Goal: Task Accomplishment & Management: Manage account settings

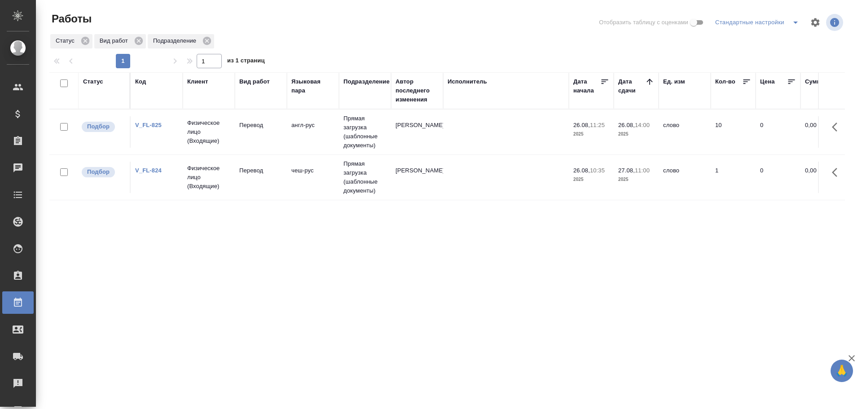
drag, startPoint x: 0, startPoint y: 0, endPoint x: 231, endPoint y: 138, distance: 268.7
click at [231, 138] on td "Физическое лицо (Входящие)" at bounding box center [209, 132] width 52 height 36
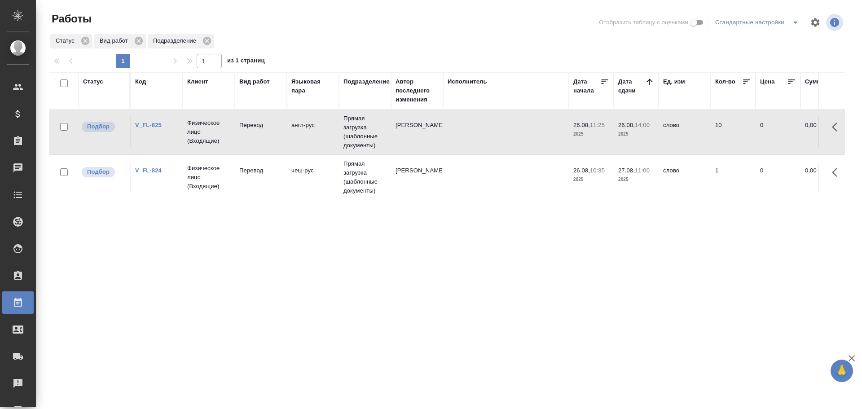
click at [231, 138] on td "Физическое лицо (Входящие)" at bounding box center [209, 132] width 52 height 36
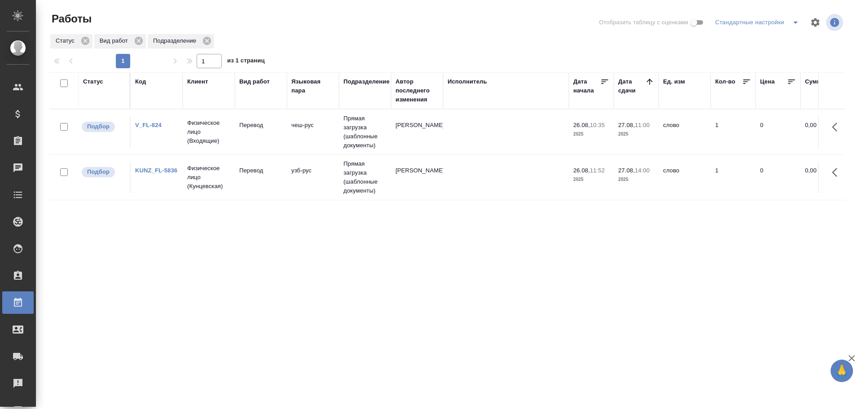
click at [235, 185] on td "Перевод" at bounding box center [261, 177] width 52 height 31
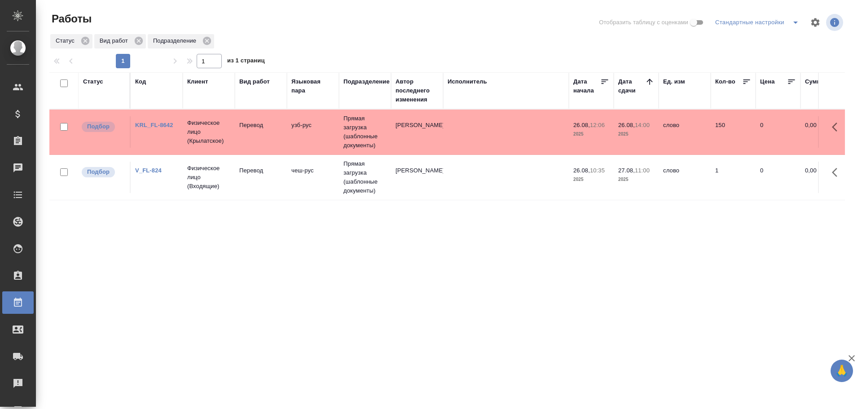
click at [320, 141] on td "узб-рус" at bounding box center [313, 131] width 52 height 31
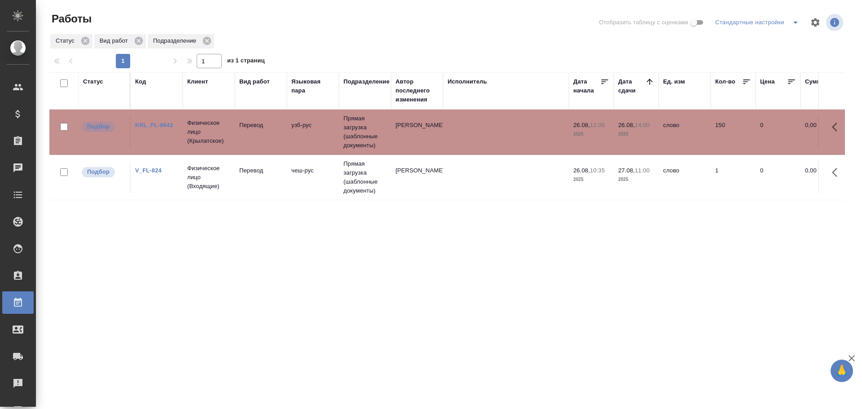
click at [320, 141] on td "узб-рус" at bounding box center [313, 131] width 52 height 31
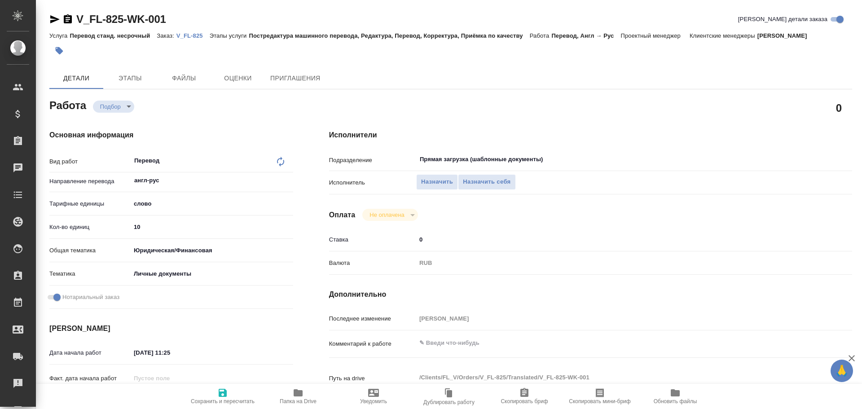
type textarea "x"
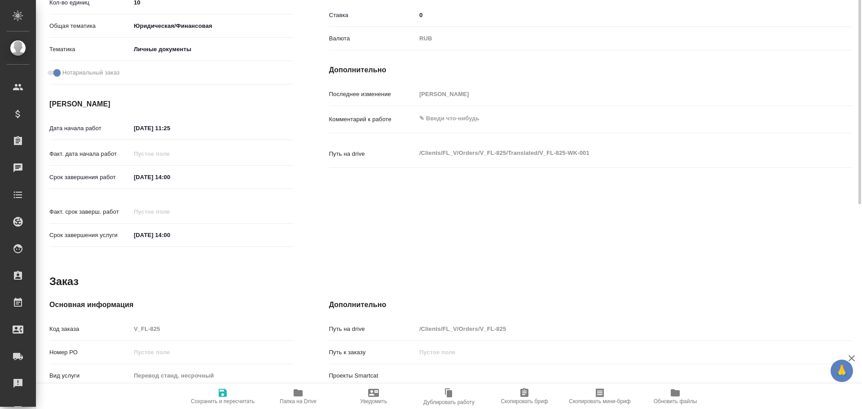
scroll to position [346, 0]
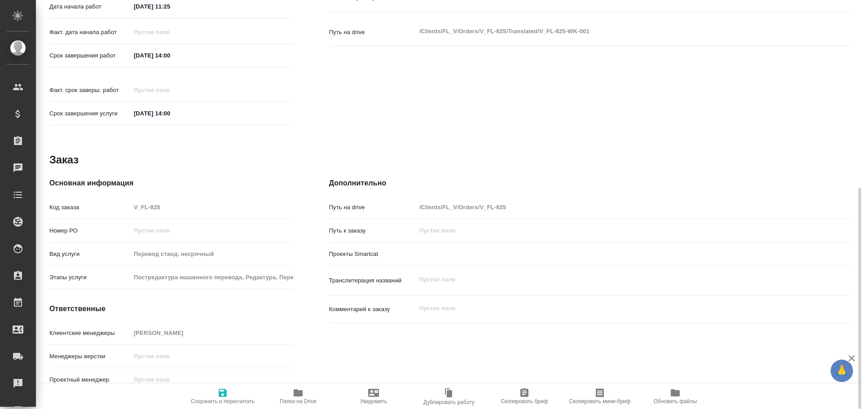
type textarea "x"
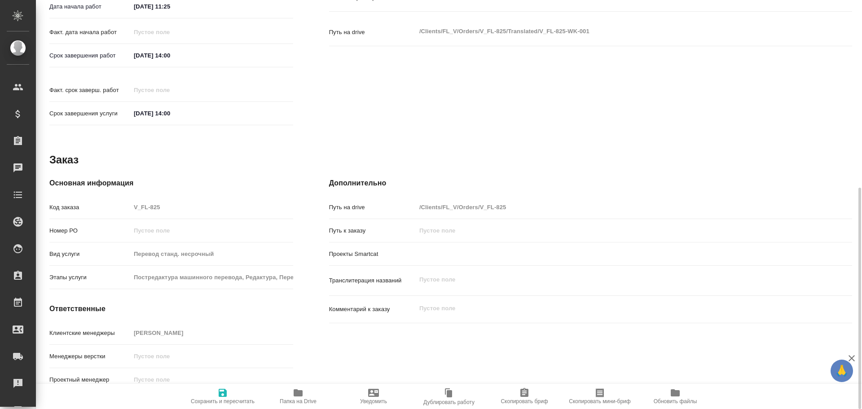
type textarea "x"
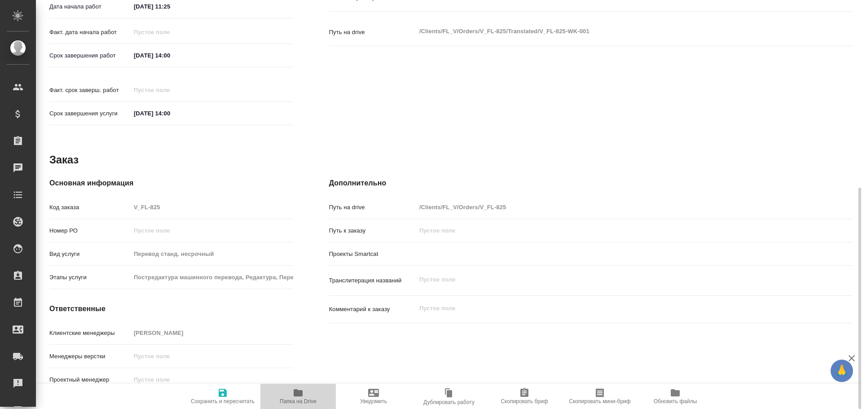
click at [292, 401] on span "Папка на Drive" at bounding box center [298, 401] width 37 height 6
type textarea "x"
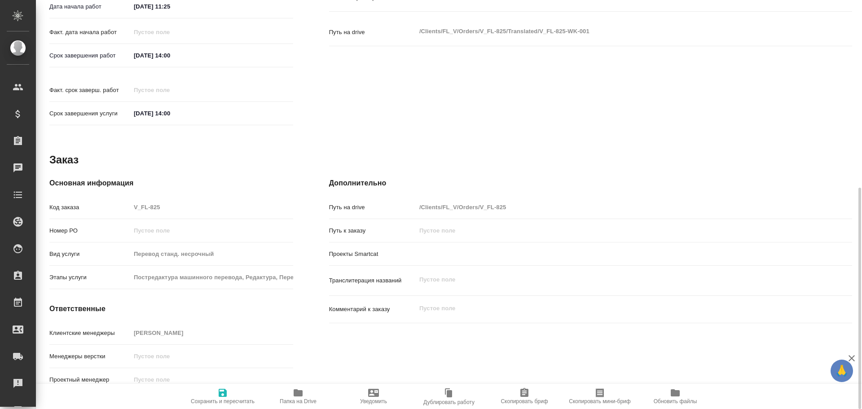
type textarea "x"
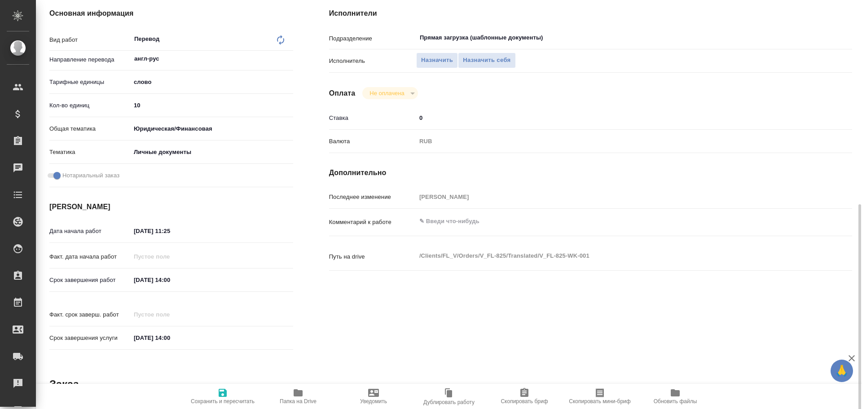
scroll to position [0, 0]
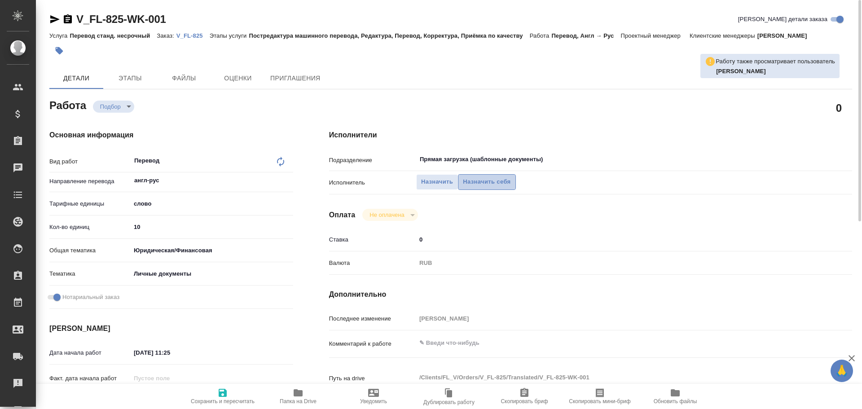
click at [492, 177] on span "Назначить себя" at bounding box center [487, 182] width 48 height 10
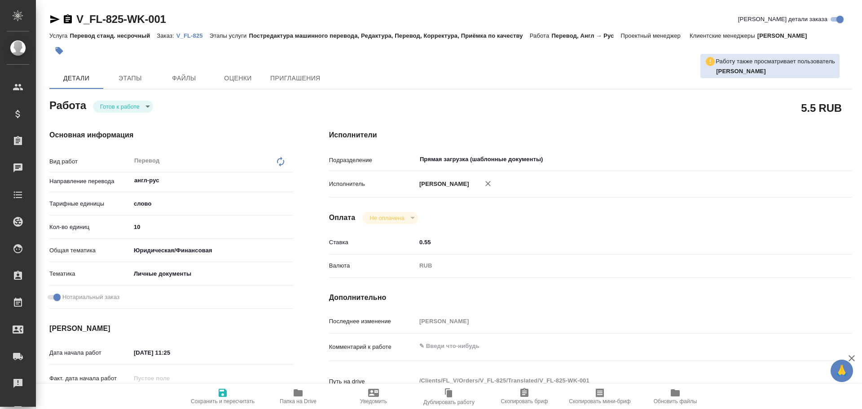
type textarea "x"
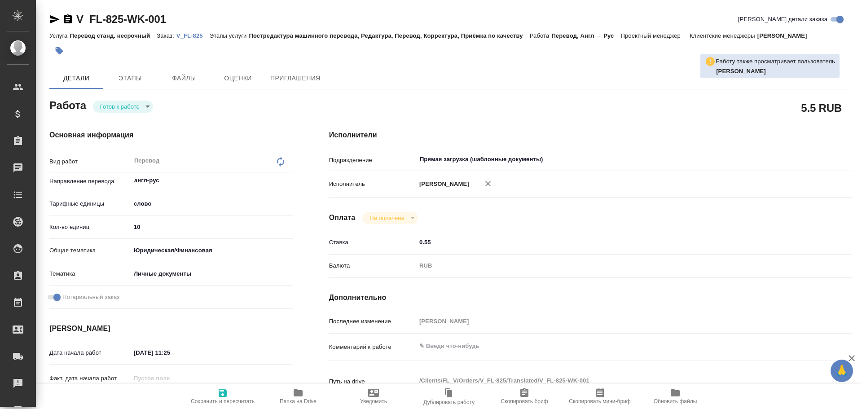
type textarea "x"
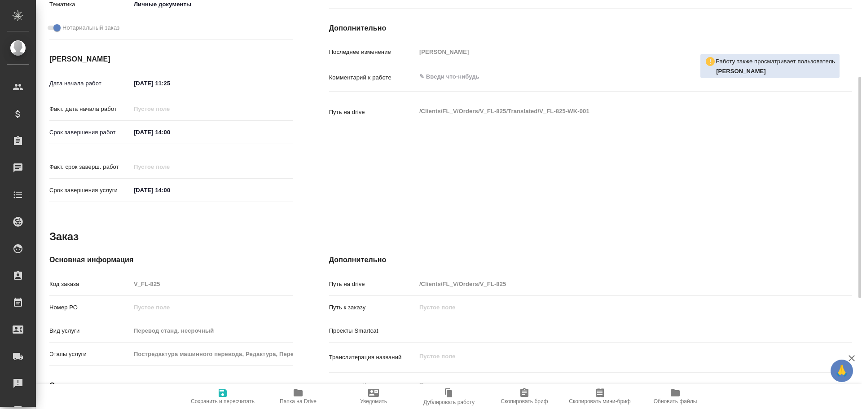
type textarea "x"
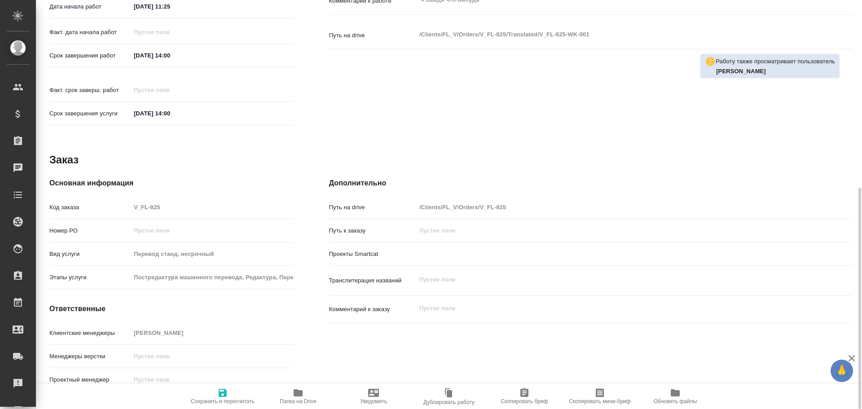
type textarea "x"
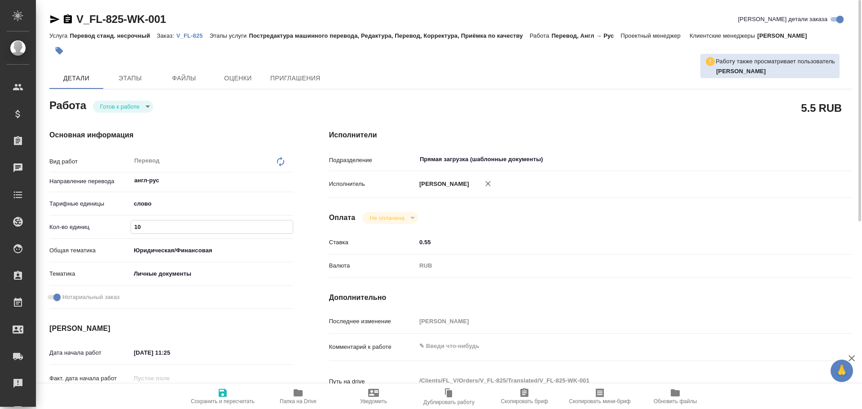
click at [136, 230] on input "10" at bounding box center [212, 226] width 162 height 13
type textarea "x"
type input "7"
type textarea "x"
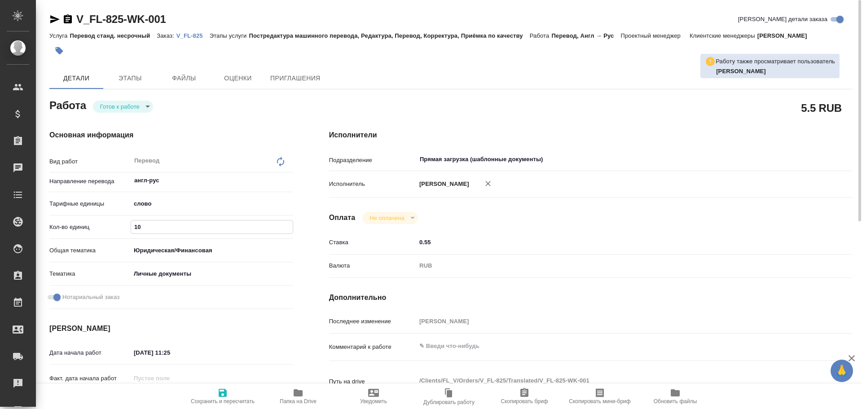
type textarea "x"
type input "75"
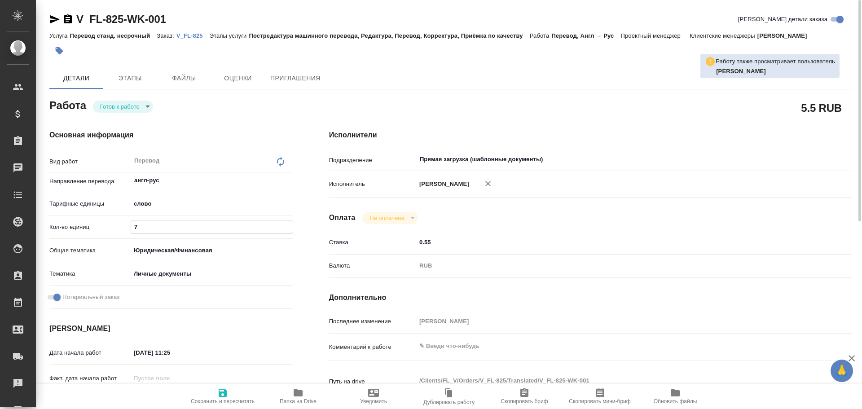
type textarea "x"
type input "75"
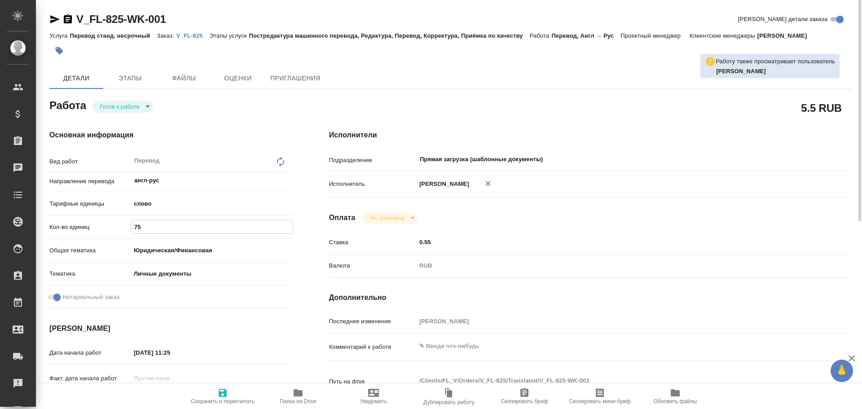
click at [215, 395] on span "Сохранить и пересчитать" at bounding box center [222, 395] width 65 height 17
type textarea "x"
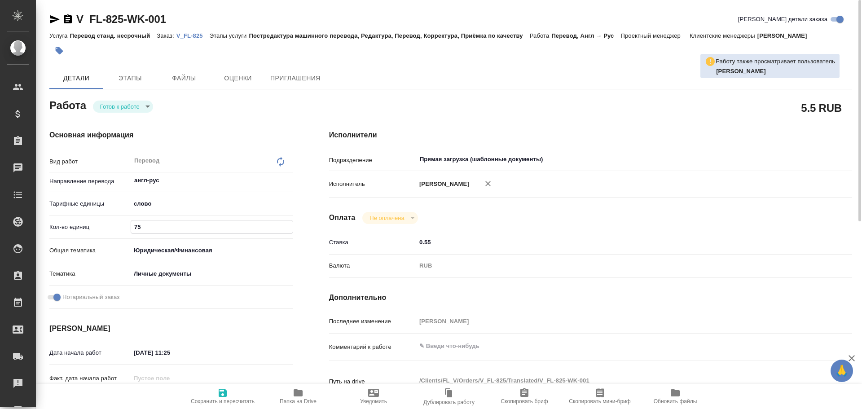
type textarea "x"
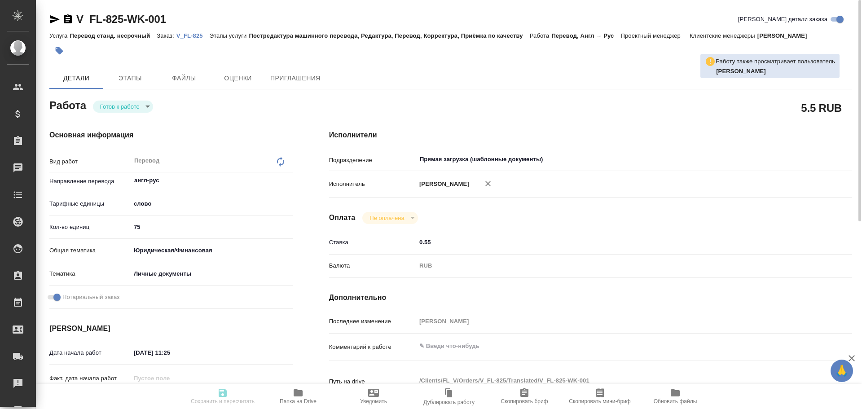
type textarea "x"
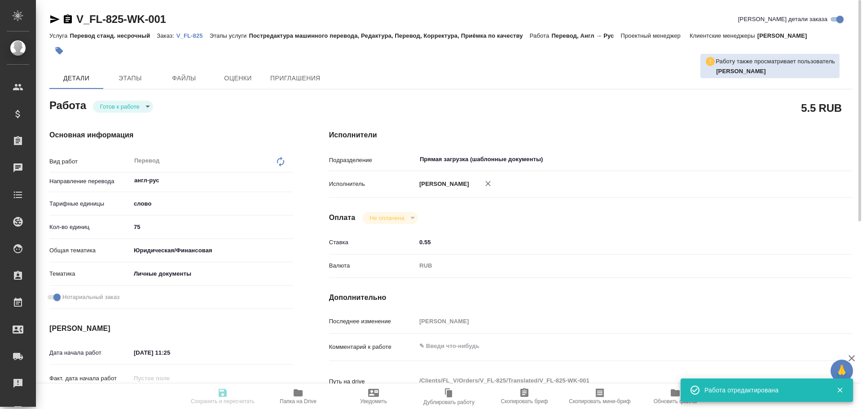
type textarea "x"
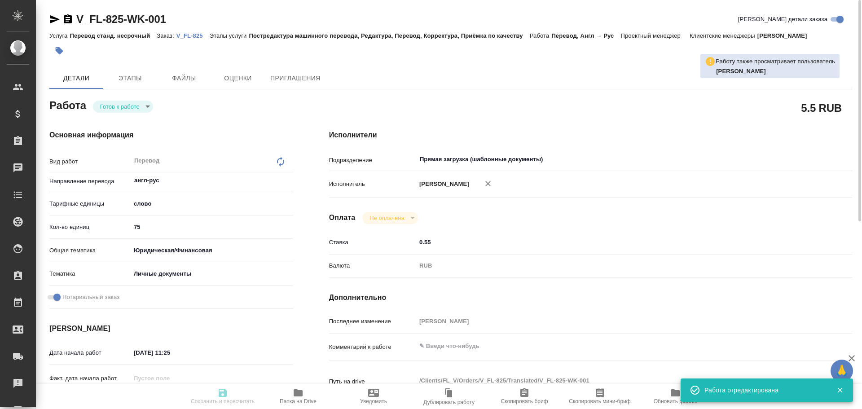
type input "readyForWork"
type textarea "Перевод"
type textarea "x"
type input "англ-рус"
type input "5a8b1489cc6b4906c91bfd90"
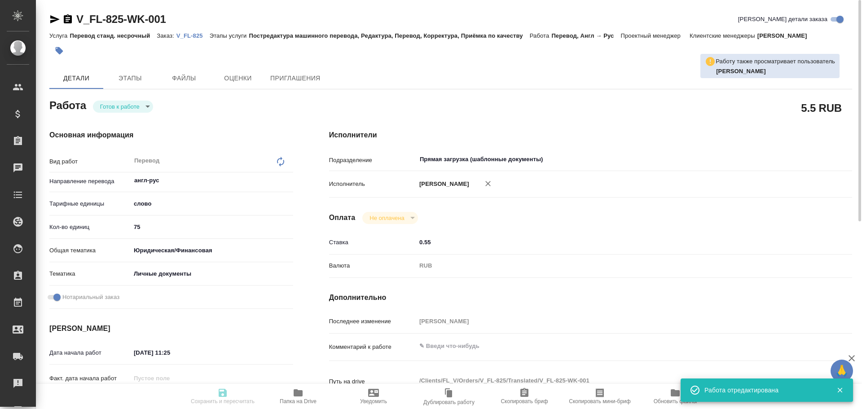
type input "75"
type input "yr-fn"
type input "5a8b8b956a9677013d343cfe"
checkbox input "true"
type input "26.08.2025 11:25"
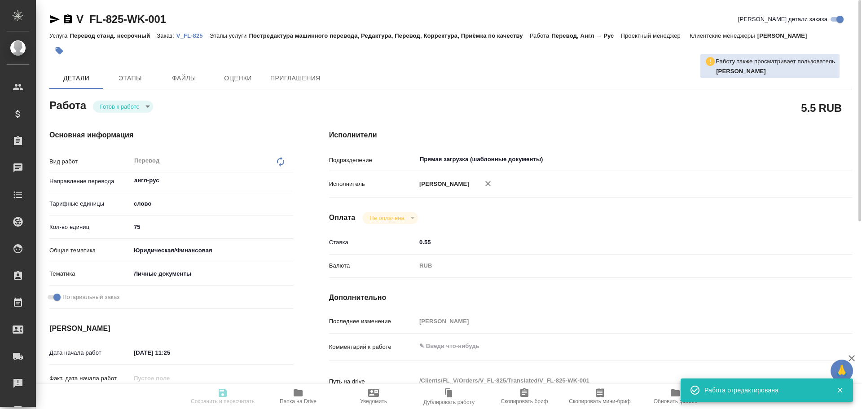
type input "[DATE] 14:00"
type input "Прямая загрузка (шаблонные документы)"
type input "notPayed"
type input "0.55"
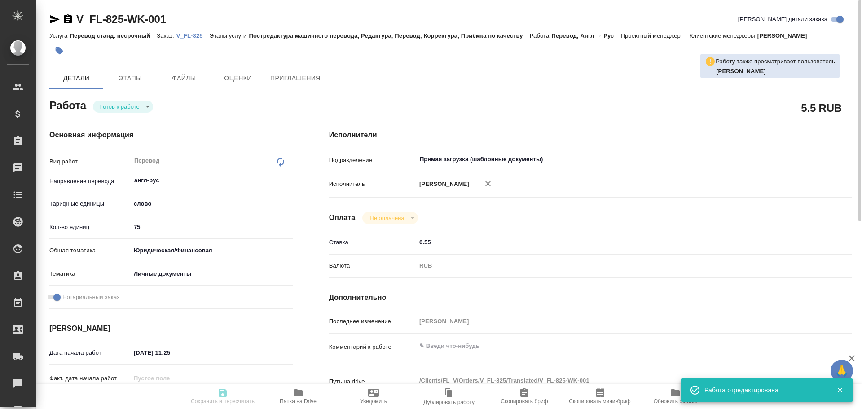
type input "RUB"
type input "Гусев Александр"
type textarea "x"
type textarea "/Clients/FL_V/Orders/V_FL-825/Translated/V_FL-825-WK-001"
type textarea "x"
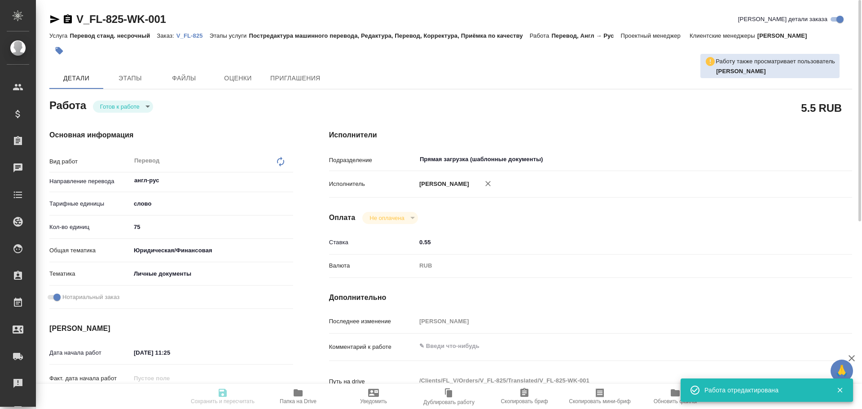
type input "V_FL-825"
type input "Перевод станд. несрочный"
type input "Постредактура машинного перевода, Редактура, Перевод, Корректура, Приёмка по ка…"
type input "Касымов Тимур"
type input "/Clients/FL_V/Orders/V_FL-825"
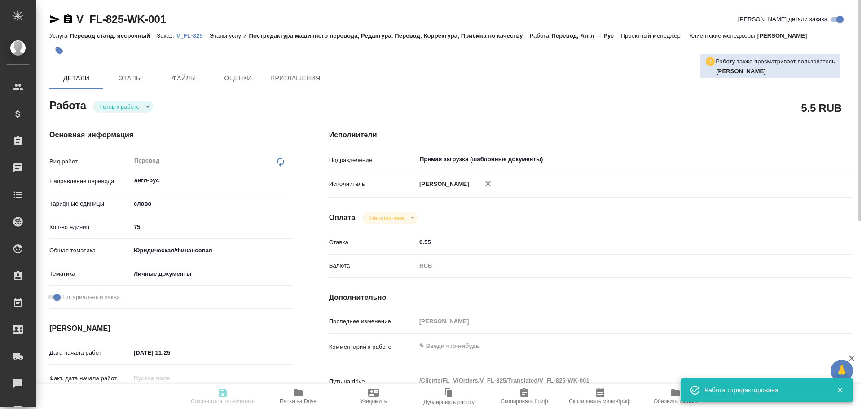
type textarea "x"
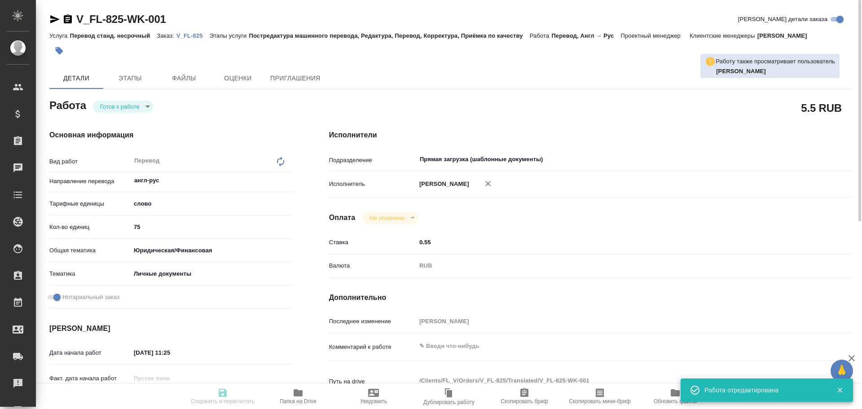
type textarea "x"
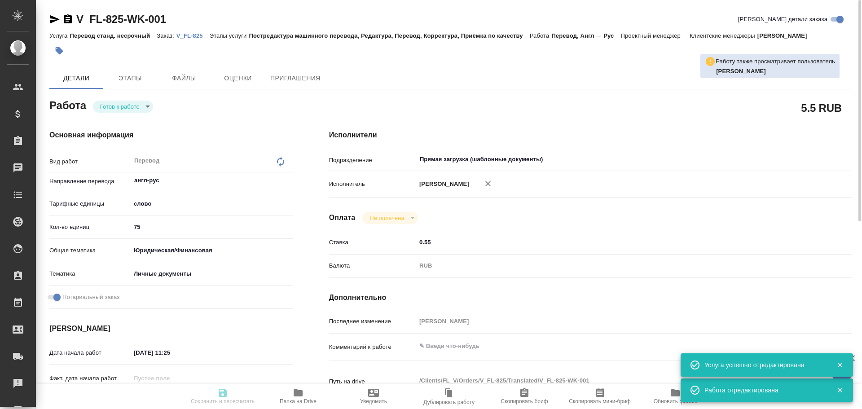
type textarea "x"
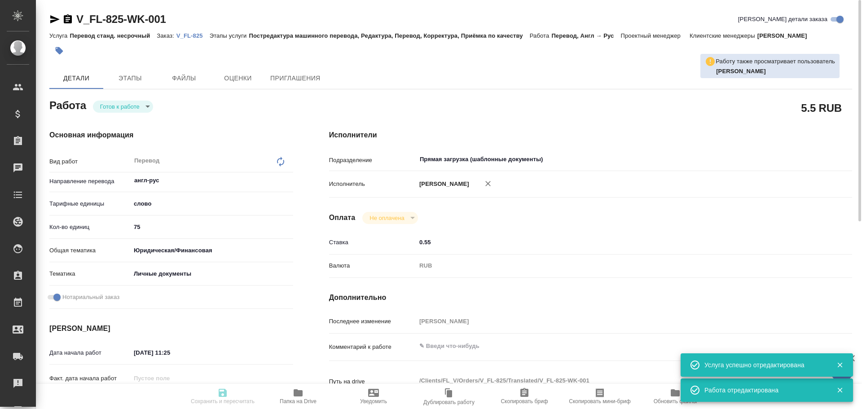
type textarea "x"
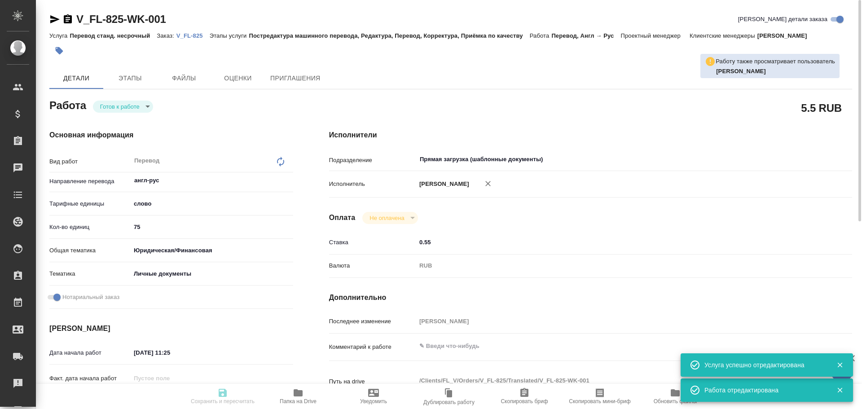
type textarea "x"
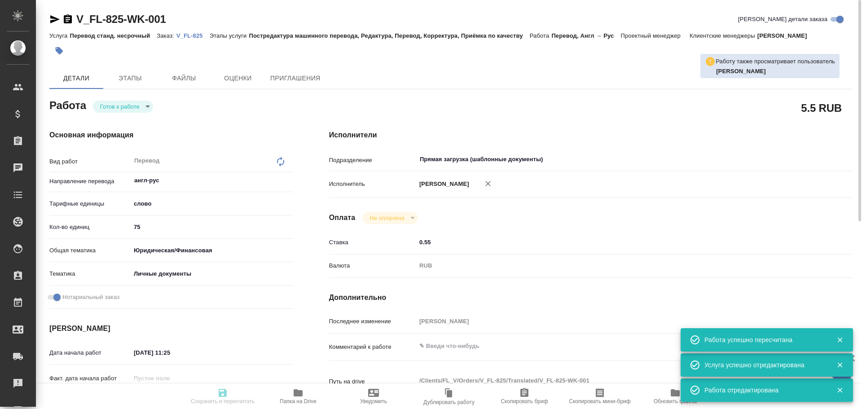
type input "readyForWork"
type textarea "Перевод"
type textarea "x"
type input "англ-рус"
type input "5a8b1489cc6b4906c91bfd90"
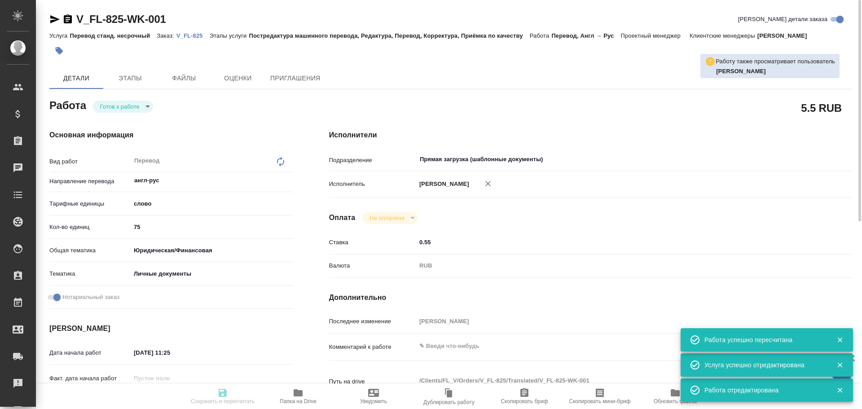
type input "75"
type input "yr-fn"
type input "5a8b8b956a9677013d343cfe"
checkbox input "true"
type input "26.08.2025 11:25"
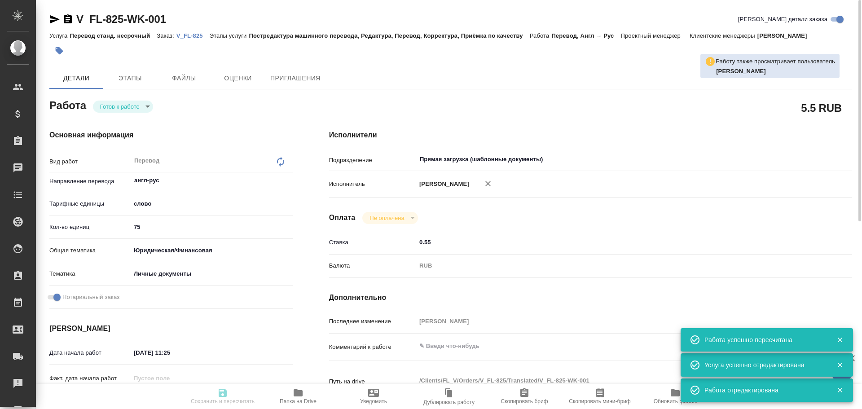
type input "26.08.2025 14:00"
type input "Прямая загрузка (шаблонные документы)"
type input "notPayed"
type input "0.55"
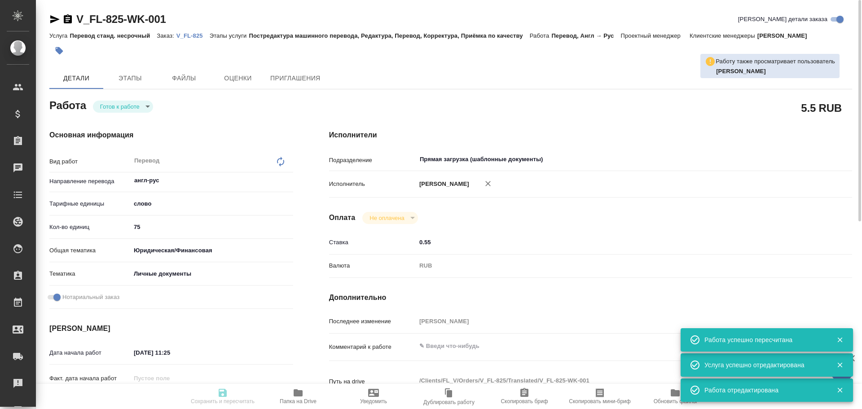
type input "RUB"
type input "[PERSON_NAME]"
type textarea "x"
type textarea "/Clients/FL_V/Orders/V_FL-825/Translated/V_FL-825-WK-001"
type textarea "x"
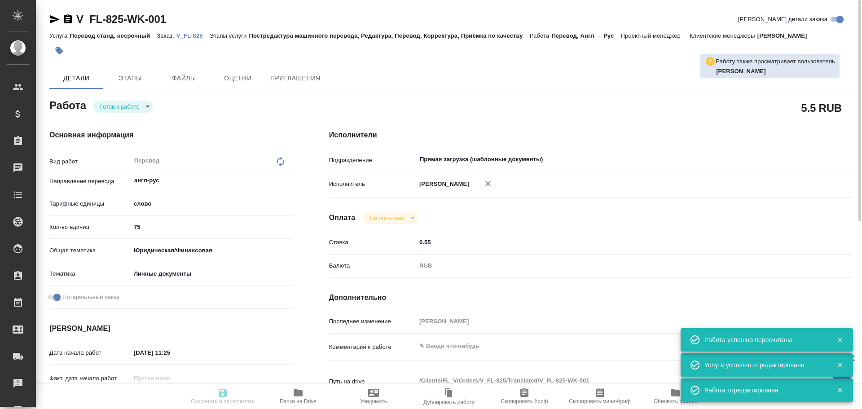
type input "V_FL-825"
type input "Перевод станд. несрочный"
type input "Постредактура машинного перевода, Редактура, Перевод, Корректура, Приёмка по ка…"
type input "Касымов Тимур"
type input "/Clients/FL_V/Orders/V_FL-825"
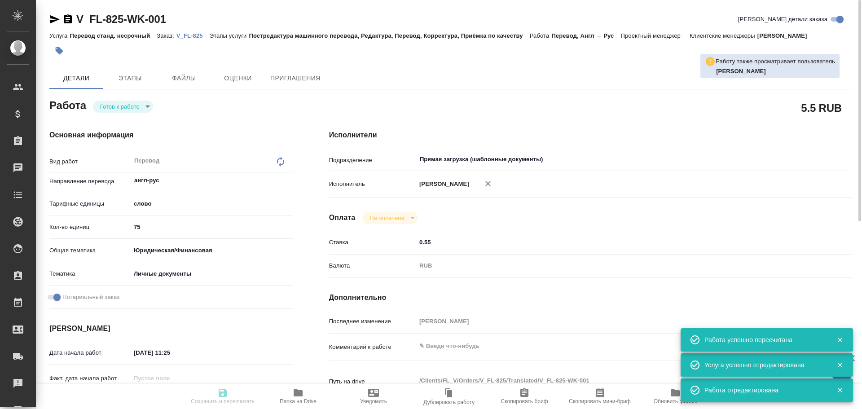
type textarea "x"
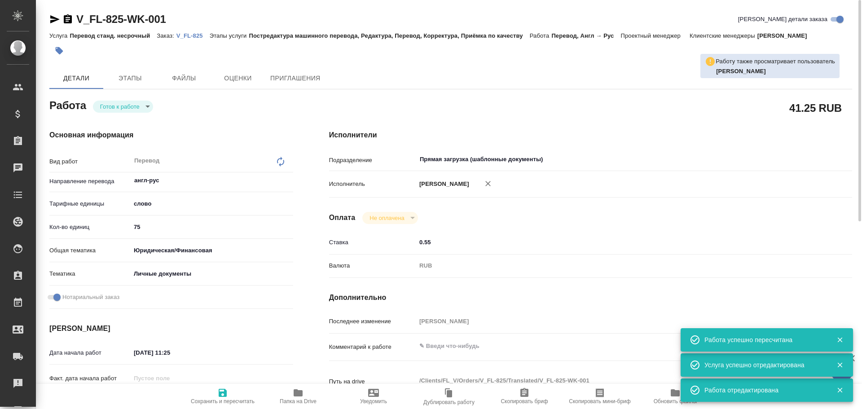
type textarea "x"
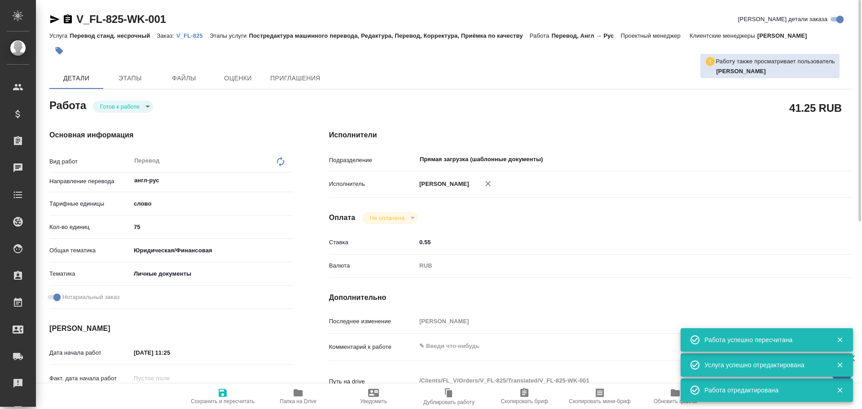
type textarea "x"
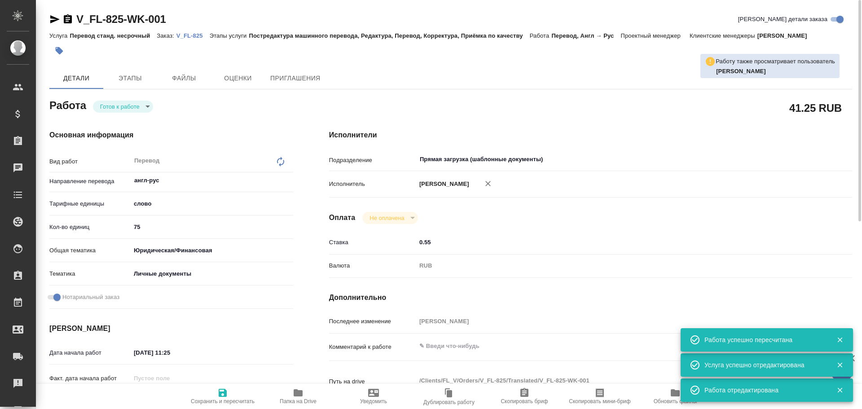
type textarea "x"
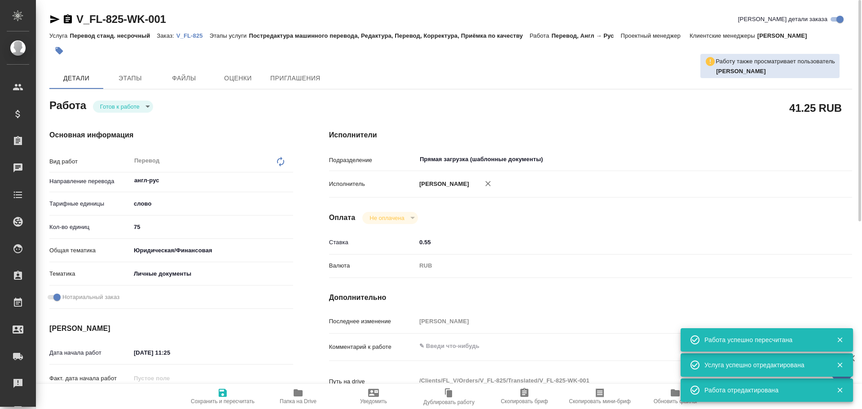
type textarea "x"
click at [116, 109] on body "🙏 .cls-1 fill:#fff; AWATERA Gusev Alexandr Клиенты Спецификации Заказы 0 Чаты T…" at bounding box center [431, 204] width 862 height 409
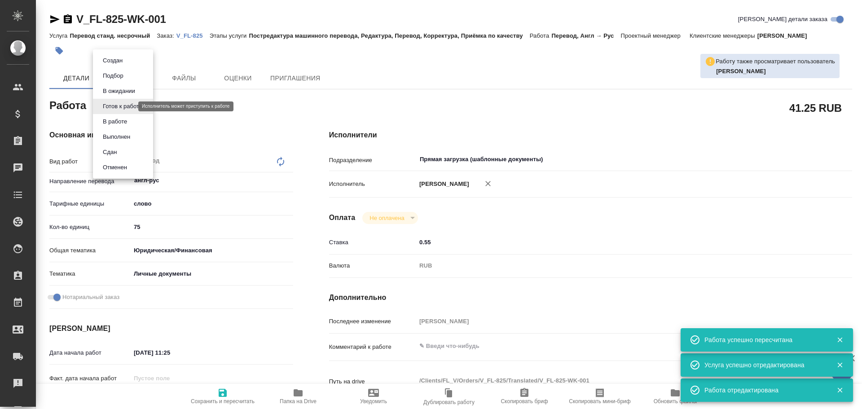
type textarea "x"
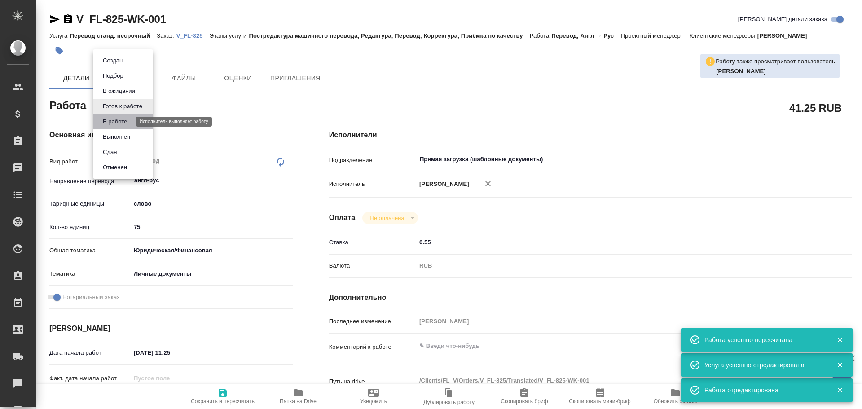
click at [113, 118] on button "В работе" at bounding box center [115, 122] width 30 height 10
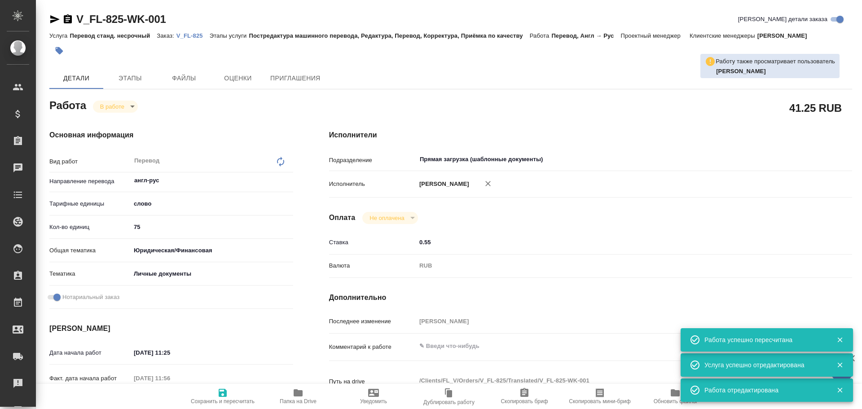
type textarea "x"
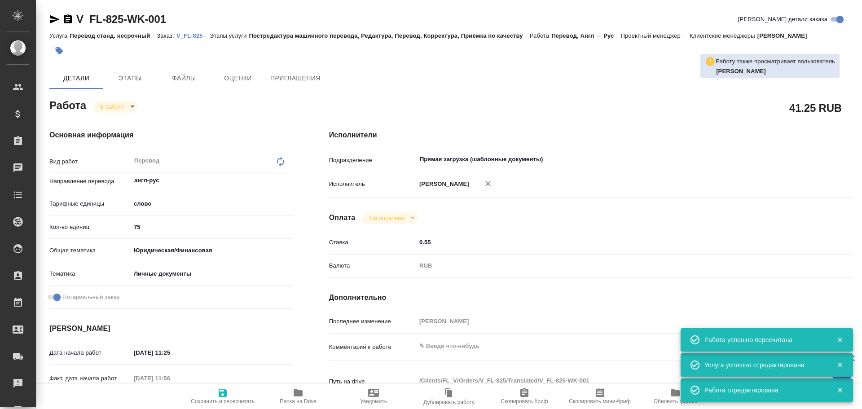
type textarea "x"
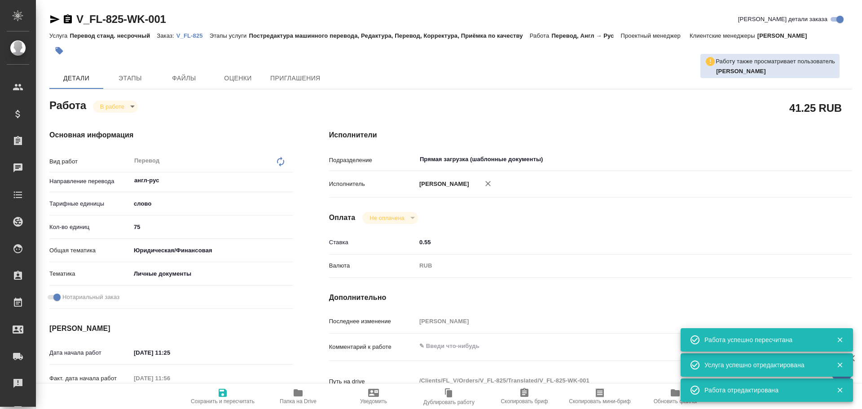
type textarea "x"
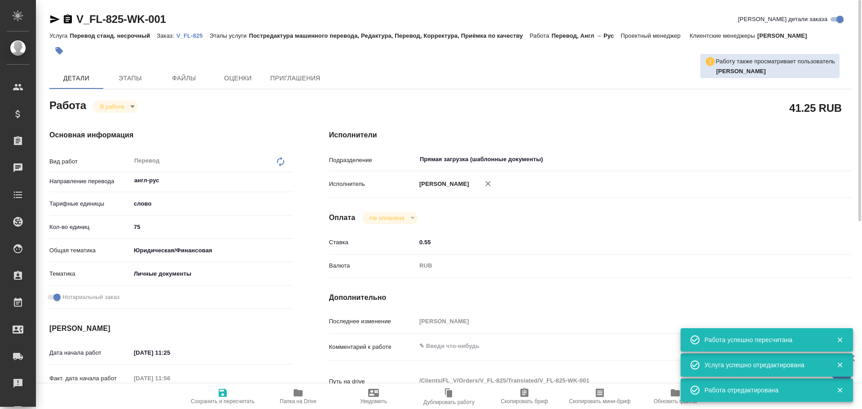
type textarea "x"
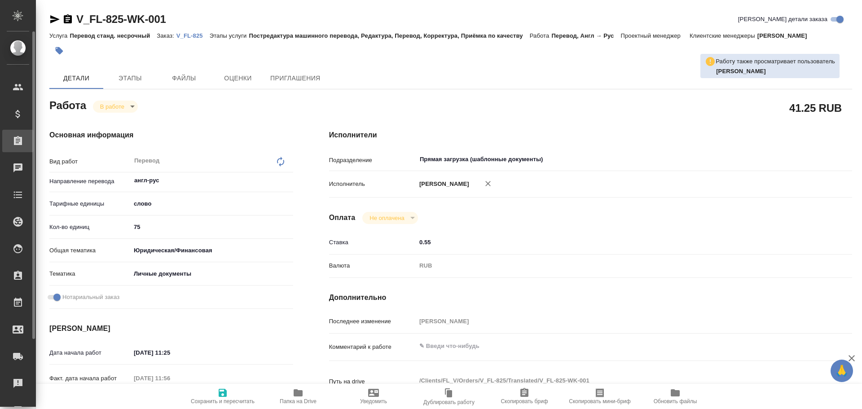
type textarea "x"
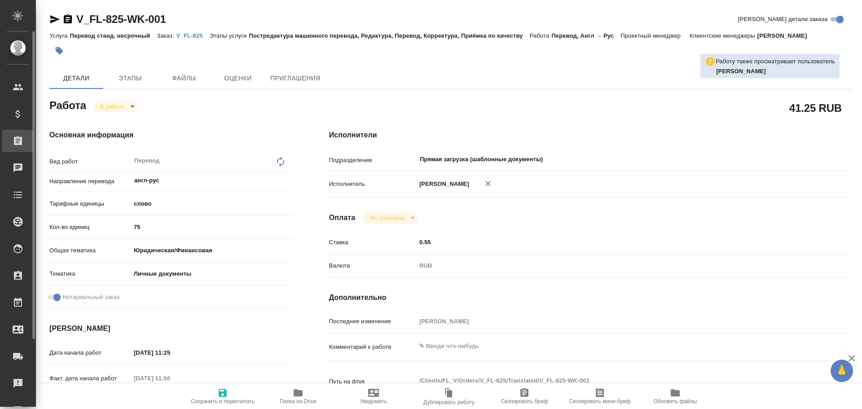
type textarea "x"
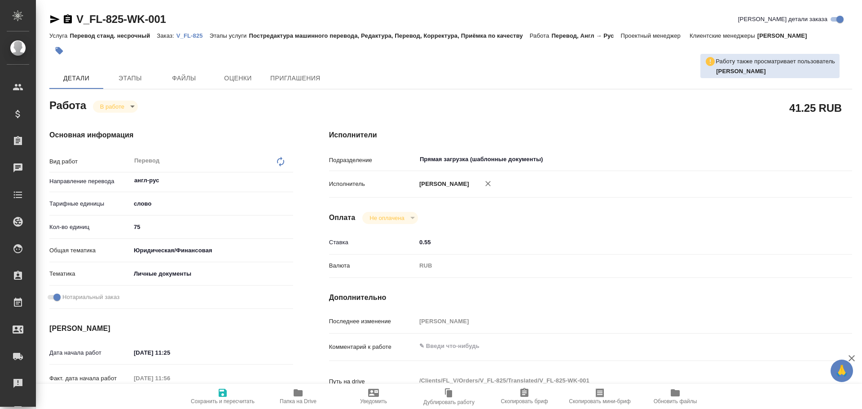
type textarea "x"
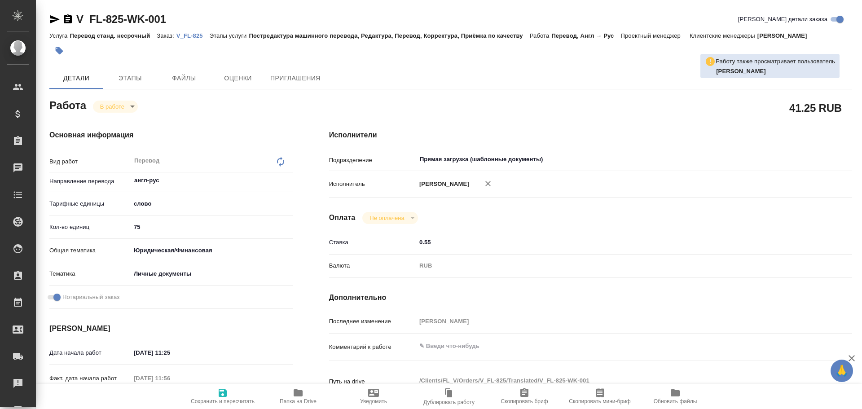
type textarea "x"
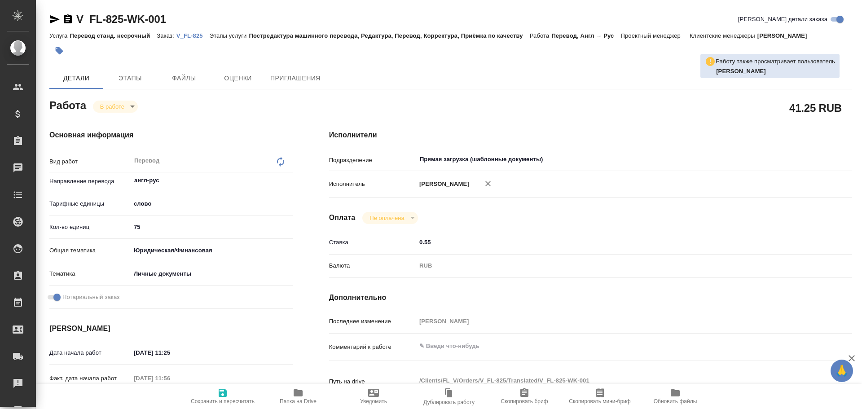
type textarea "x"
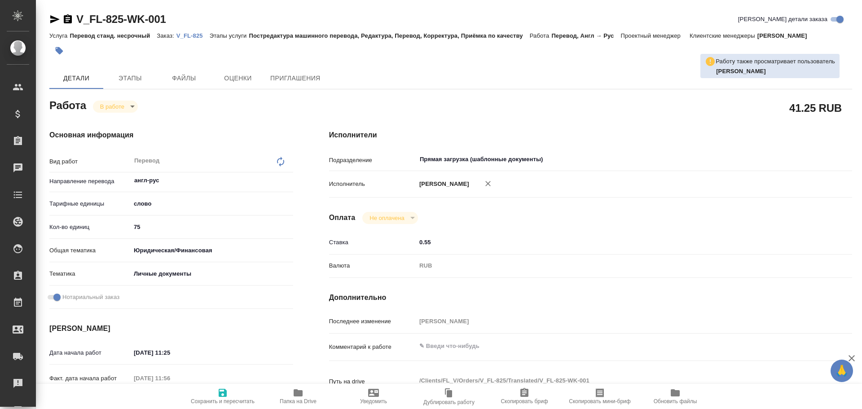
type textarea "x"
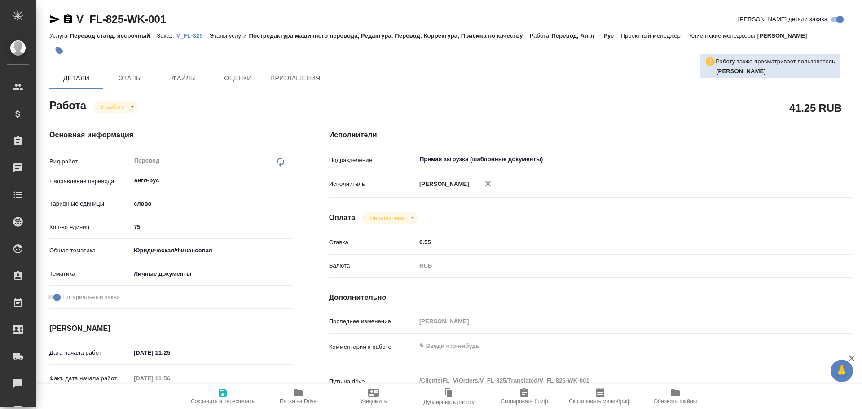
type textarea "x"
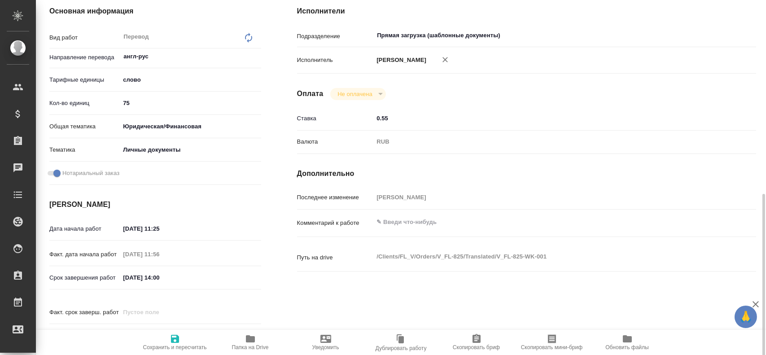
scroll to position [314, 0]
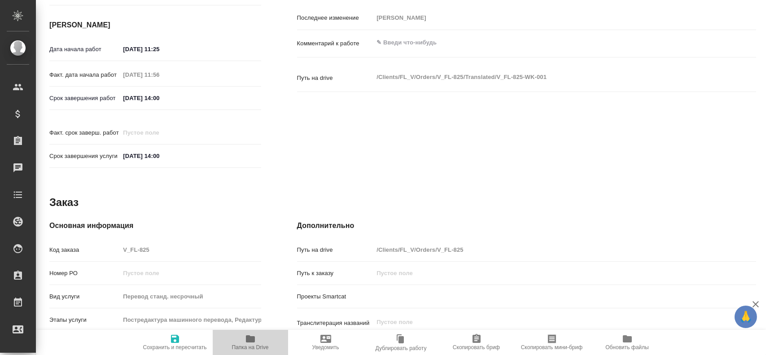
click at [242, 342] on span "Папка на Drive" at bounding box center [250, 341] width 65 height 17
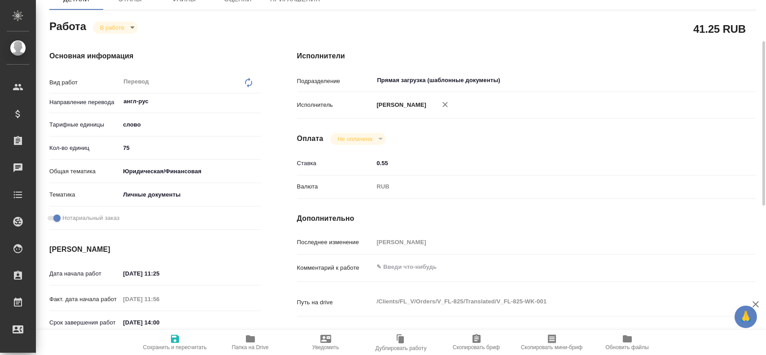
scroll to position [45, 0]
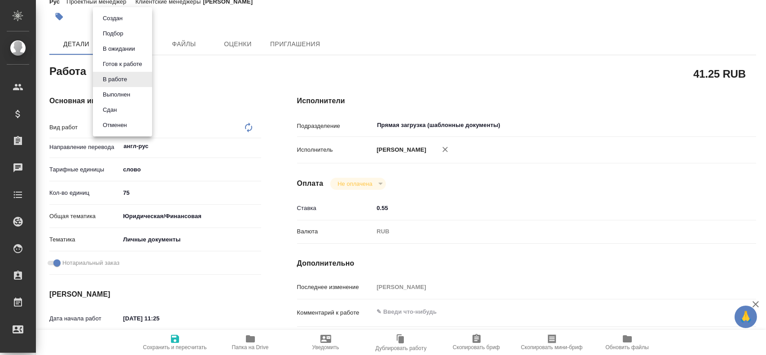
click at [105, 72] on body "🙏 .cls-1 fill:#fff; AWATERA Gusev Alexandr Клиенты Спецификации Заказы 0 Чаты T…" at bounding box center [383, 177] width 766 height 355
click at [98, 109] on li "Сдан" at bounding box center [122, 109] width 59 height 15
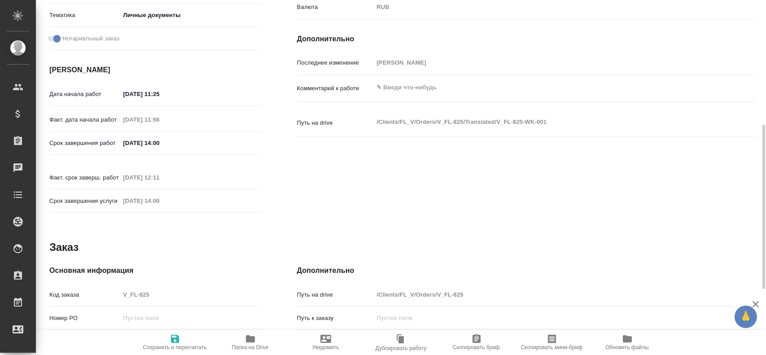
scroll to position [359, 0]
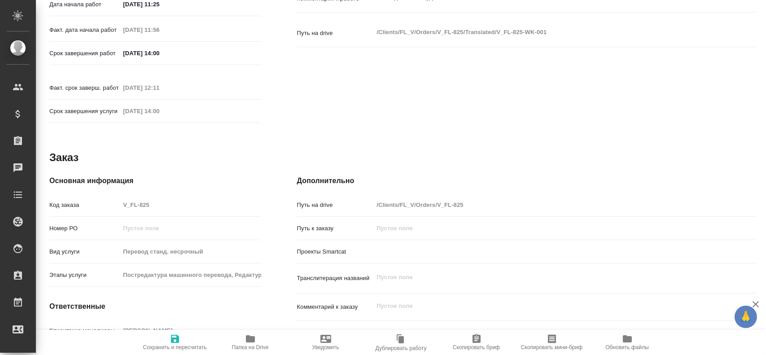
click at [87, 197] on div "Код заказа V_FL-825" at bounding box center [155, 205] width 212 height 16
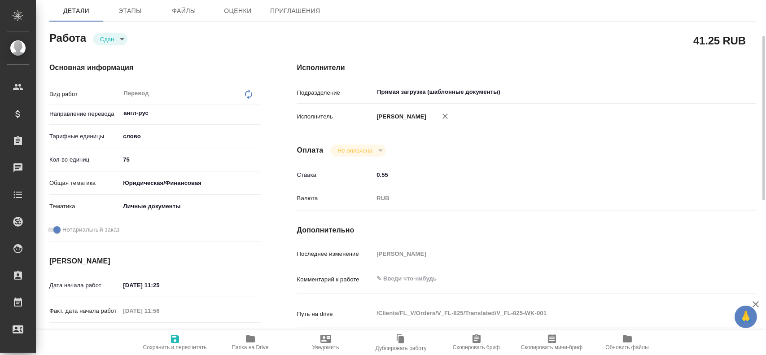
scroll to position [0, 0]
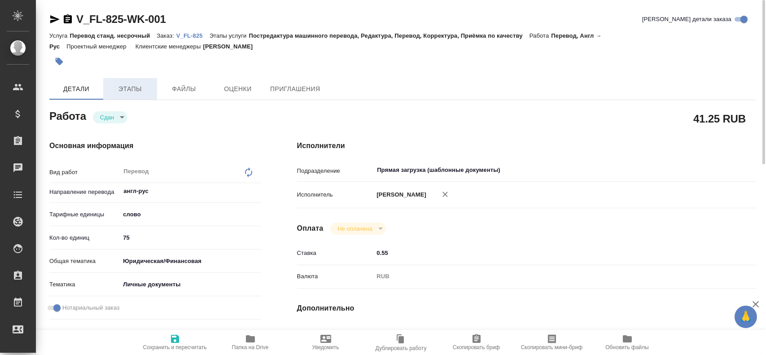
click at [118, 89] on span "Этапы" at bounding box center [130, 88] width 43 height 11
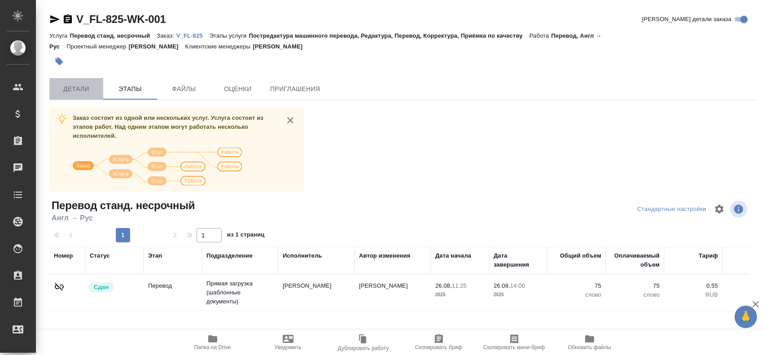
click at [87, 91] on span "Детали" at bounding box center [76, 88] width 43 height 11
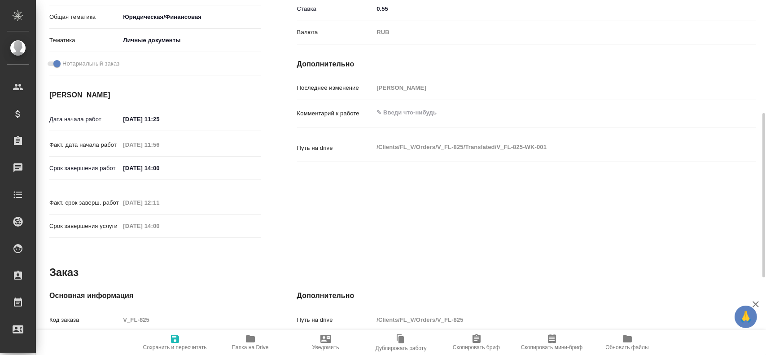
scroll to position [199, 0]
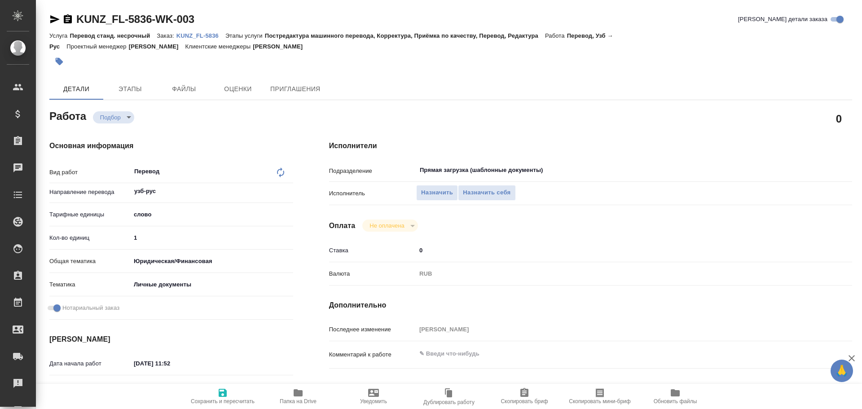
type textarea "x"
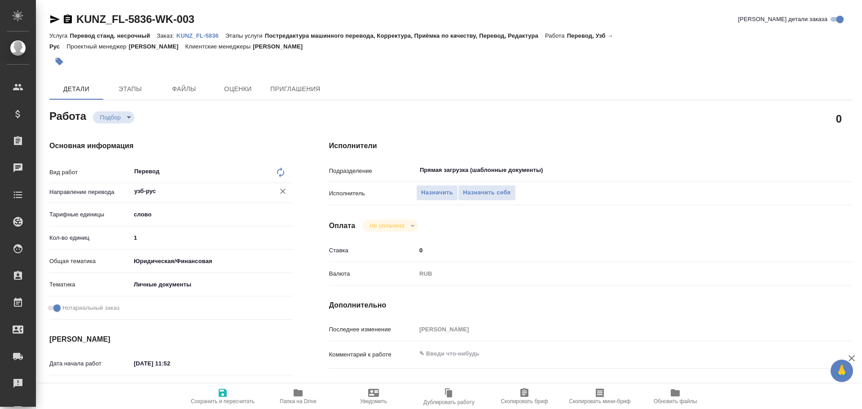
type textarea "x"
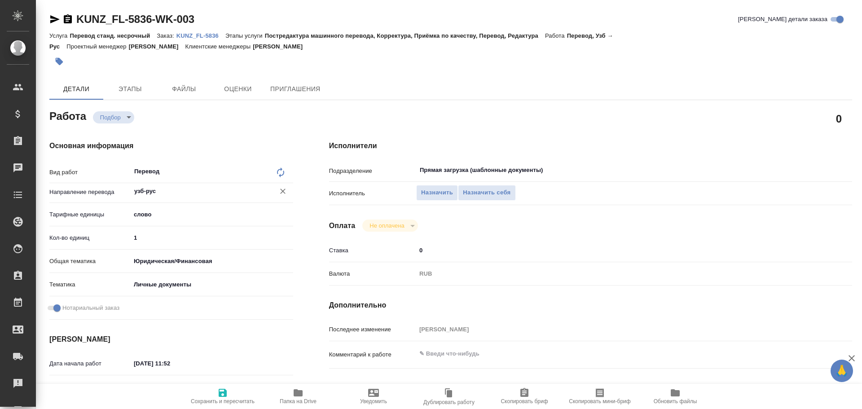
type textarea "x"
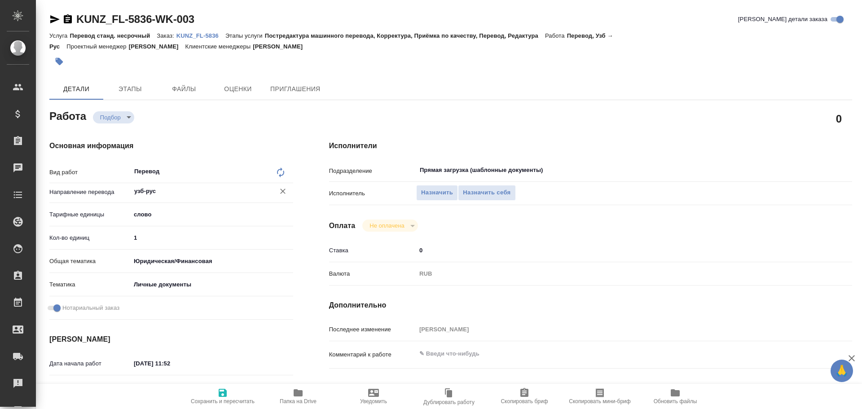
type textarea "x"
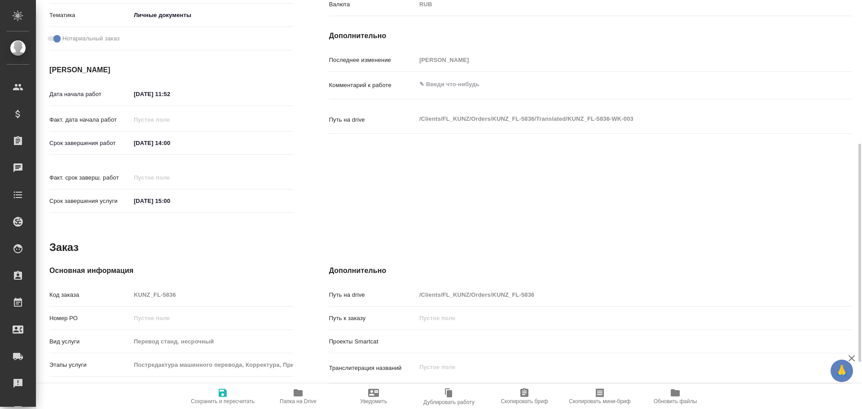
type textarea "x"
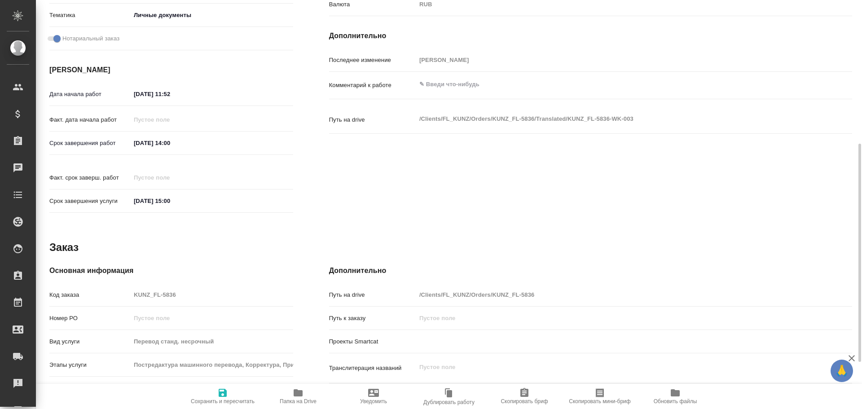
scroll to position [357, 0]
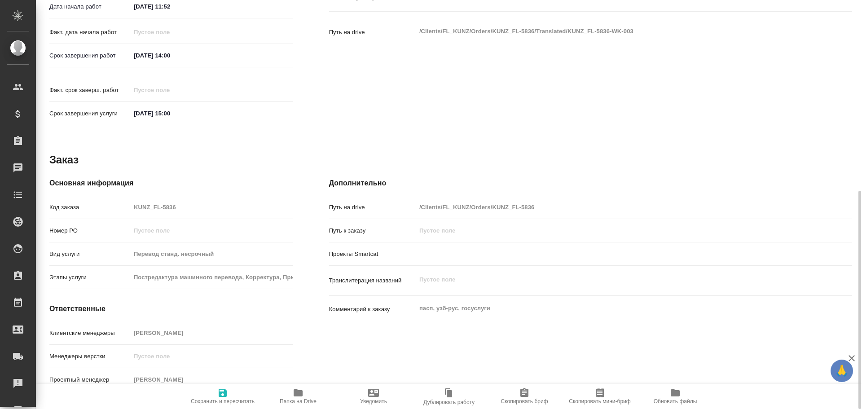
type textarea "x"
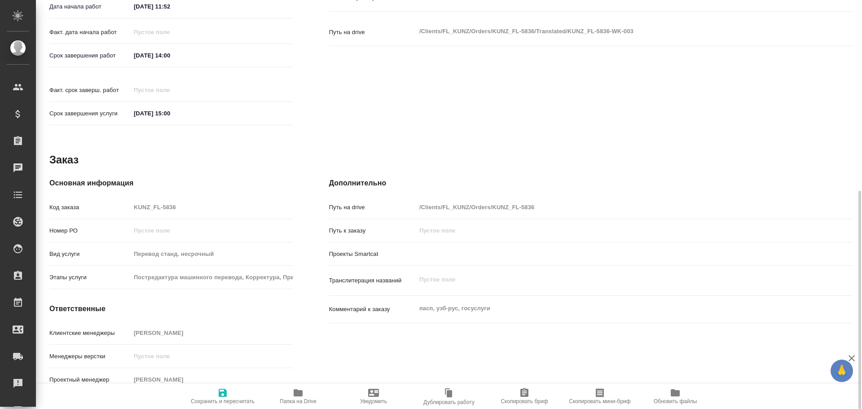
click at [288, 392] on span "Папка на Drive" at bounding box center [298, 395] width 65 height 17
type textarea "x"
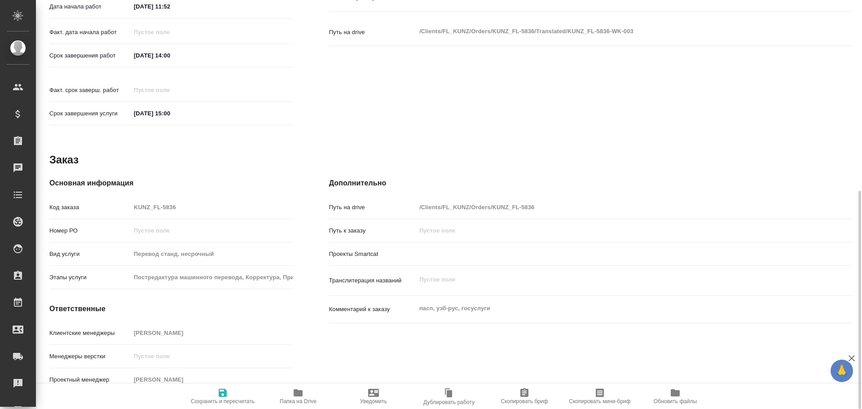
type textarea "x"
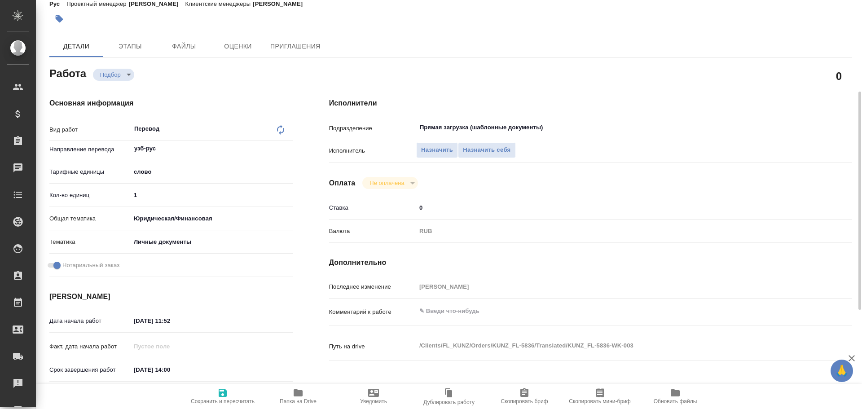
scroll to position [0, 0]
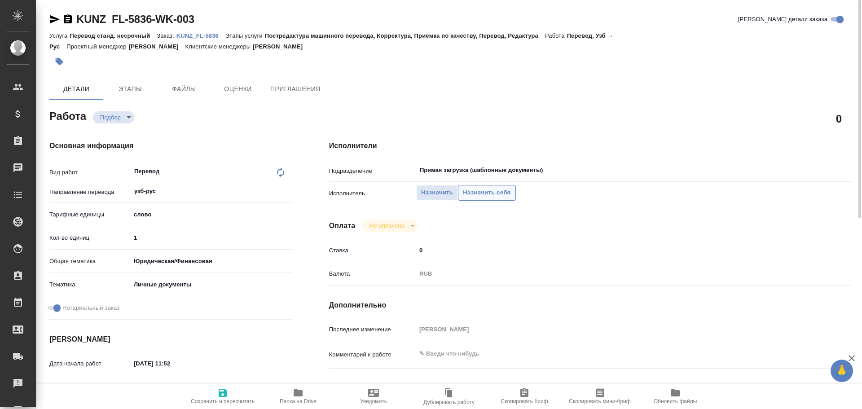
click at [477, 195] on span "Назначить себя" at bounding box center [487, 193] width 48 height 10
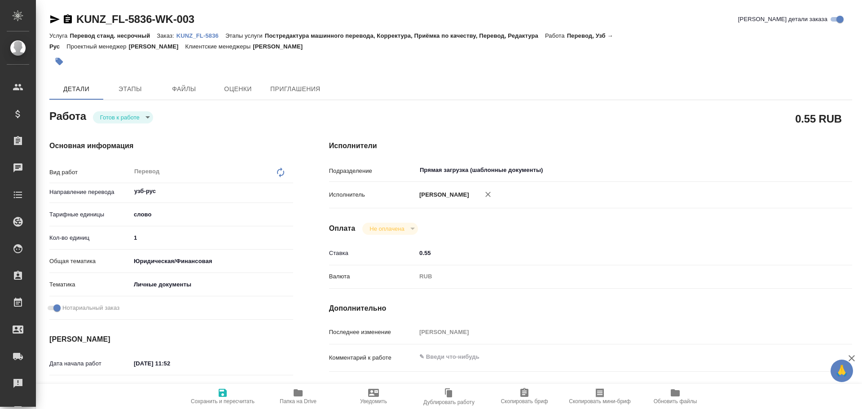
type textarea "x"
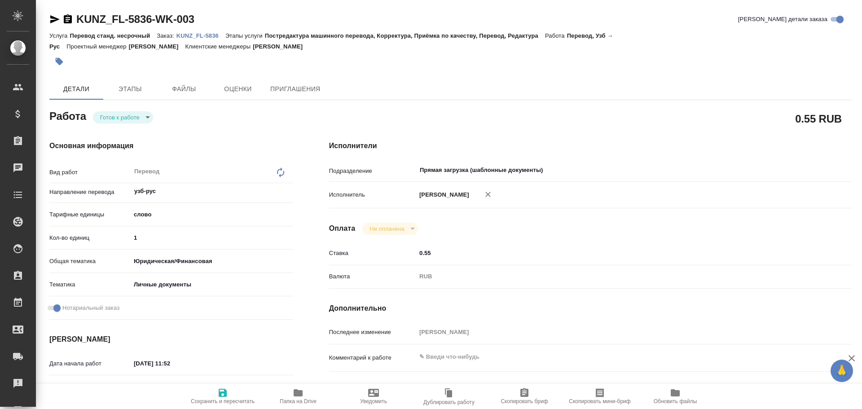
type textarea "x"
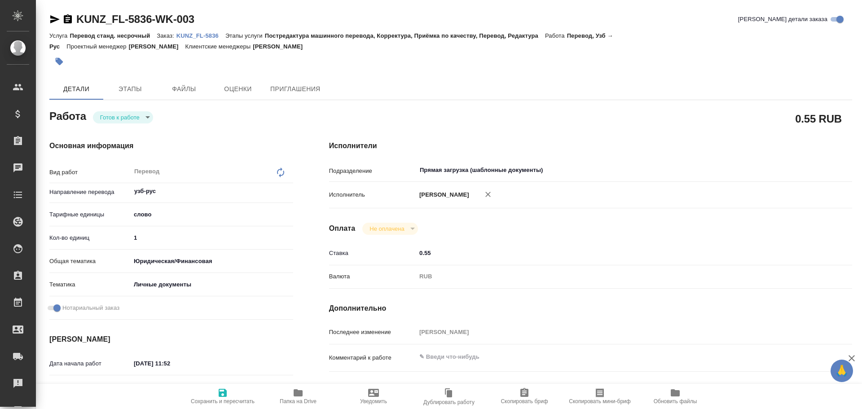
type textarea "x"
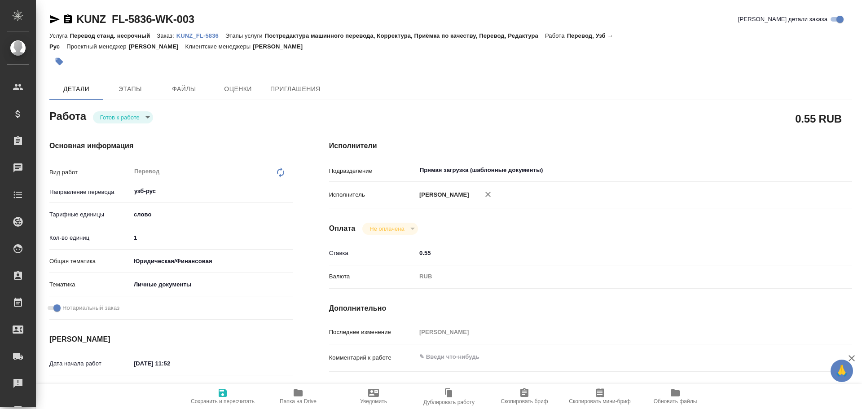
type textarea "x"
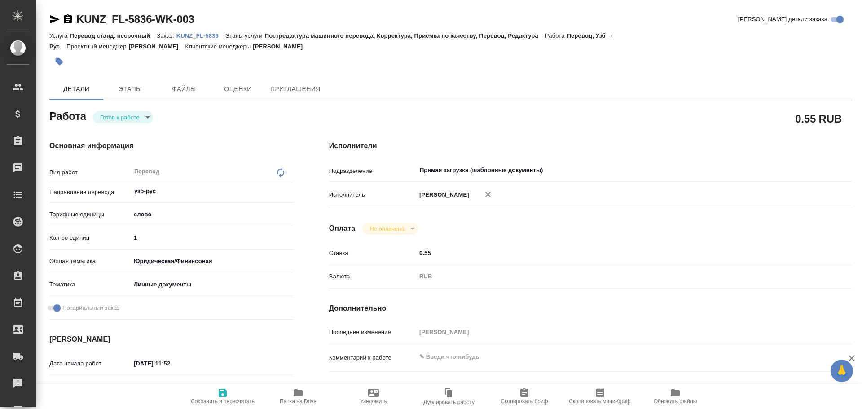
click at [113, 118] on body "🙏 .cls-1 fill:#fff; AWATERA [PERSON_NAME] Спецификации Заказы Чаты Todo Проекты…" at bounding box center [431, 204] width 862 height 409
type textarea "x"
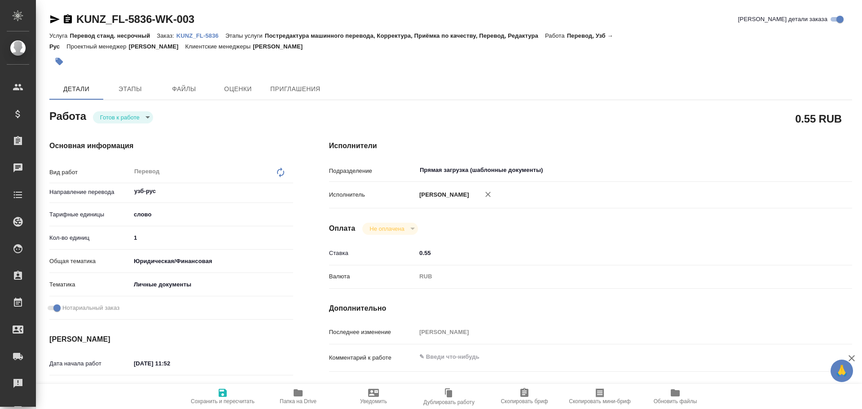
type textarea "x"
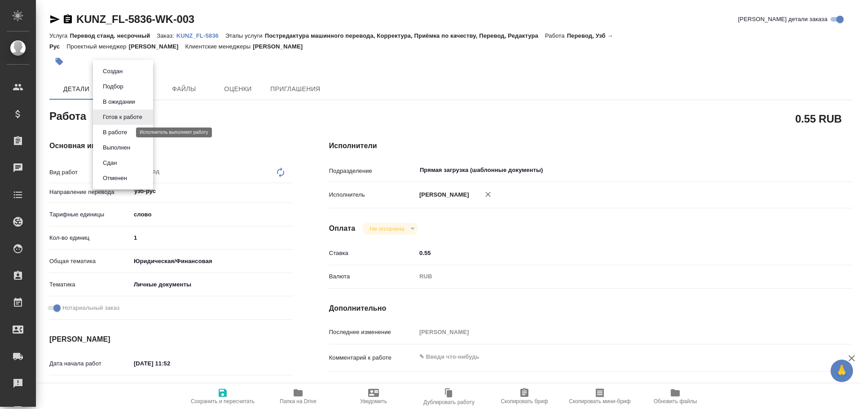
type textarea "x"
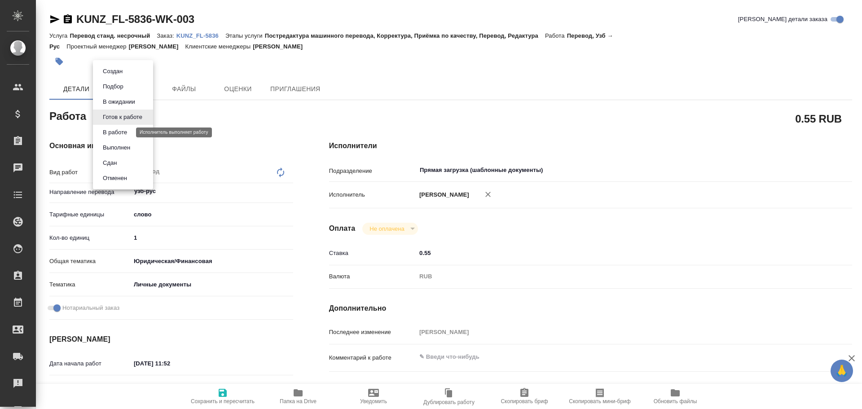
click at [110, 132] on button "В работе" at bounding box center [115, 132] width 30 height 10
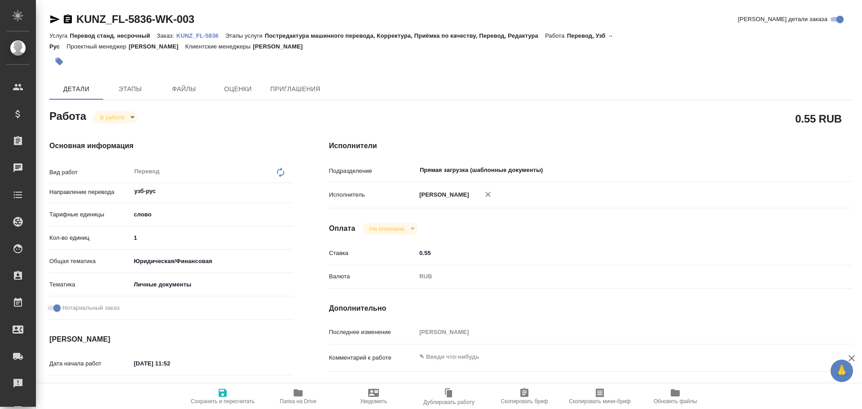
type textarea "x"
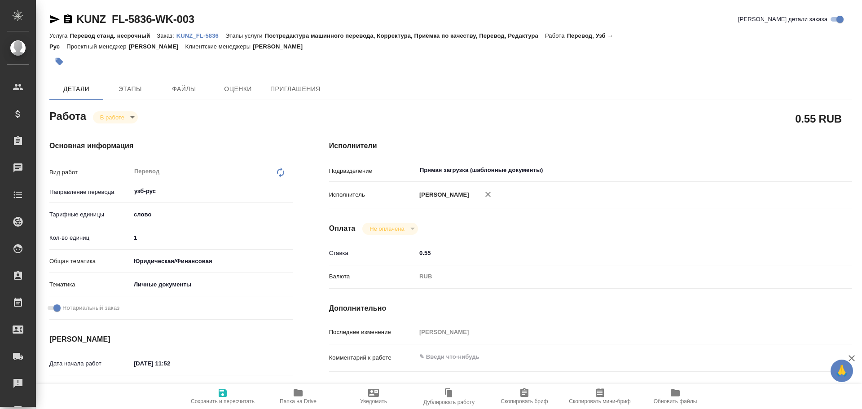
type textarea "x"
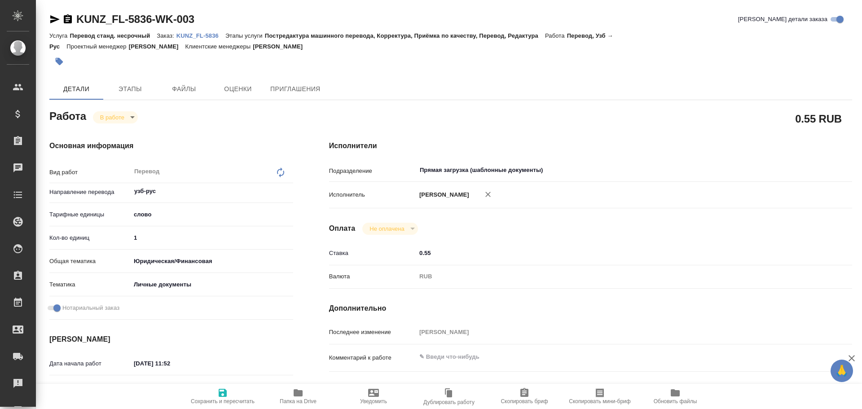
type textarea "x"
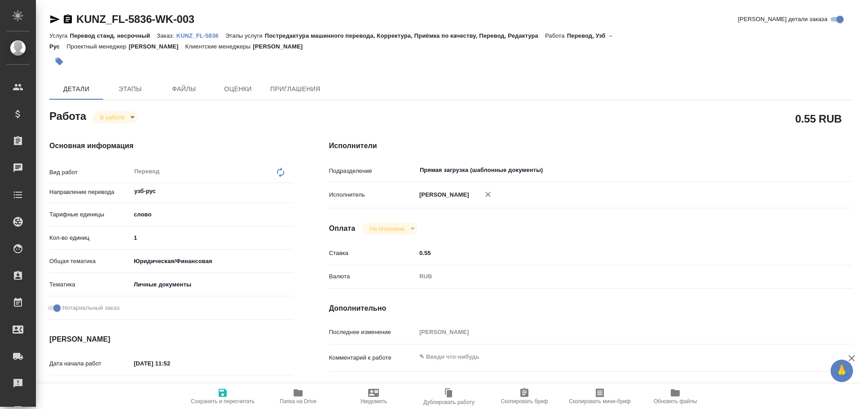
type textarea "x"
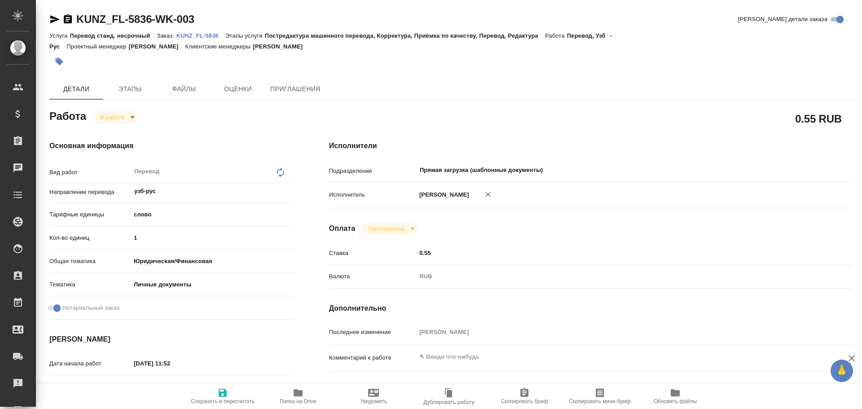
type textarea "x"
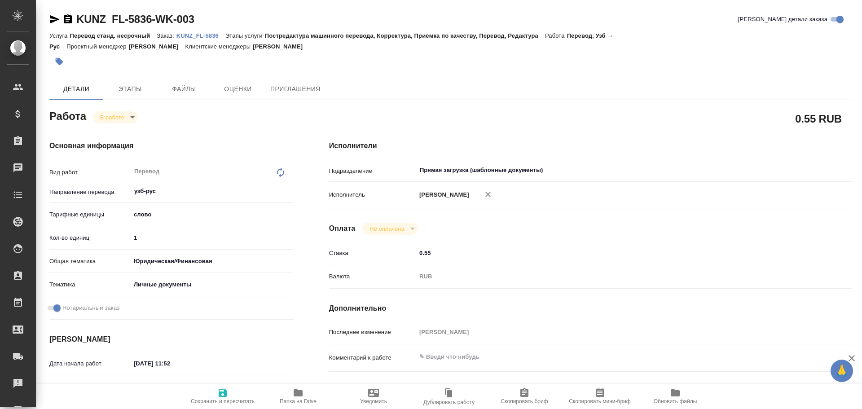
type textarea "x"
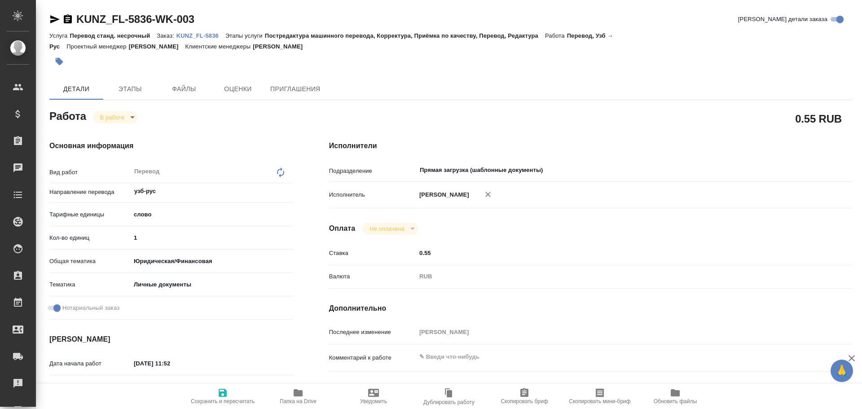
type textarea "x"
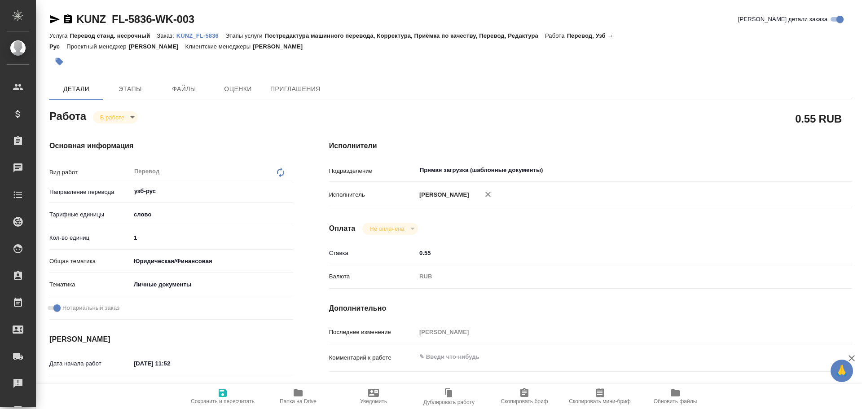
type textarea "x"
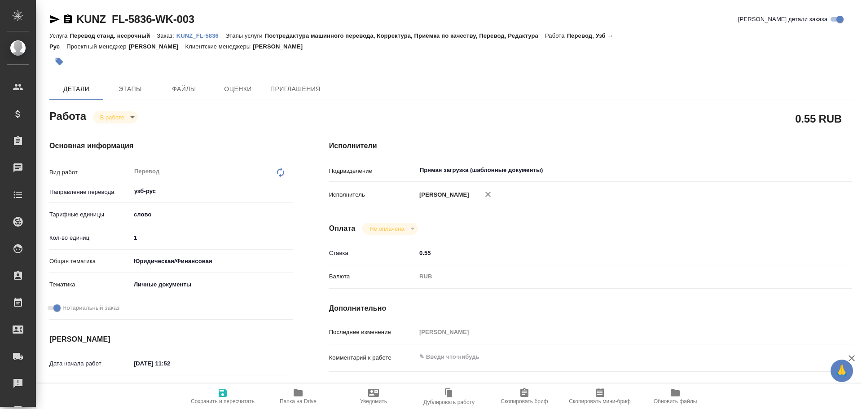
type textarea "x"
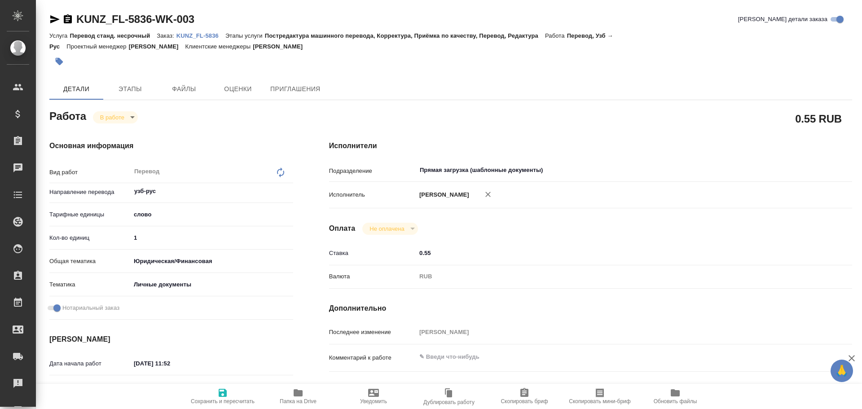
type textarea "x"
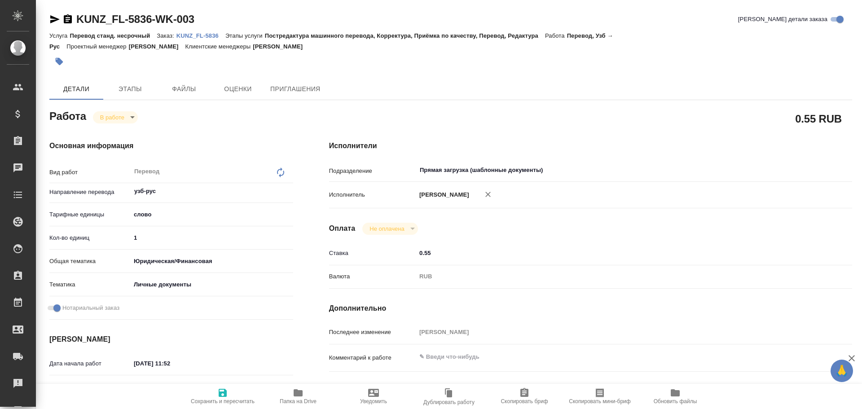
type textarea "x"
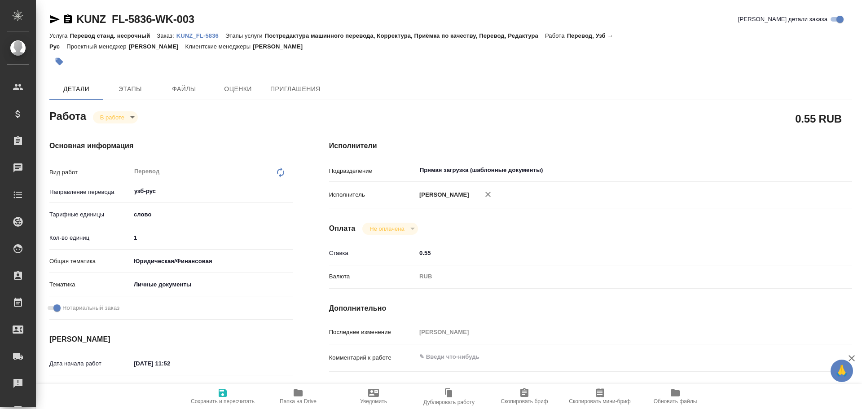
type textarea "x"
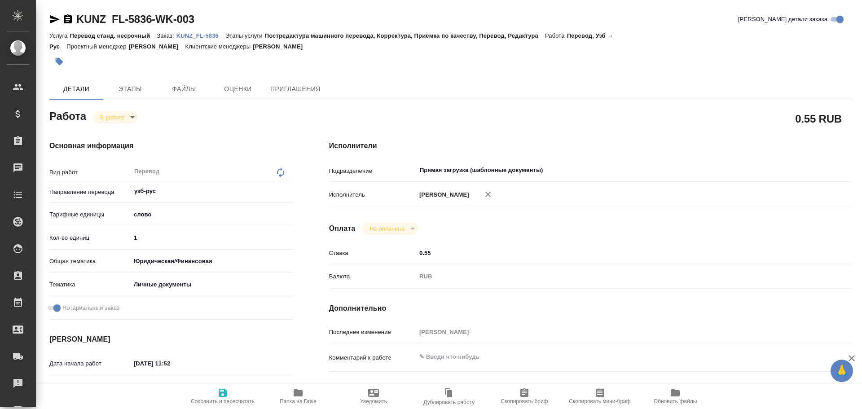
type textarea "x"
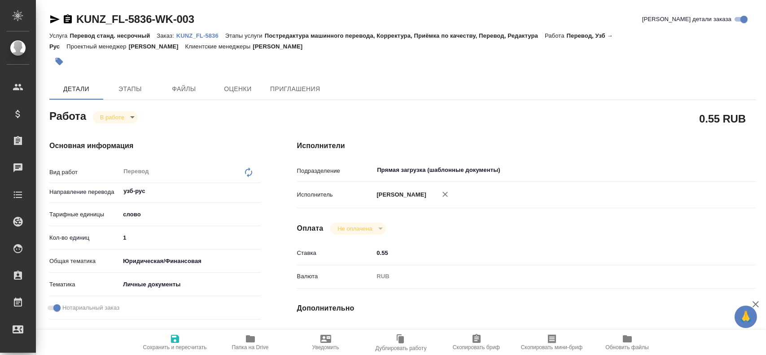
type textarea "x"
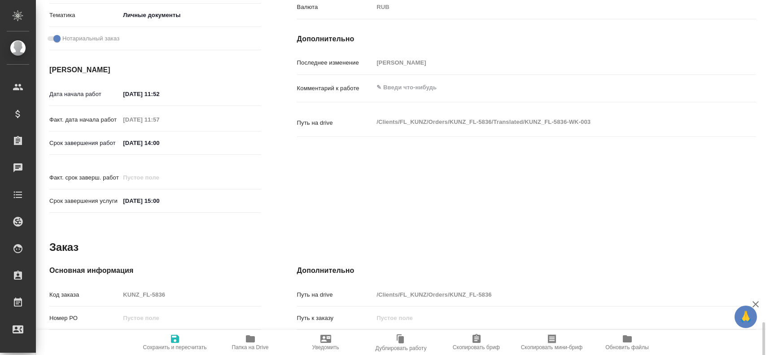
scroll to position [411, 0]
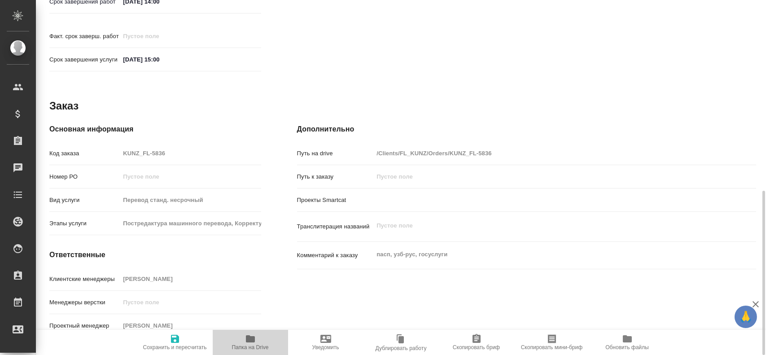
click at [249, 339] on icon "button" at bounding box center [250, 338] width 9 height 7
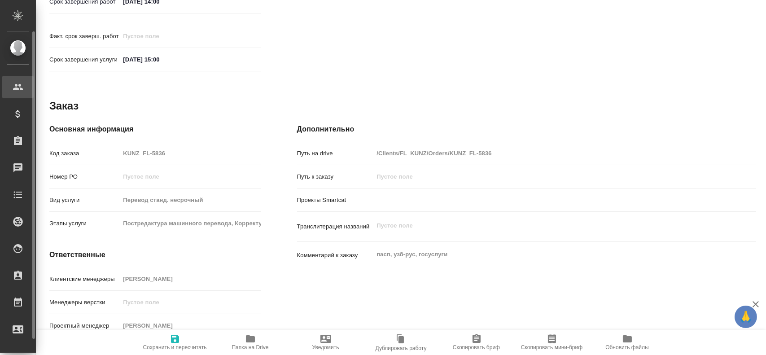
type textarea "x"
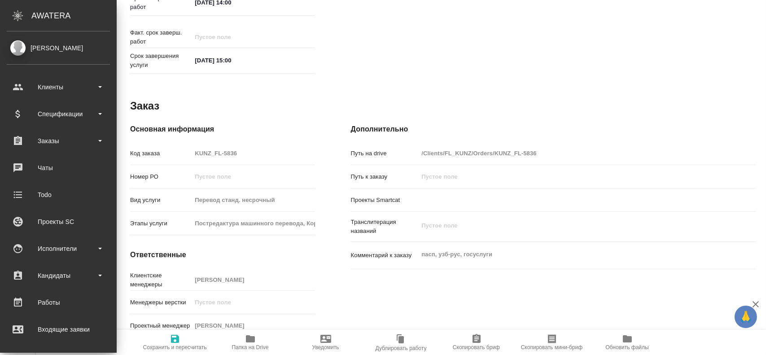
type textarea "x"
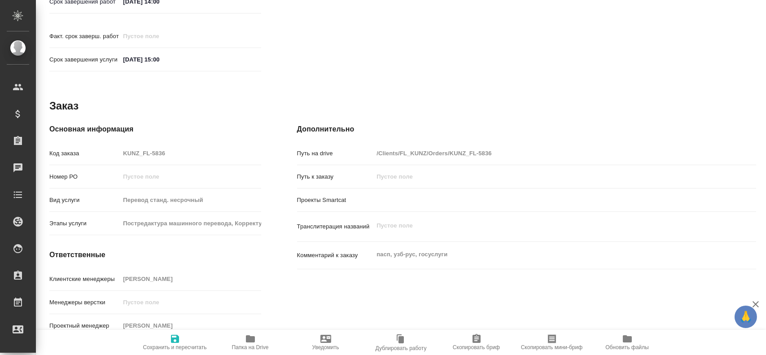
type textarea "x"
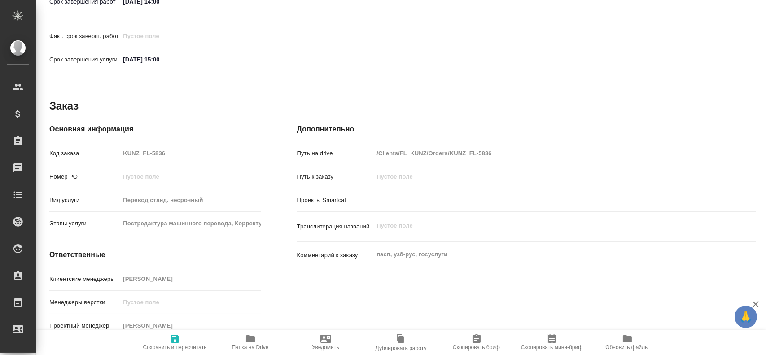
type textarea "x"
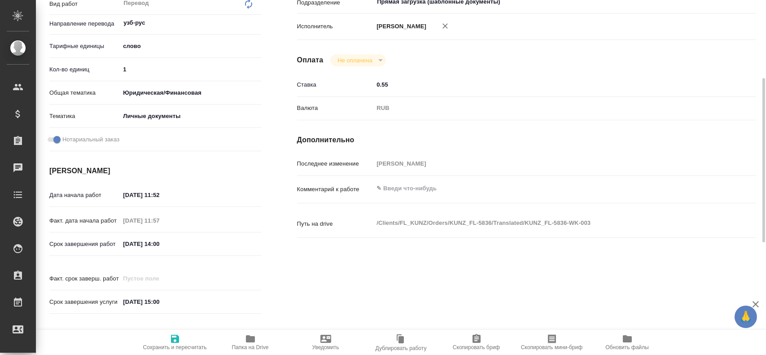
scroll to position [34, 0]
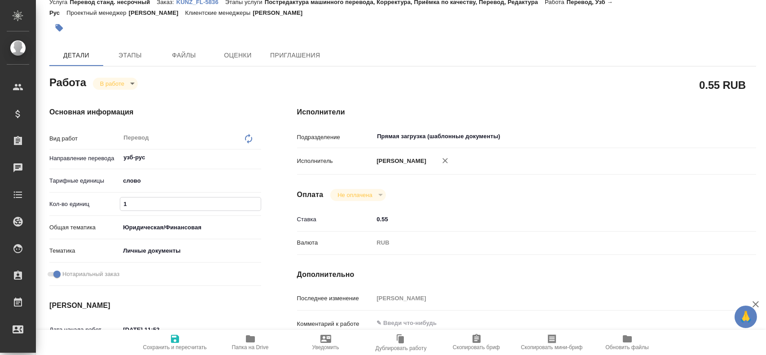
click at [149, 202] on input "1" at bounding box center [190, 203] width 140 height 13
type textarea "x"
type input "10"
type textarea "x"
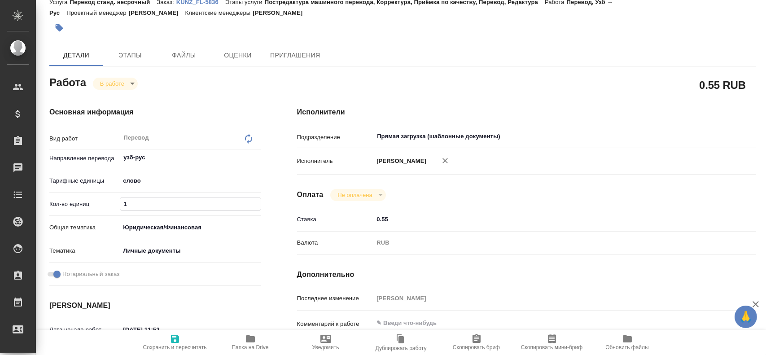
type textarea "x"
type input "100"
type textarea "x"
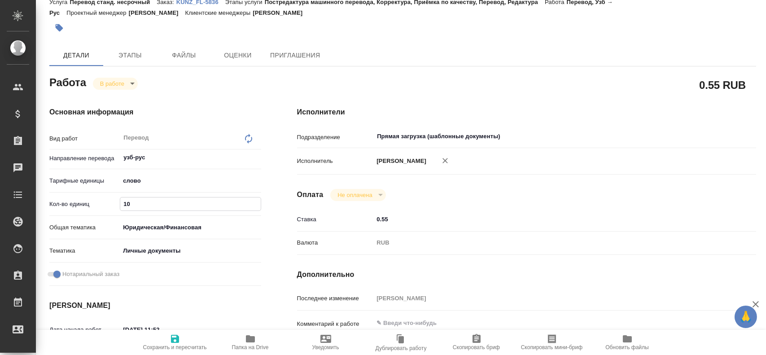
type textarea "x"
type input "100"
click at [168, 337] on span "Сохранить и пересчитать" at bounding box center [175, 341] width 65 height 17
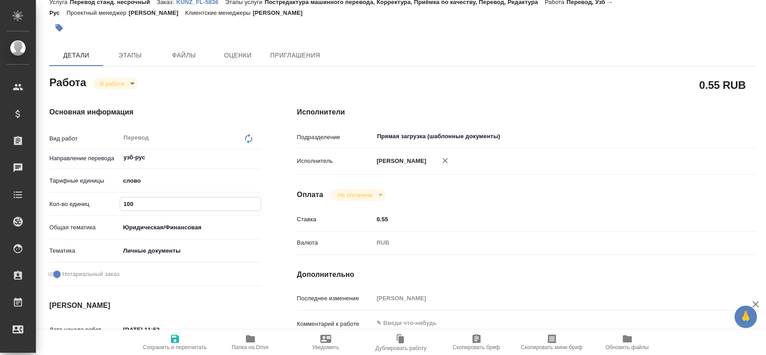
type textarea "x"
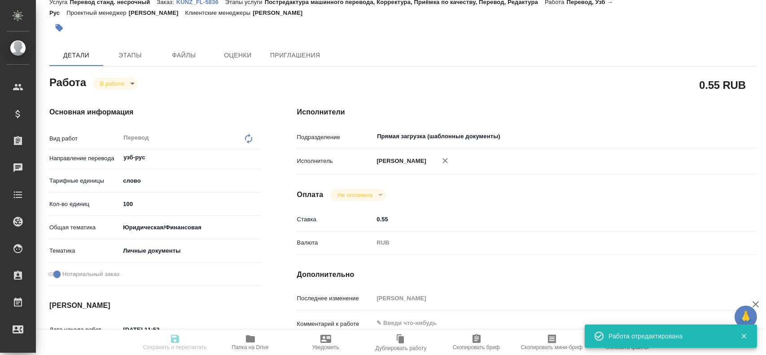
type textarea "x"
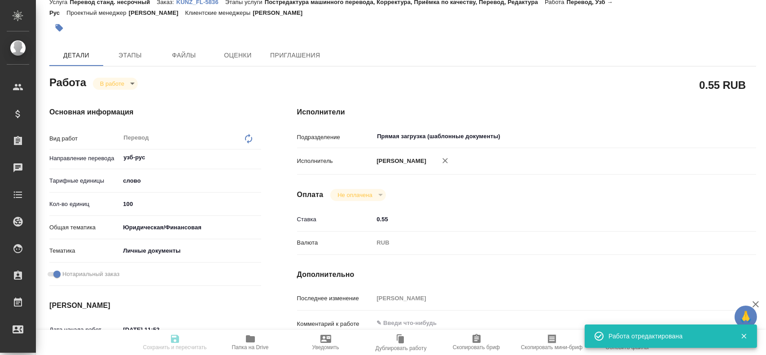
type input "inProgress"
type textarea "Перевод"
type textarea "x"
type input "узб-рус"
type input "5a8b1489cc6b4906c91bfd90"
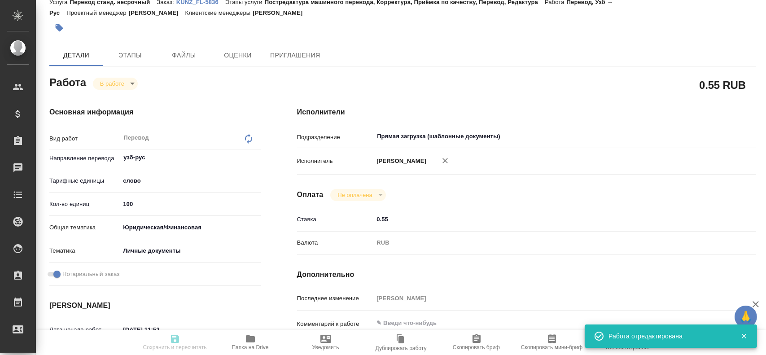
type input "100"
type input "yr-fn"
type input "5a8b8b956a9677013d343cfe"
checkbox input "true"
type input "26.08.2025 11:52"
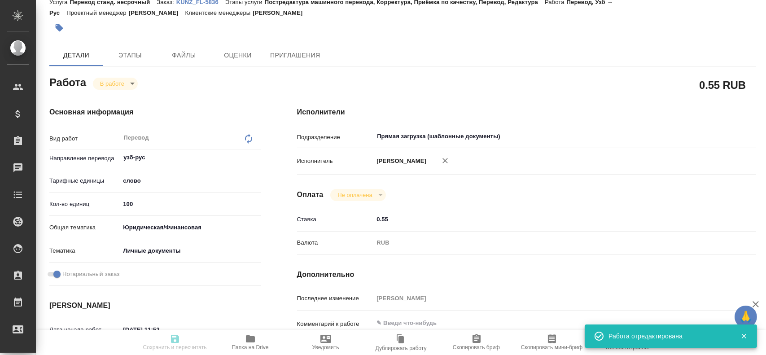
type input "26.08.2025 11:57"
type input "27.08.2025 14:00"
type input "27.08.2025 15:00"
type input "Прямая загрузка (шаблонные документы)"
type input "notPayed"
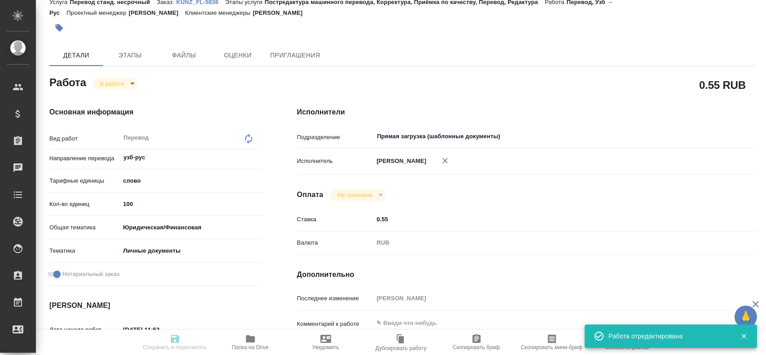
type input "0.55"
type input "RUB"
type input "[PERSON_NAME]"
type textarea "x"
type textarea "/Clients/FL_KUNZ/Orders/KUNZ_FL-5836/Translated/KUNZ_FL-5836-WK-003"
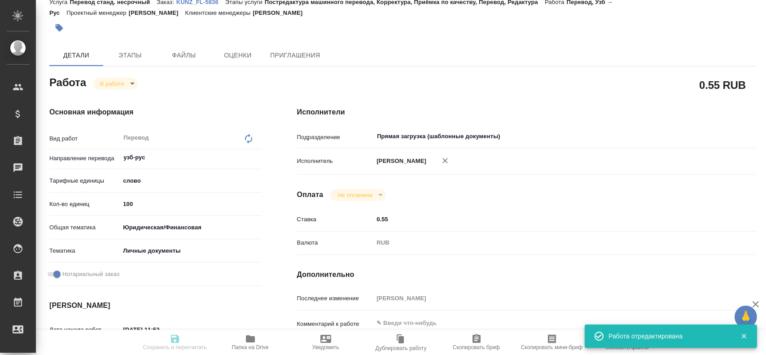
type textarea "x"
type input "KUNZ_FL-5836"
type input "Перевод станд. несрочный"
type input "Постредактура машинного перевода, Корректура, Приёмка по качеству, Перевод, Ред…"
type input "Moskalets Alina"
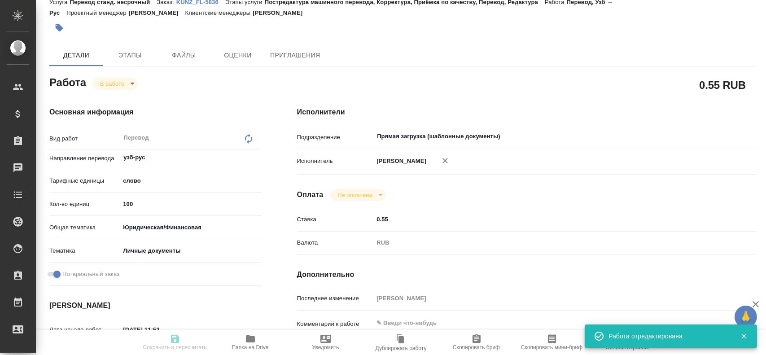
type input "/Clients/FL_KUNZ/Orders/KUNZ_FL-5836"
type textarea "x"
type textarea "пасп, узб-рус, госуслуги"
type textarea "x"
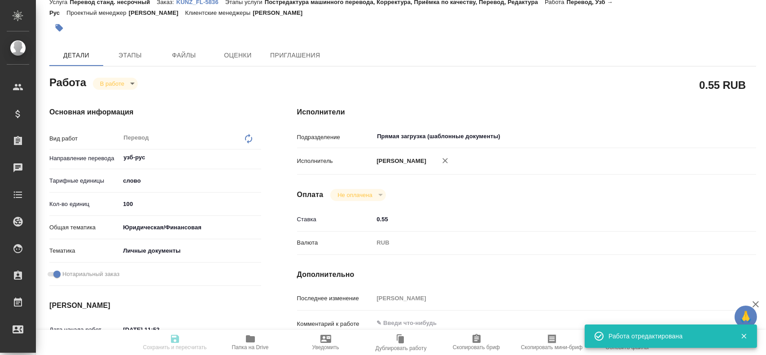
type textarea "x"
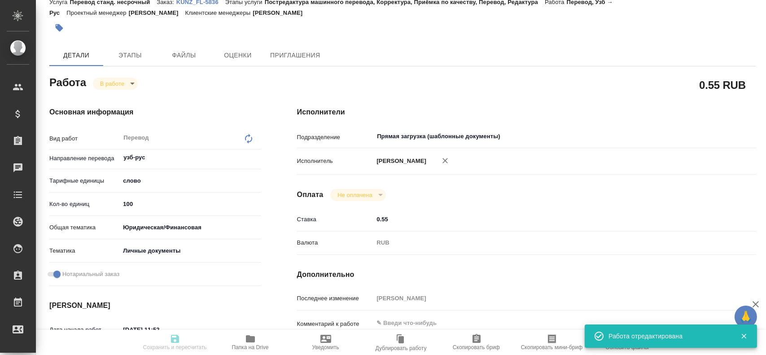
type textarea "x"
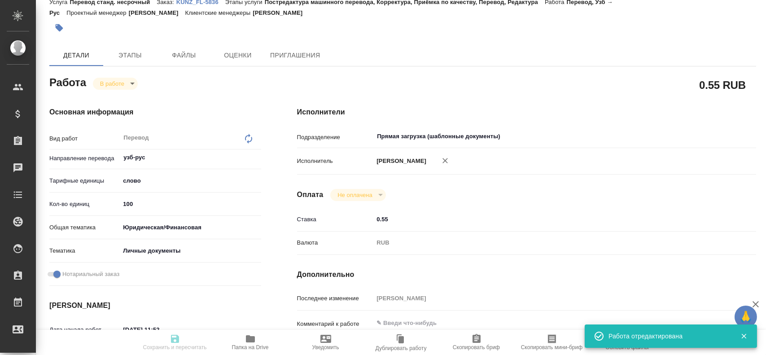
type textarea "x"
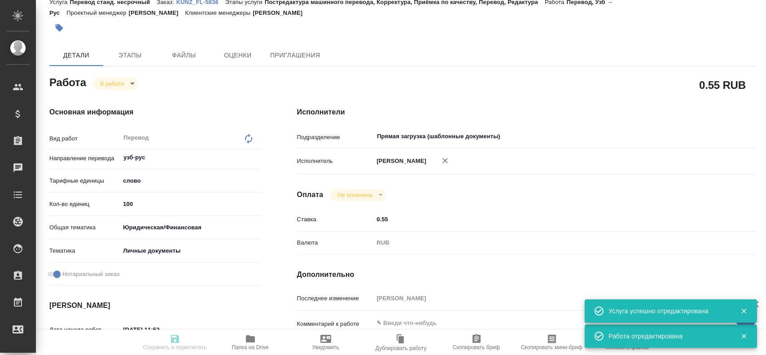
type textarea "x"
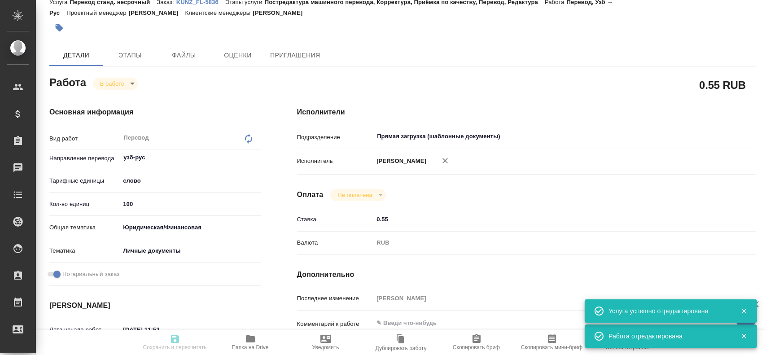
type textarea "x"
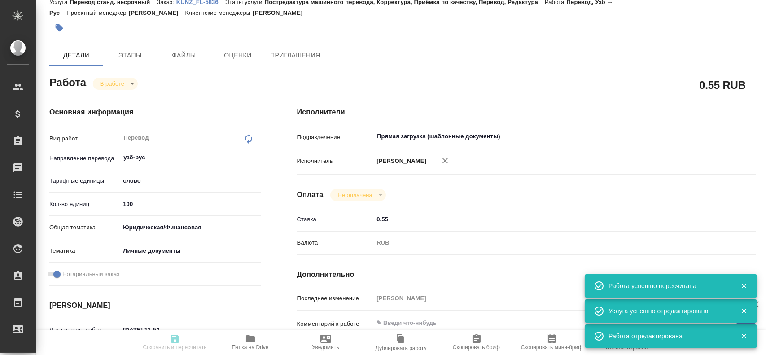
type input "inProgress"
type textarea "Перевод"
type textarea "x"
click at [124, 87] on body "🙏 .cls-1 fill:#fff; AWATERA Gusev Alexandr Клиенты Спецификации Заказы 0 Чаты T…" at bounding box center [383, 177] width 766 height 355
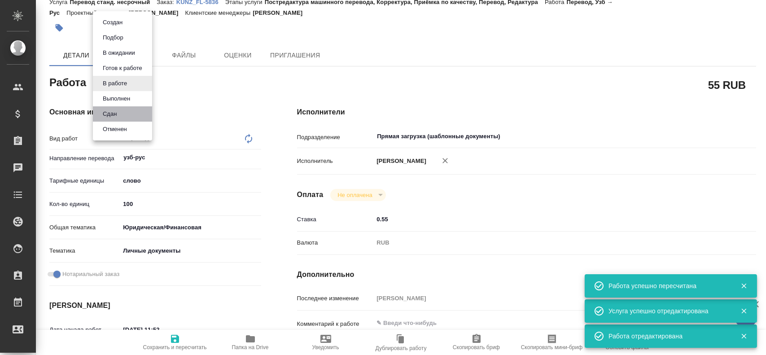
click at [123, 110] on li "Сдан" at bounding box center [122, 113] width 59 height 15
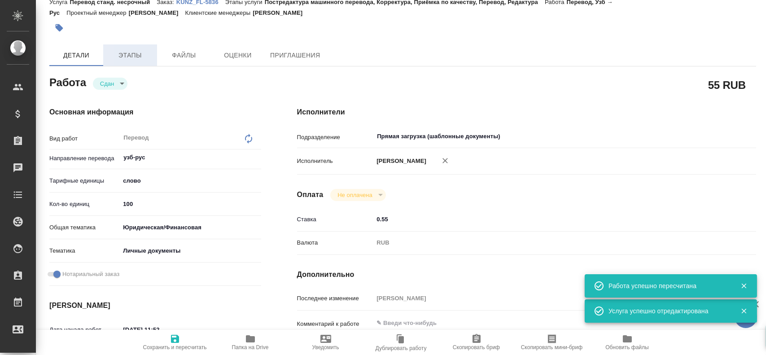
click at [129, 59] on span "Этапы" at bounding box center [130, 55] width 43 height 11
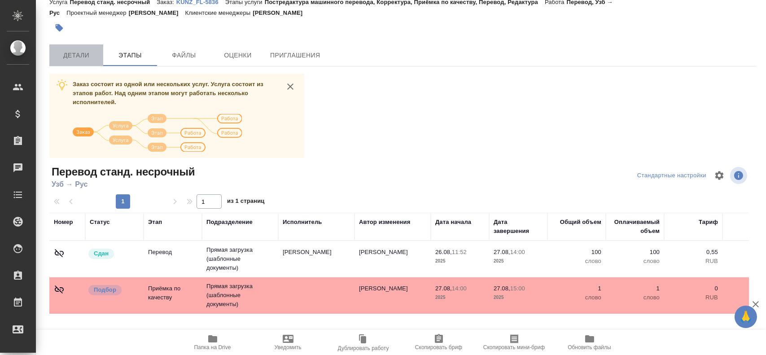
click at [82, 64] on button "Детали" at bounding box center [76, 55] width 54 height 22
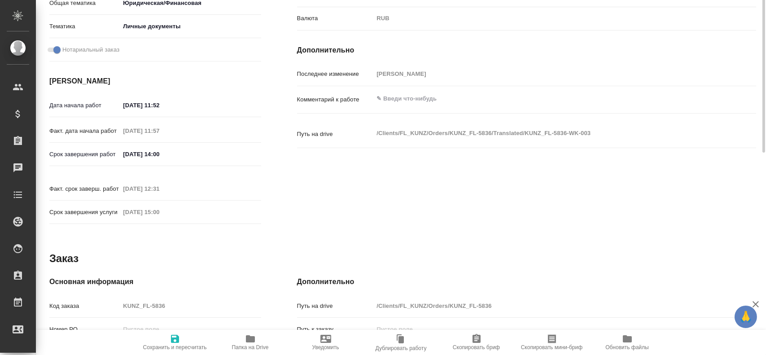
scroll to position [348, 0]
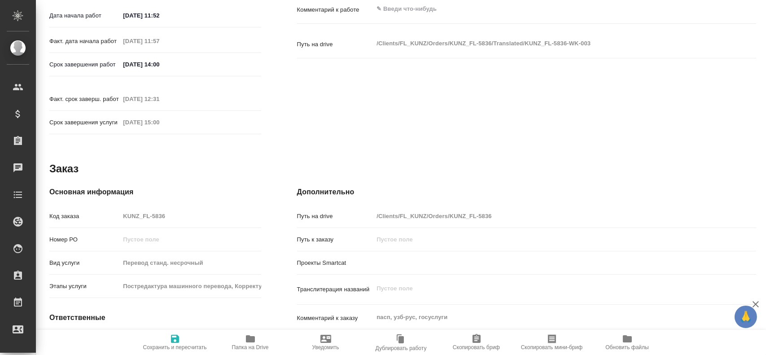
click at [82, 208] on div "Код заказа KUNZ_FL-5836" at bounding box center [155, 216] width 212 height 16
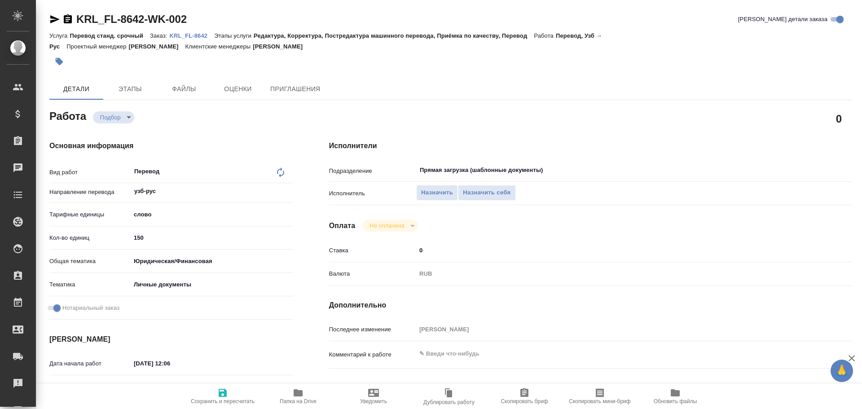
type textarea "x"
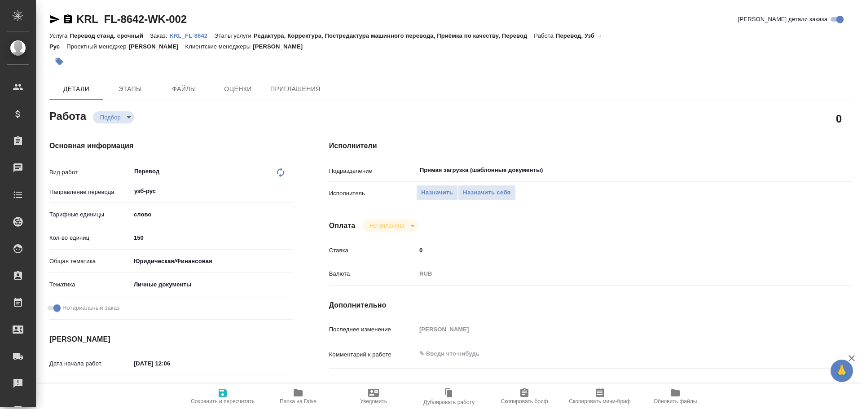
type textarea "x"
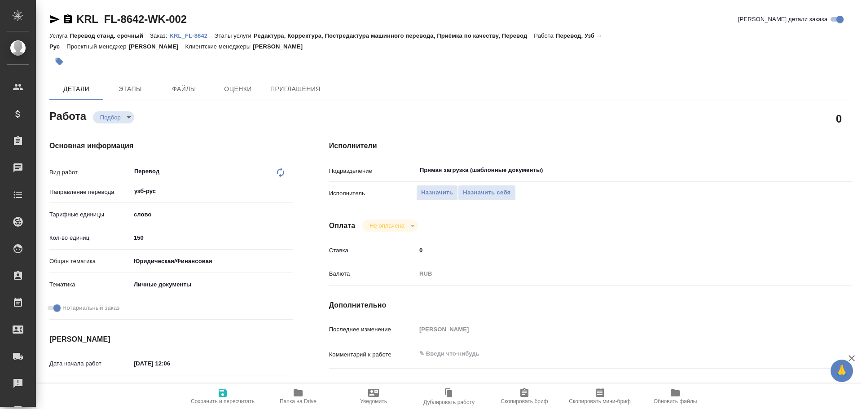
type textarea "x"
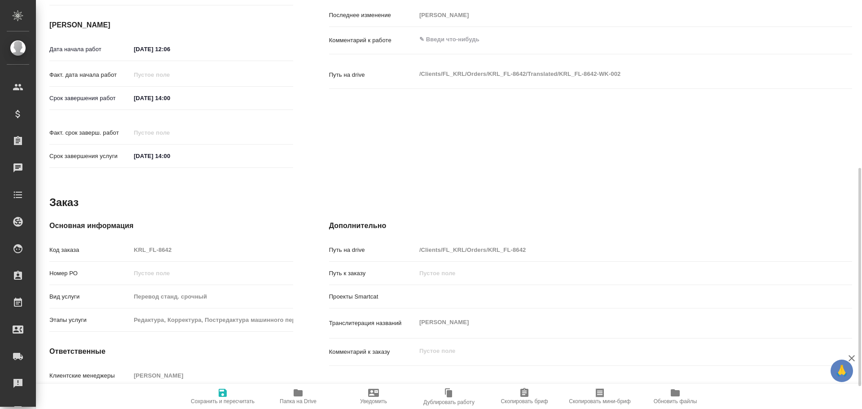
type textarea "x"
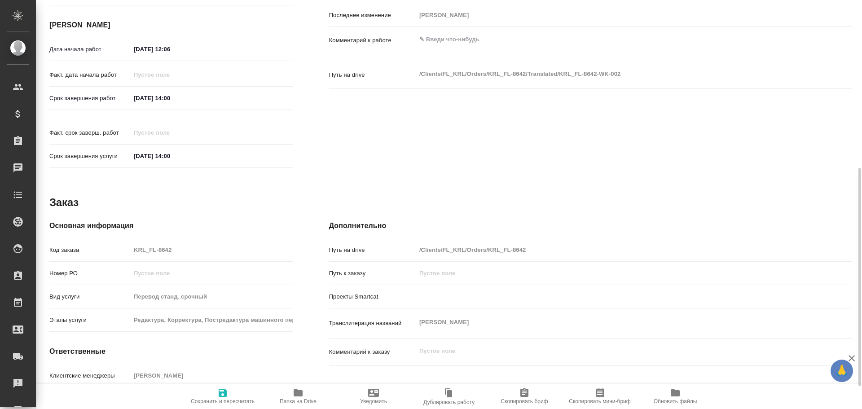
scroll to position [357, 0]
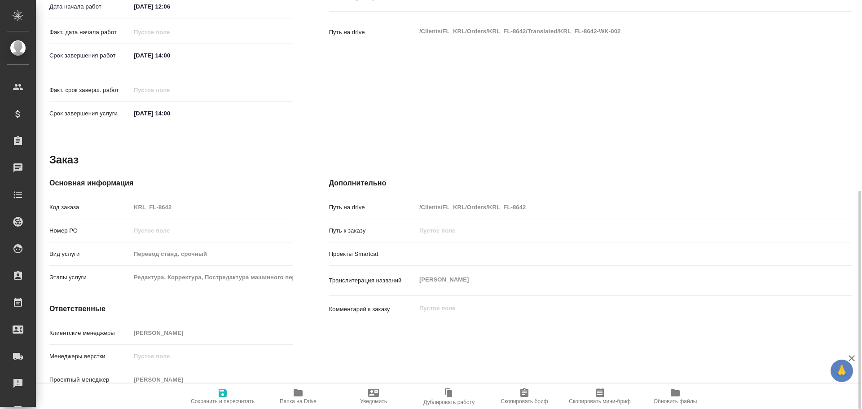
type textarea "x"
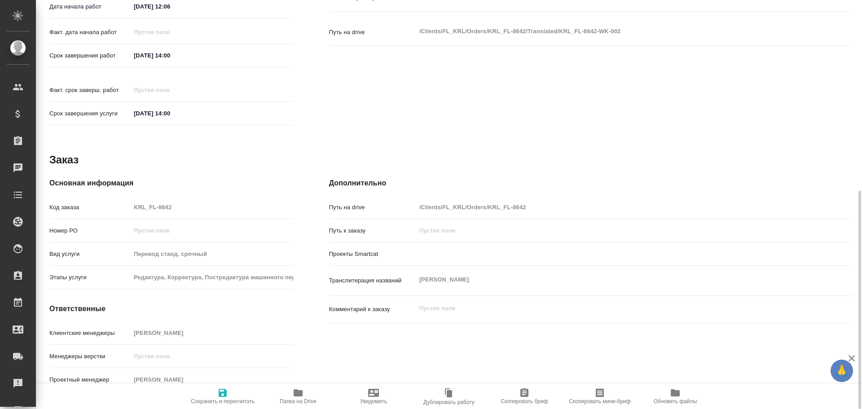
click at [292, 399] on span "Папка на Drive" at bounding box center [298, 401] width 37 height 6
type textarea "x"
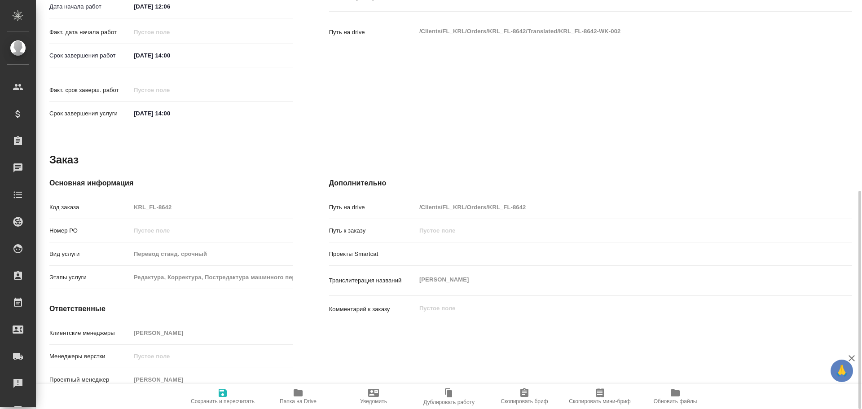
type textarea "x"
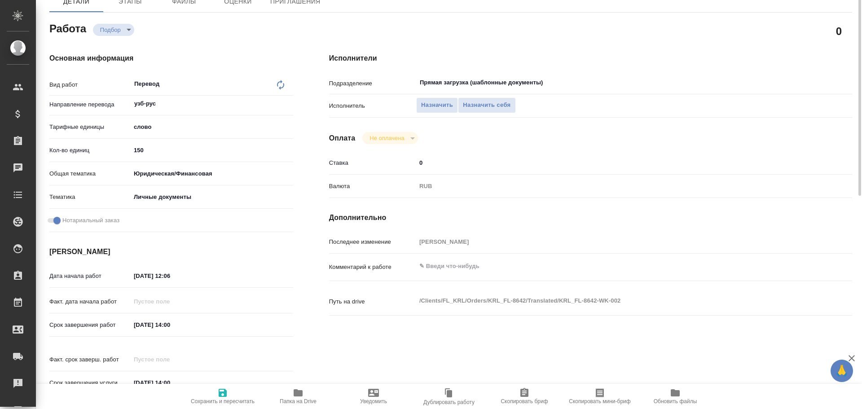
scroll to position [43, 0]
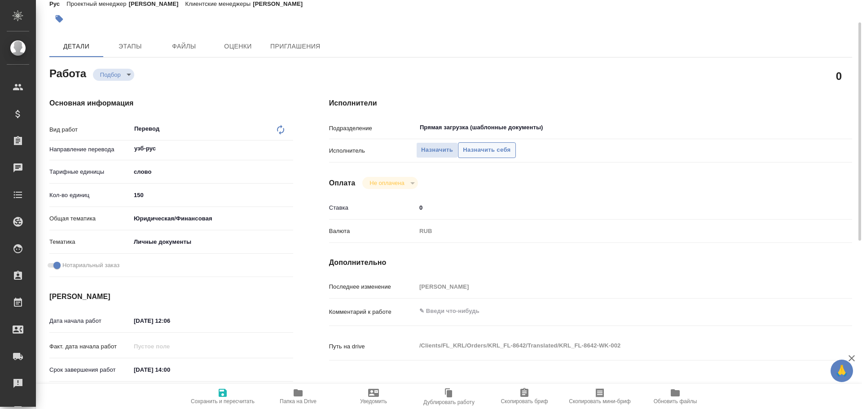
click at [497, 148] on span "Назначить себя" at bounding box center [487, 150] width 48 height 10
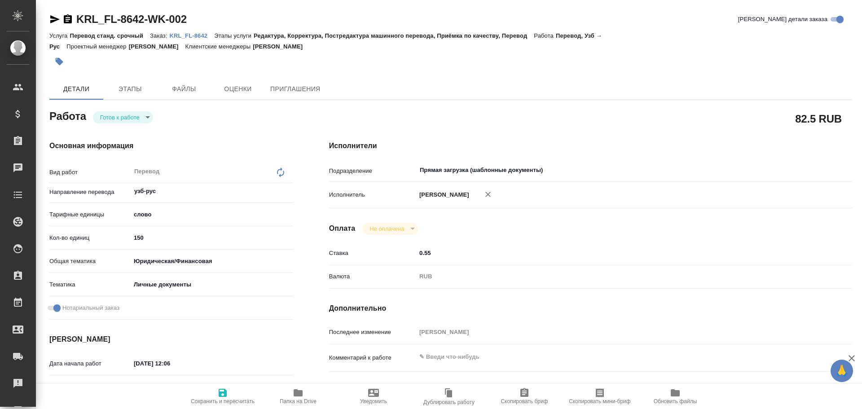
type textarea "x"
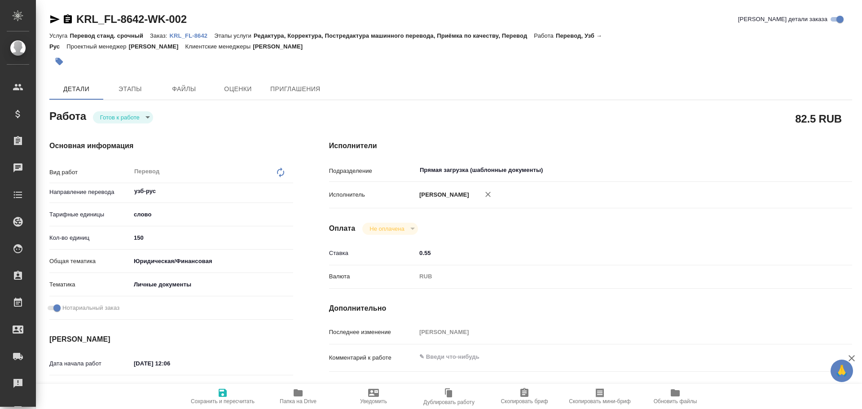
type textarea "x"
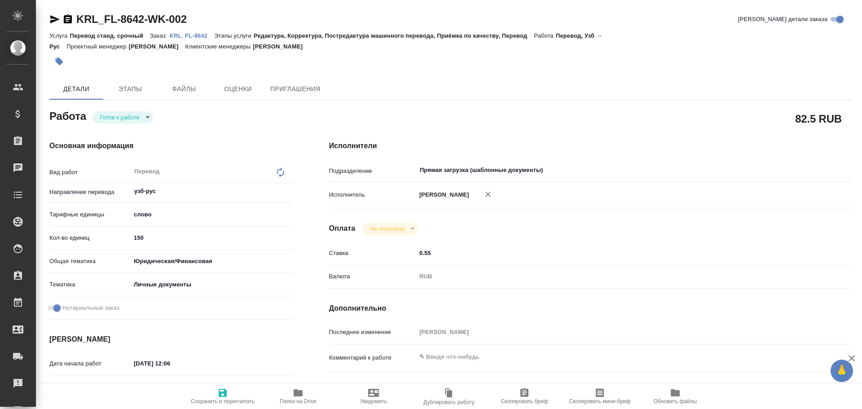
type textarea "x"
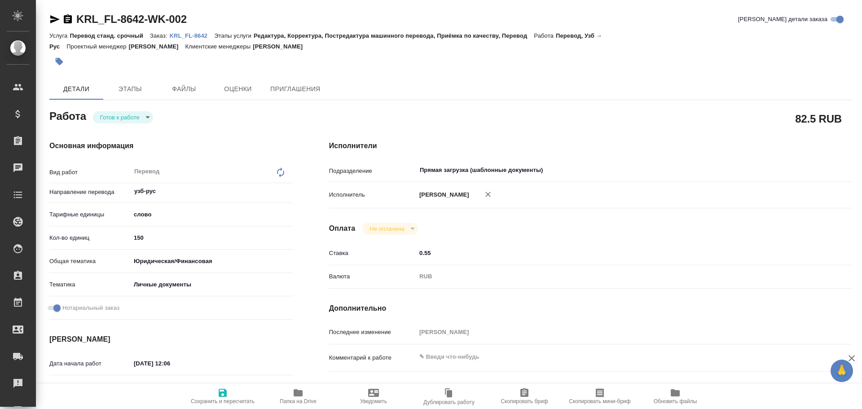
type textarea "x"
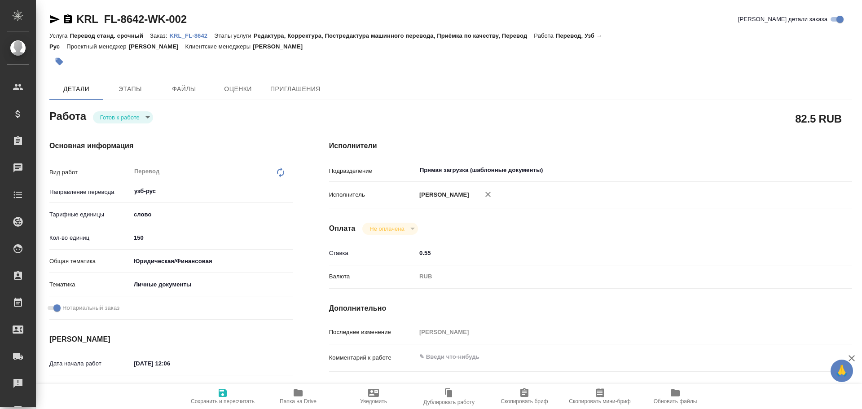
type textarea "x"
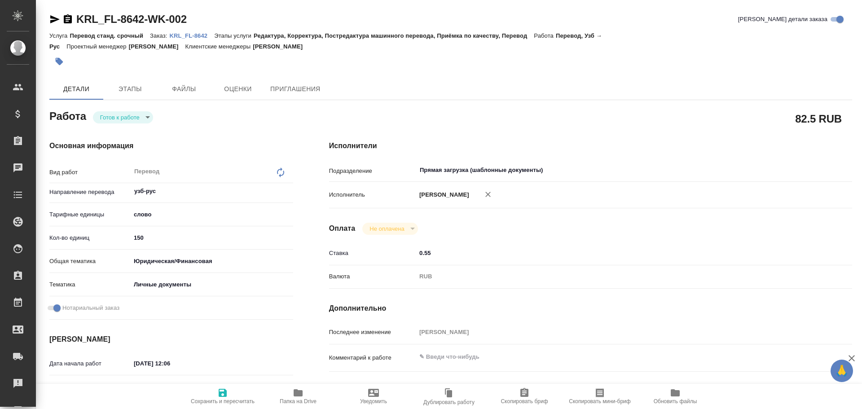
click at [140, 242] on input "150" at bounding box center [212, 237] width 162 height 13
type textarea "x"
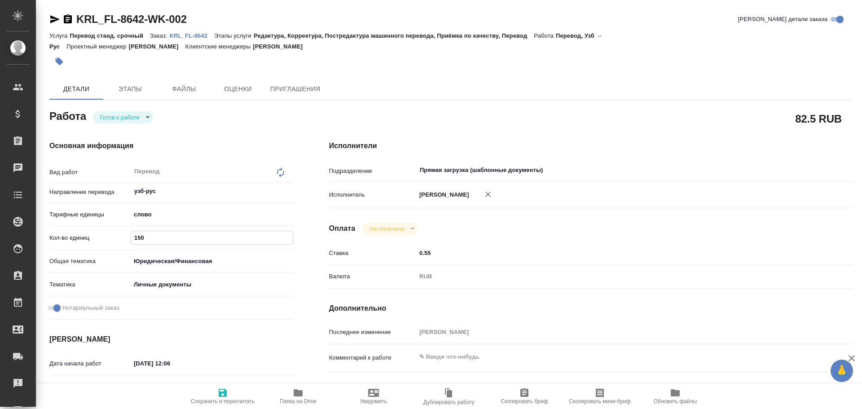
type textarea "x"
type input "1"
type textarea "x"
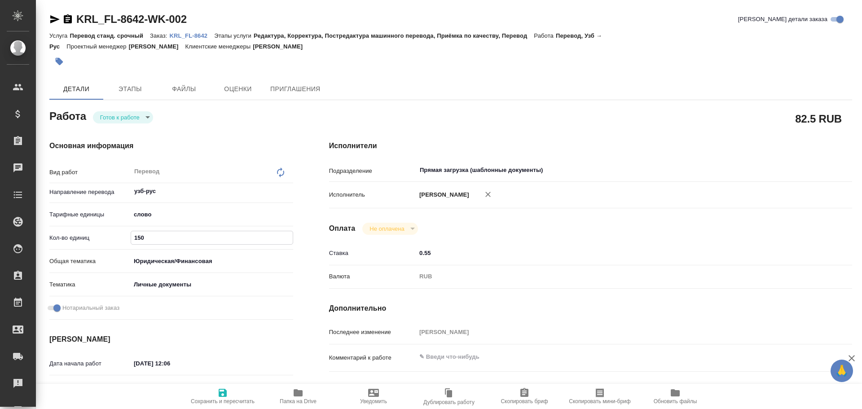
type textarea "x"
type input "12"
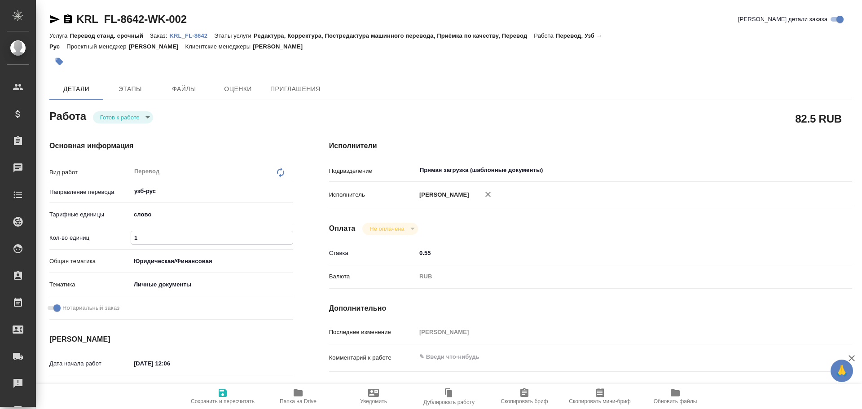
type textarea "x"
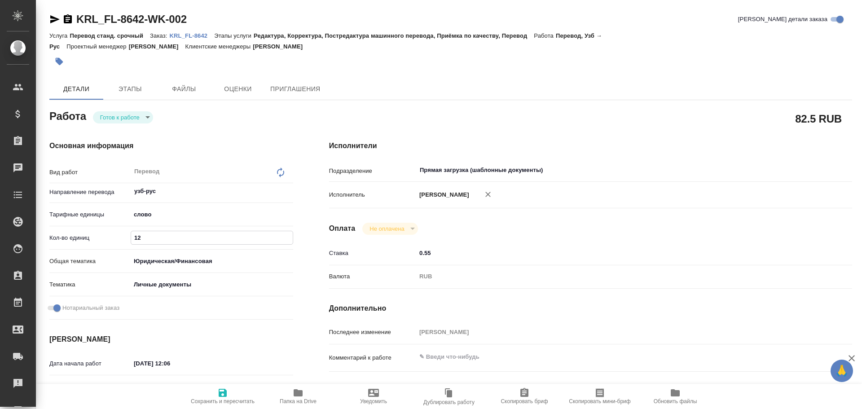
type textarea "x"
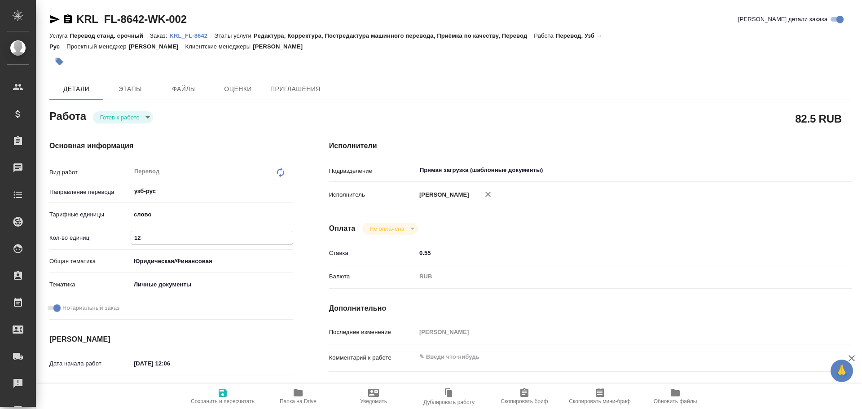
type input "125"
type textarea "x"
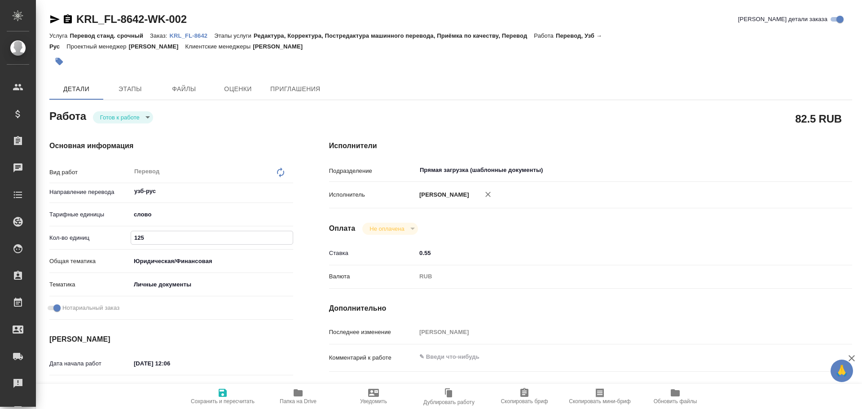
type input "125"
click at [225, 393] on icon "button" at bounding box center [223, 393] width 8 height 8
type textarea "x"
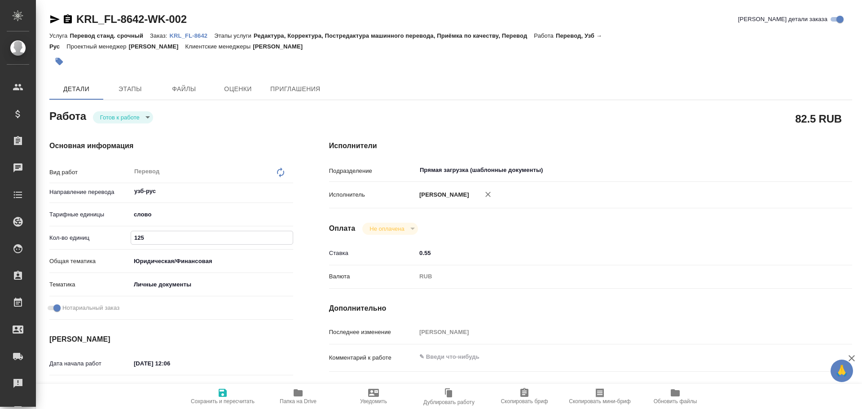
type textarea "x"
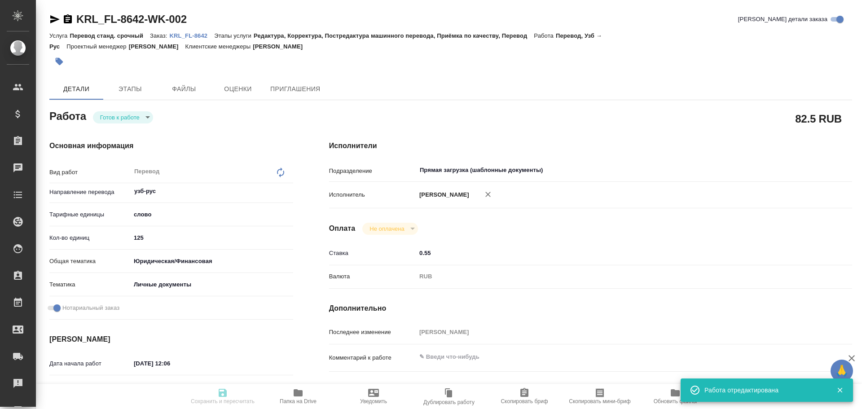
type input "readyForWork"
type textarea "Перевод"
type textarea "x"
type input "узб-рус"
type input "5a8b1489cc6b4906c91bfd90"
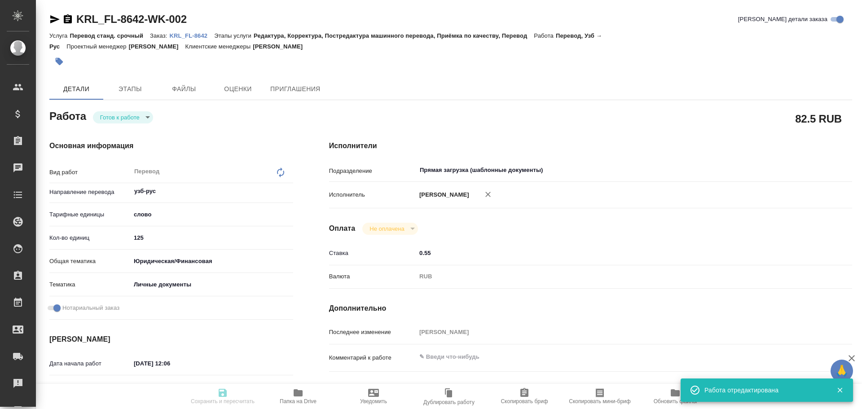
type input "125"
type input "yr-fn"
type input "5a8b8b956a9677013d343cfe"
checkbox input "true"
type input "26.08.2025 12:06"
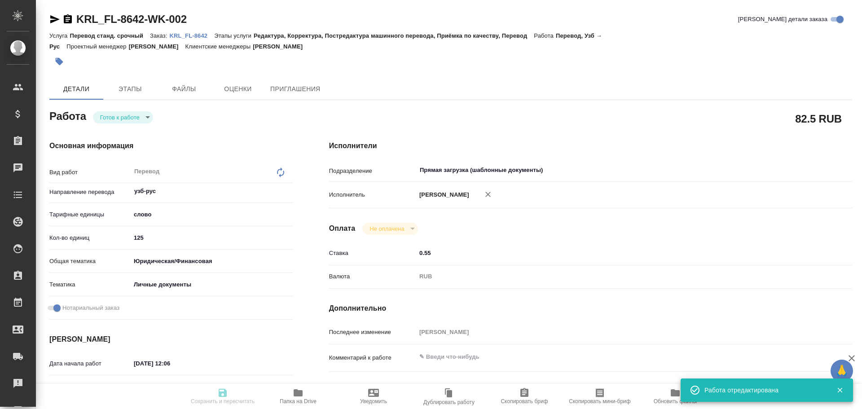
type input "26.08.2025 14:00"
type input "Прямая загрузка (шаблонные документы)"
type input "notPayed"
type input "0.55"
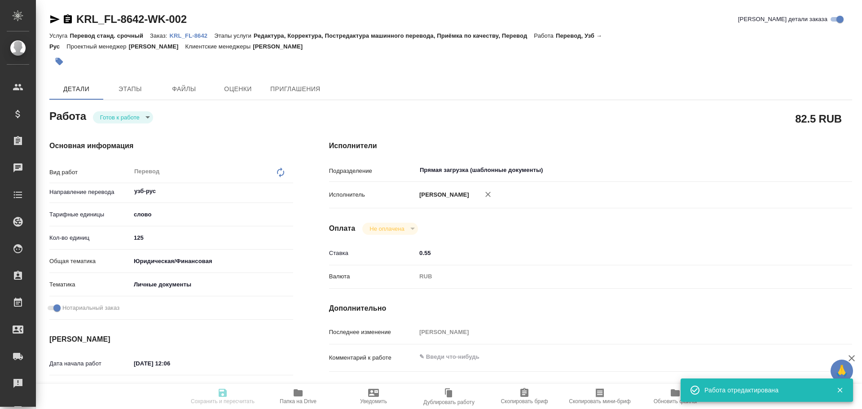
type input "RUB"
type input "Гусев Александр"
type textarea "x"
type textarea "/Clients/FL_KRL/Orders/KRL_FL-8642/Translated/KRL_FL-8642-WK-002"
type textarea "x"
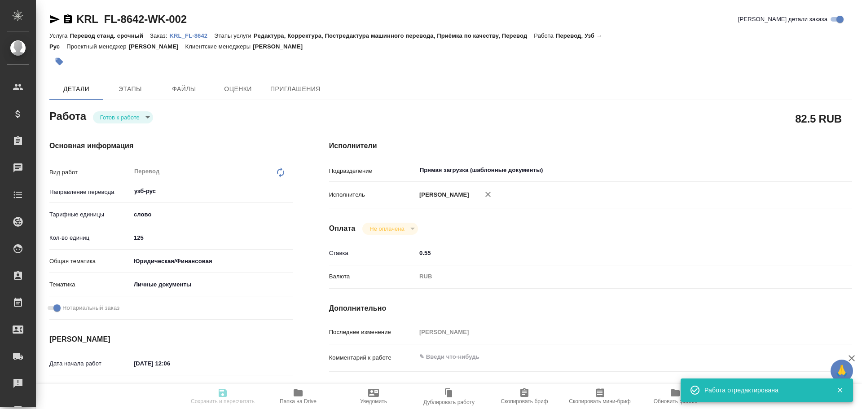
type input "KRL_FL-8642"
type input "Перевод станд. срочный"
type input "Редактура, Корректура, Постредактура машинного перевода, Приёмка по качеству, П…"
type input "Касымов Тимур"
type input "/Clients/FL_KRL/Orders/KRL_FL-8642"
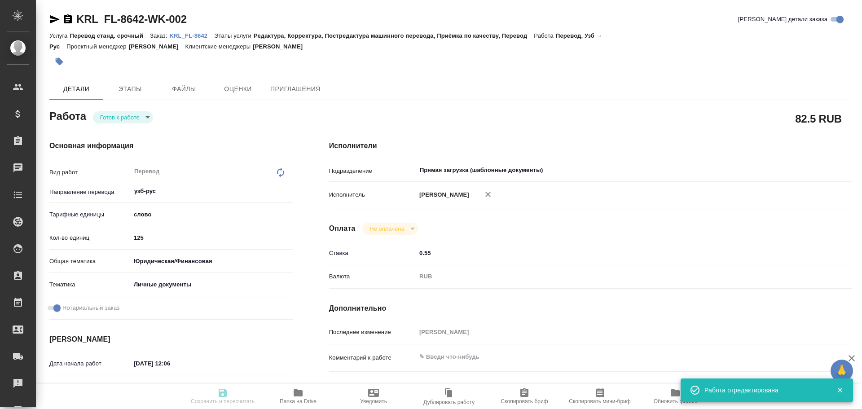
type textarea "ЖУРАЕВ АБДУКОДИР ЮЛДОШОВИЧ"
type textarea "x"
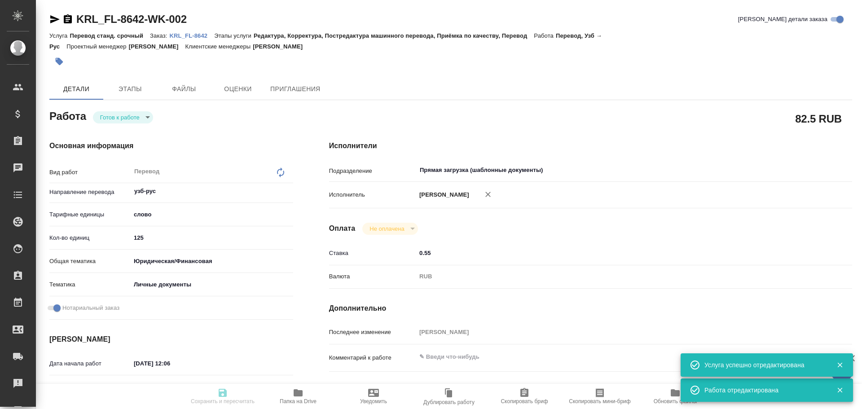
type textarea "x"
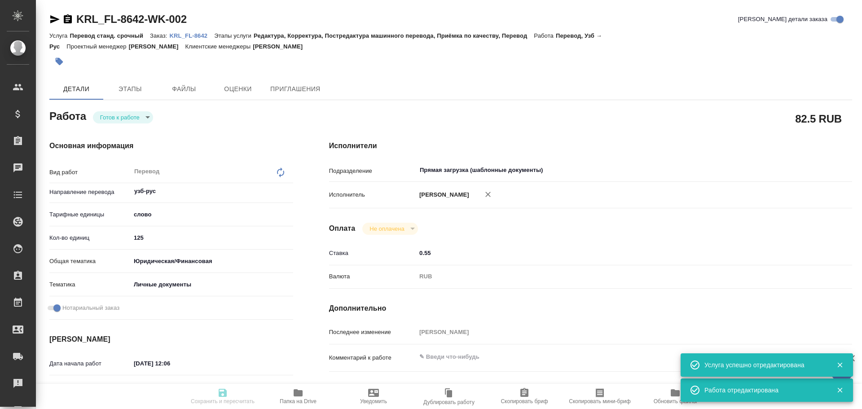
type textarea "x"
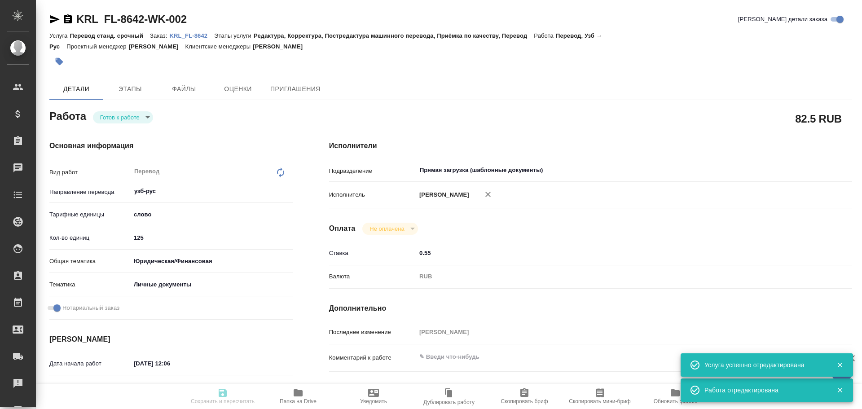
type textarea "x"
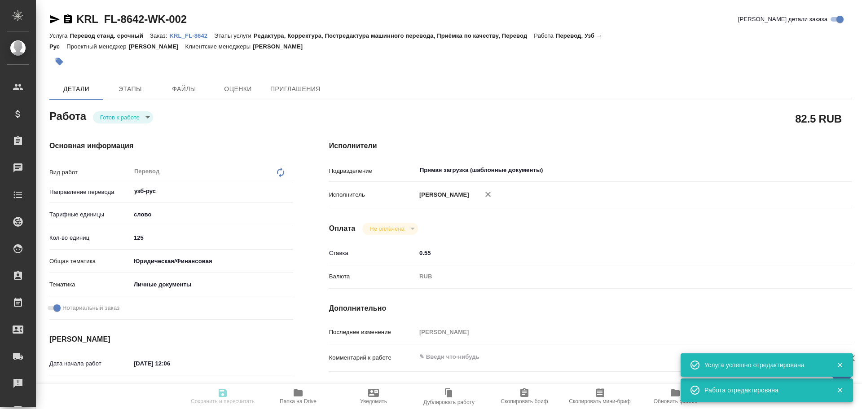
type textarea "x"
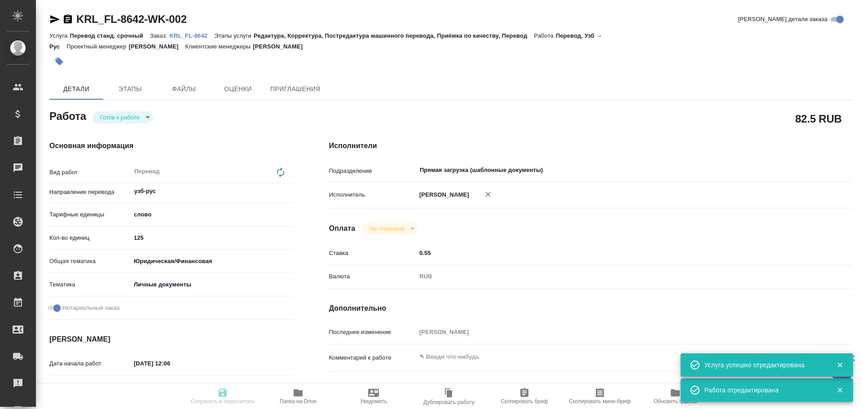
type textarea "x"
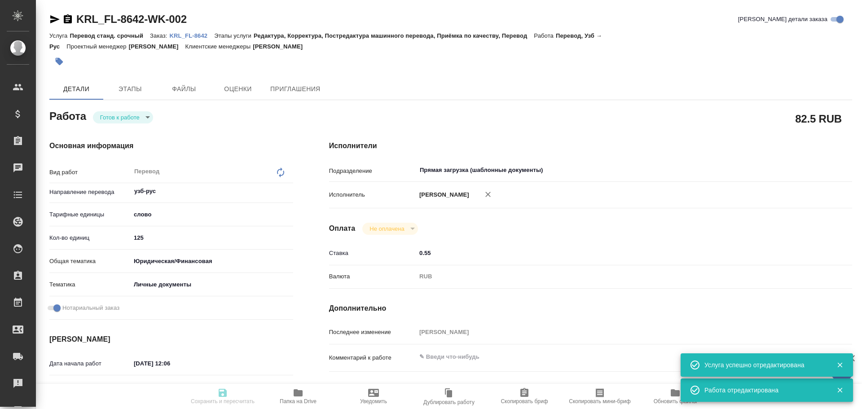
type input "readyForWork"
type textarea "Перевод"
type textarea "x"
type input "узб-рус"
type input "5a8b1489cc6b4906c91bfd90"
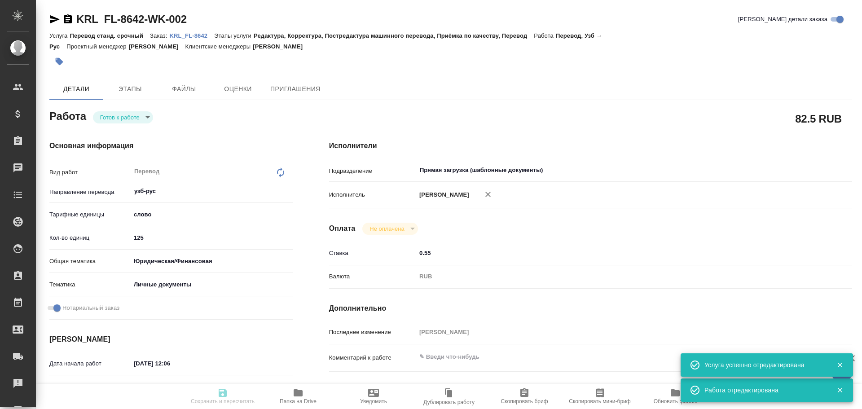
type input "125"
type input "yr-fn"
type input "5a8b8b956a9677013d343cfe"
checkbox input "true"
type input "26.08.2025 12:06"
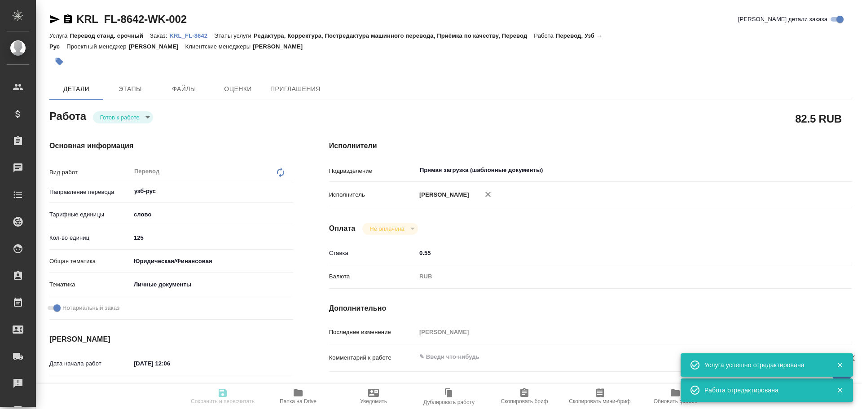
type input "26.08.2025 14:00"
type input "Прямая загрузка (шаблонные документы)"
type input "notPayed"
type input "0.55"
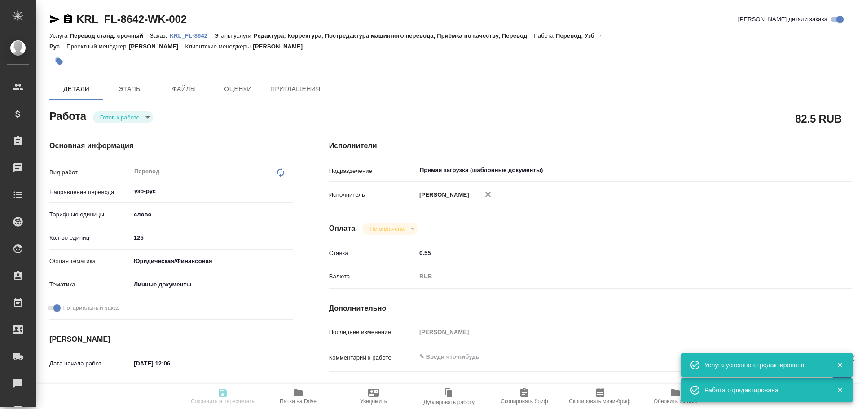
type input "RUB"
type input "Гусев Александр"
type textarea "x"
type textarea "/Clients/FL_KRL/Orders/KRL_FL-8642/Translated/KRL_FL-8642-WK-002"
type textarea "x"
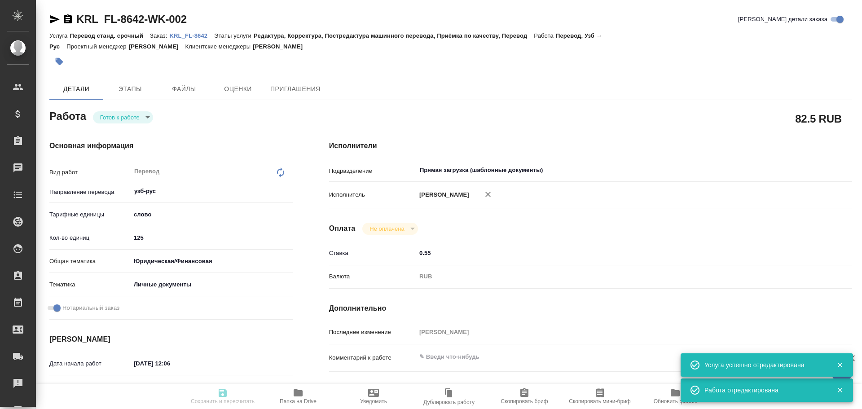
type input "KRL_FL-8642"
type input "Перевод станд. срочный"
type input "Редактура, Корректура, Постредактура машинного перевода, Приёмка по качеству, П…"
type input "Касымов Тимур"
type input "/Clients/FL_KRL/Orders/KRL_FL-8642"
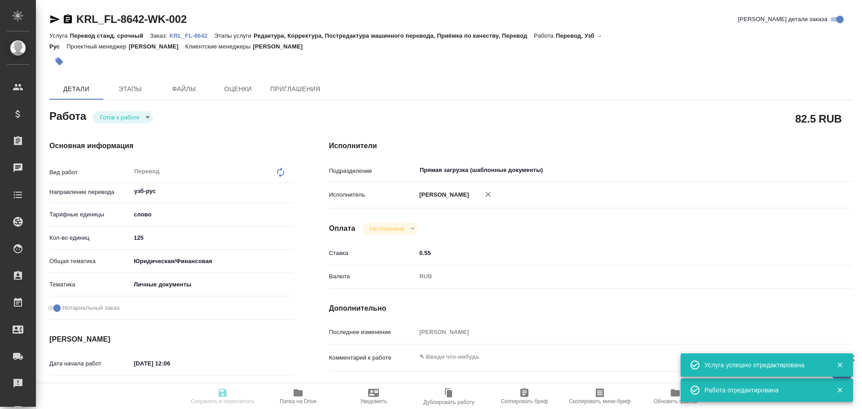
type textarea "ЖУРАЕВ АБДУКОДИР ЮЛДОШОВИЧ"
type textarea "x"
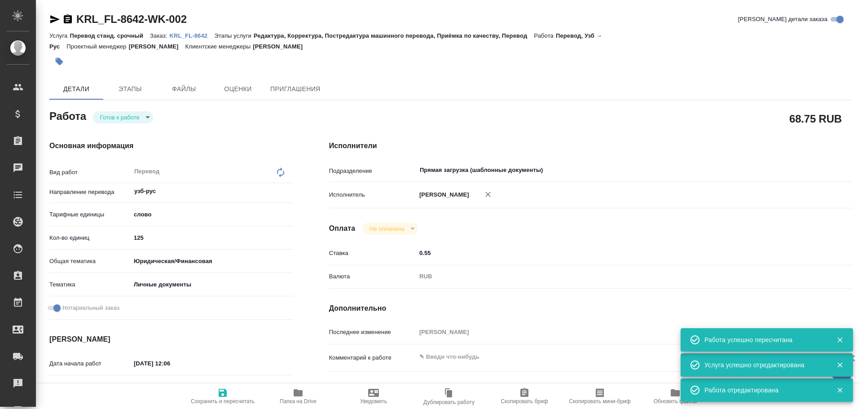
type textarea "x"
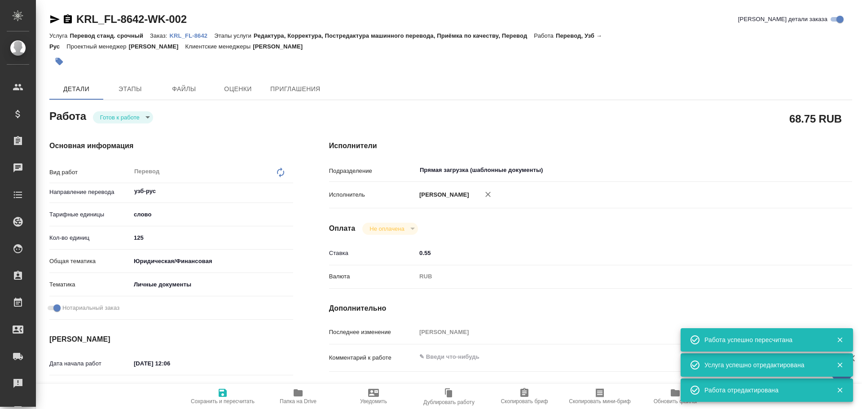
type textarea "x"
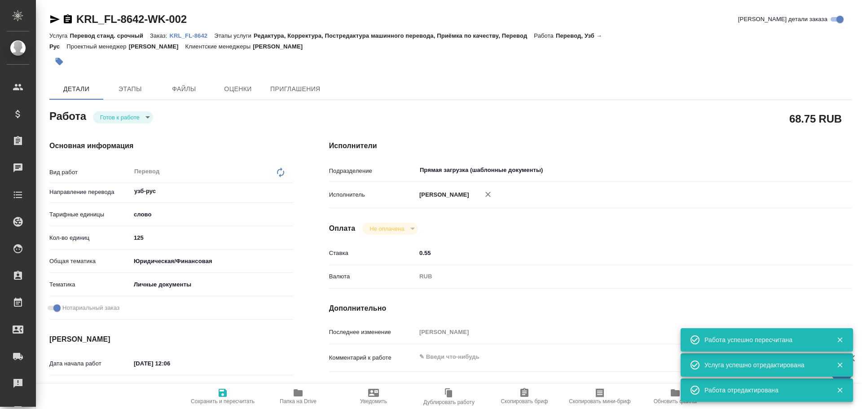
type textarea "x"
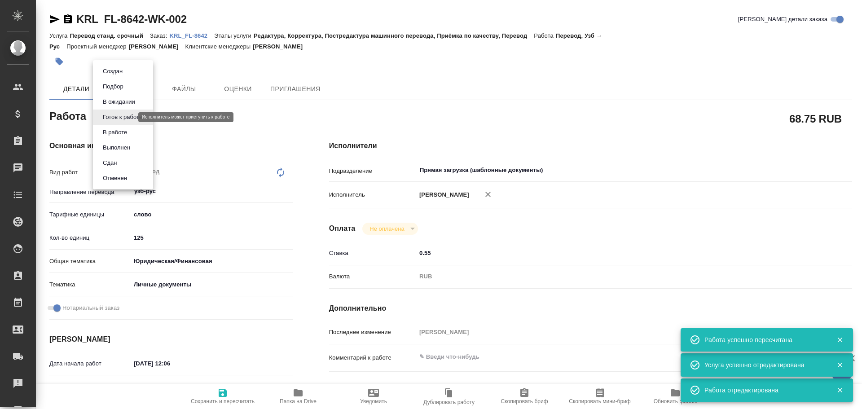
type textarea "x"
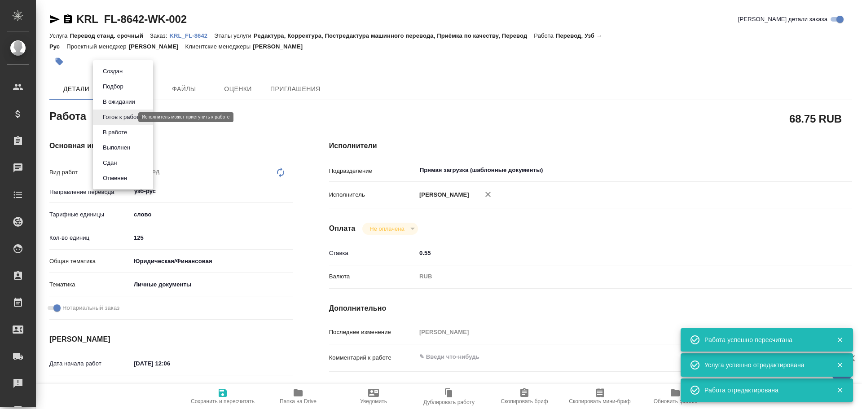
click at [110, 118] on body "🙏 .cls-1 fill:#fff; AWATERA Gusev Alexandr Клиенты Спецификации Заказы 0 Чаты T…" at bounding box center [431, 204] width 862 height 409
click at [109, 130] on button "В работе" at bounding box center [115, 132] width 30 height 10
type textarea "x"
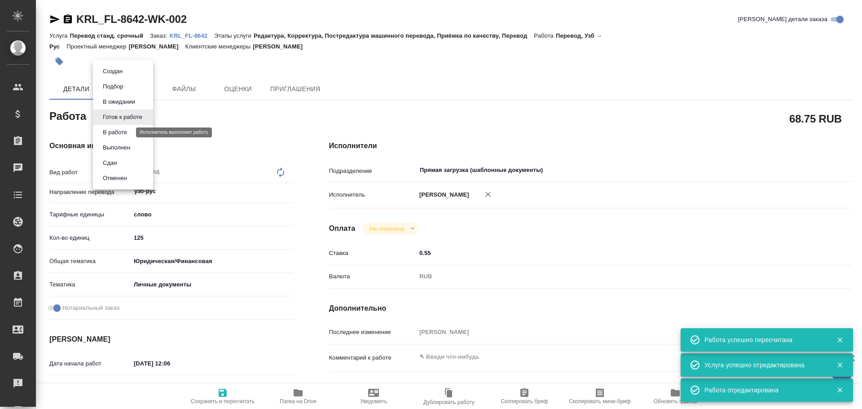
type textarea "x"
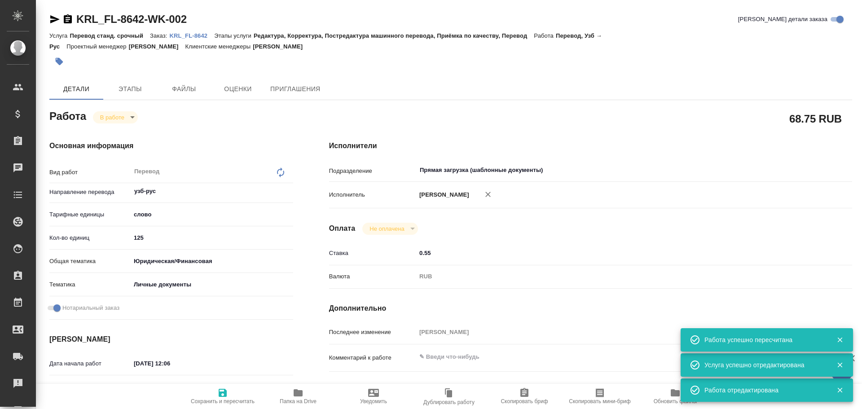
type textarea "x"
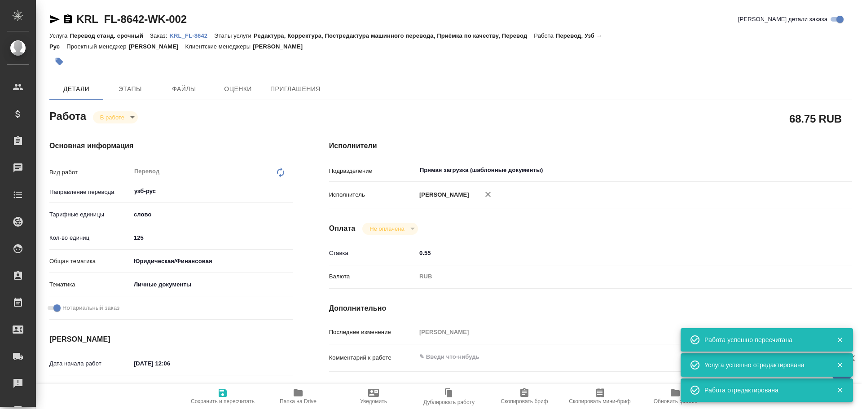
type textarea "x"
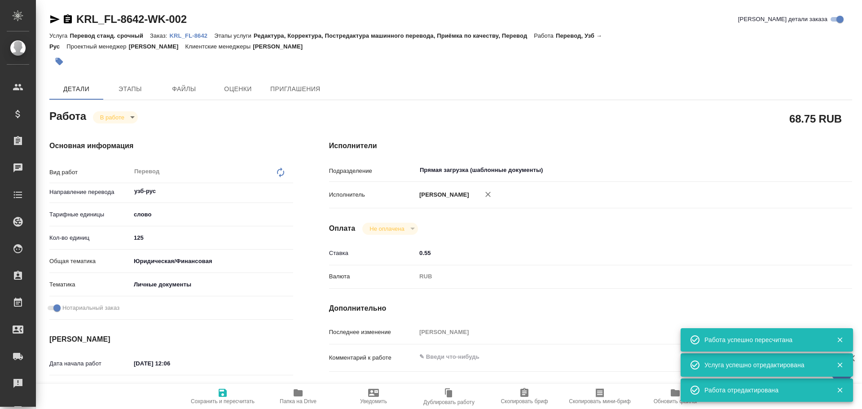
type textarea "x"
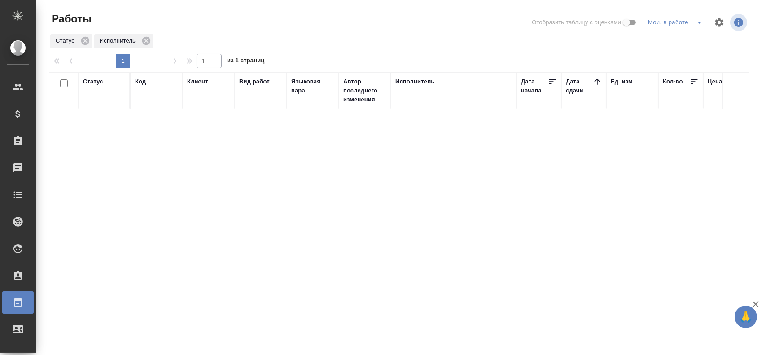
click at [698, 29] on button "split button" at bounding box center [700, 22] width 18 height 14
click at [685, 41] on li "Стандартные настройки" at bounding box center [677, 40] width 86 height 14
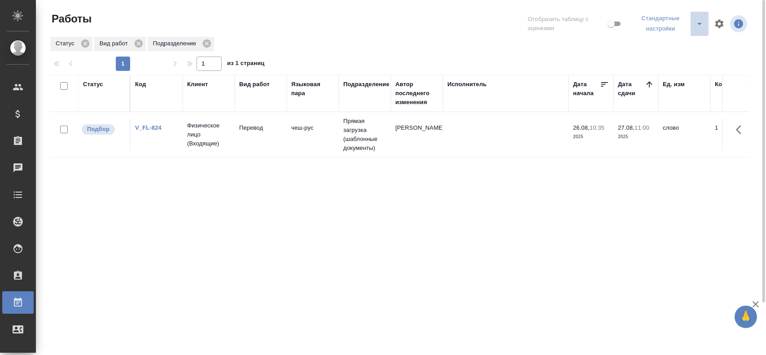
click at [698, 27] on icon "split button" at bounding box center [699, 23] width 11 height 11
click at [682, 40] on li "Мои, в работе" at bounding box center [670, 46] width 78 height 14
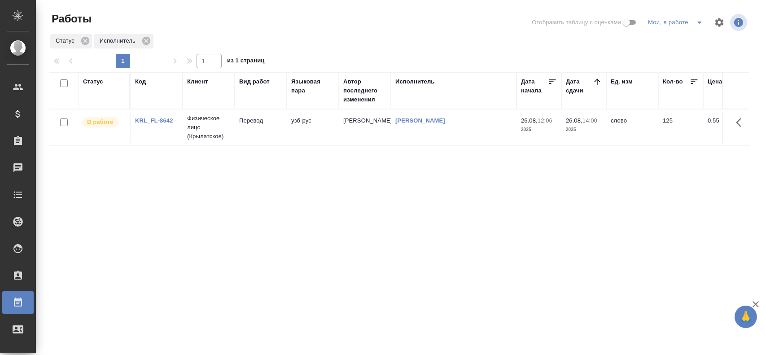
drag, startPoint x: 282, startPoint y: 126, endPoint x: 211, endPoint y: 140, distance: 71.7
click at [211, 140] on p "Физическое лицо (Крылатское)" at bounding box center [208, 127] width 43 height 27
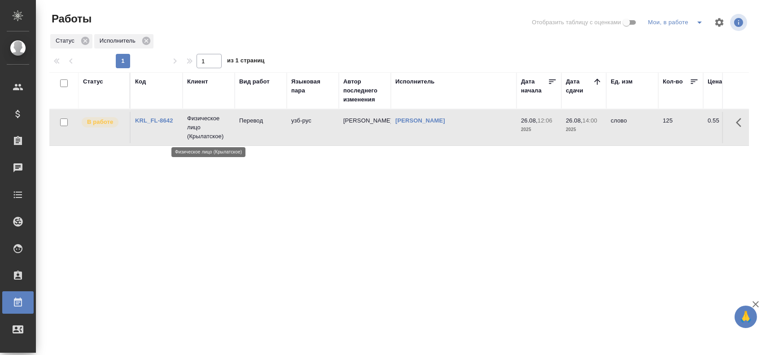
click at [211, 140] on p "Физическое лицо (Крылатское)" at bounding box center [208, 127] width 43 height 27
click at [210, 140] on p "Физическое лицо (Крылатское)" at bounding box center [208, 127] width 43 height 27
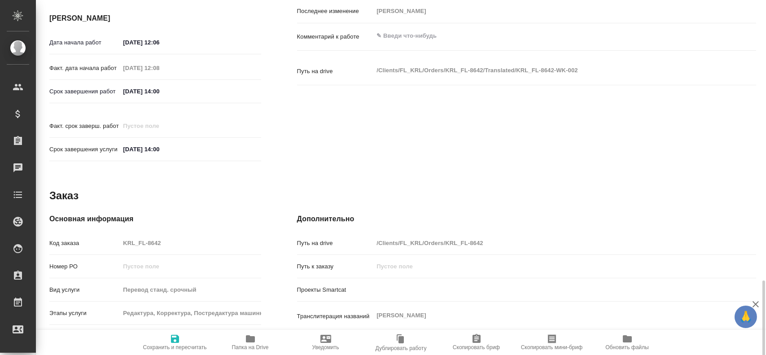
scroll to position [411, 0]
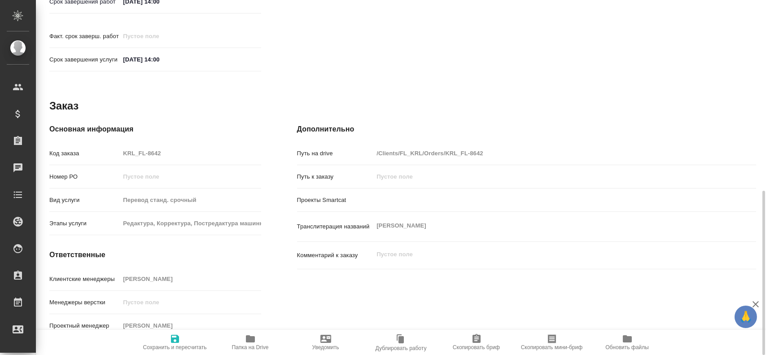
click at [244, 336] on span "Папка на Drive" at bounding box center [250, 341] width 65 height 17
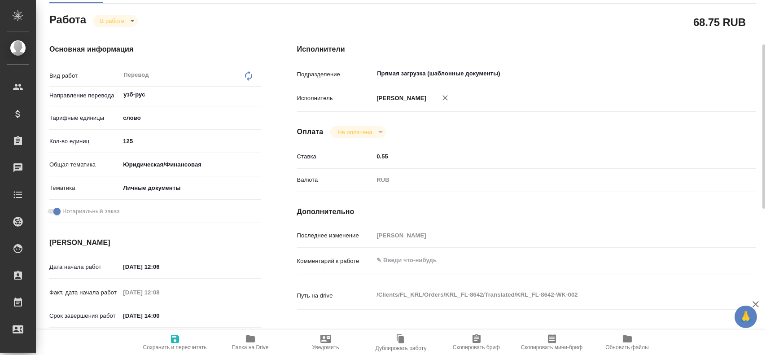
scroll to position [7, 0]
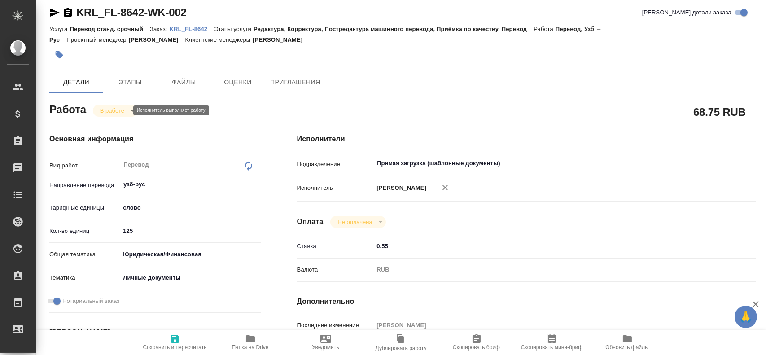
click at [121, 107] on body "🙏 .cls-1 fill:#fff; AWATERA [PERSON_NAME] Спецификации Заказы 0 Чаты Todo Проек…" at bounding box center [383, 177] width 766 height 355
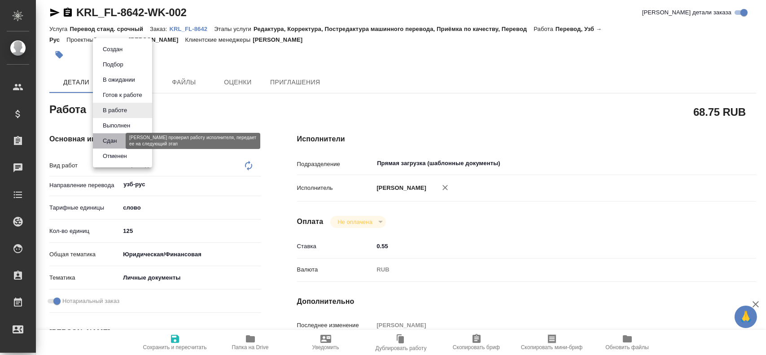
click at [115, 142] on button "Сдан" at bounding box center [109, 141] width 19 height 10
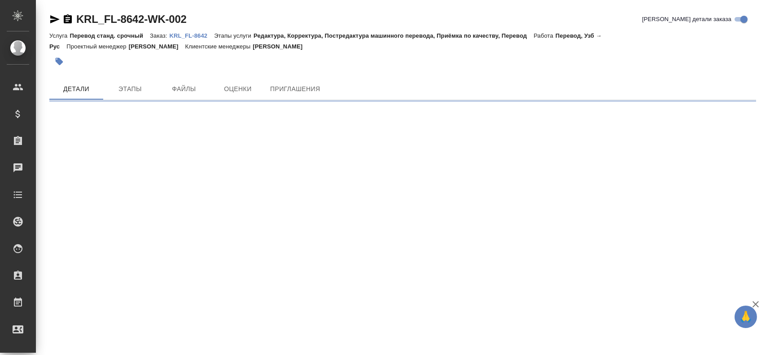
scroll to position [0, 0]
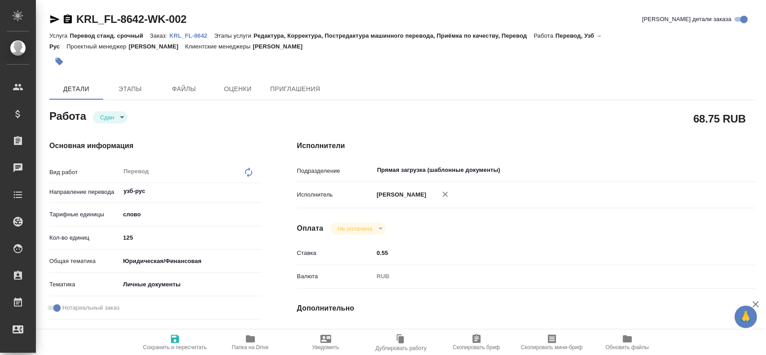
type textarea "x"
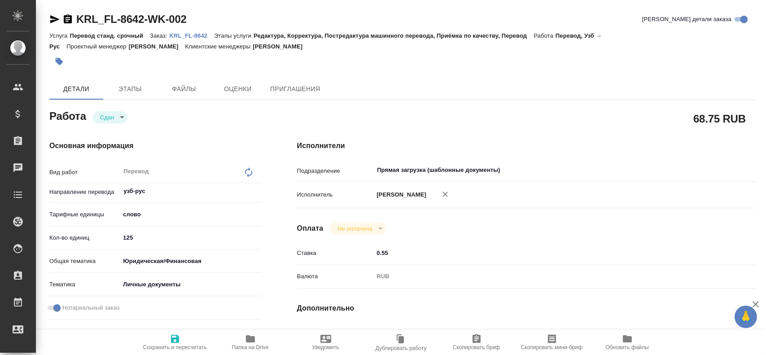
type textarea "x"
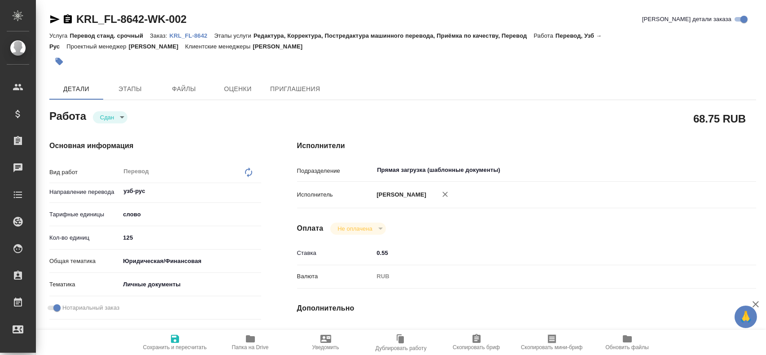
type textarea "x"
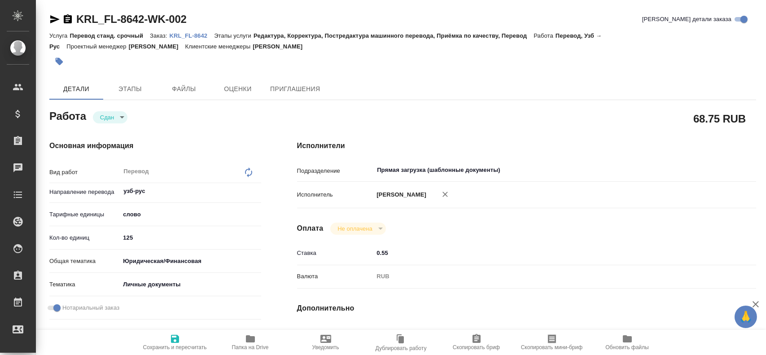
type textarea "x"
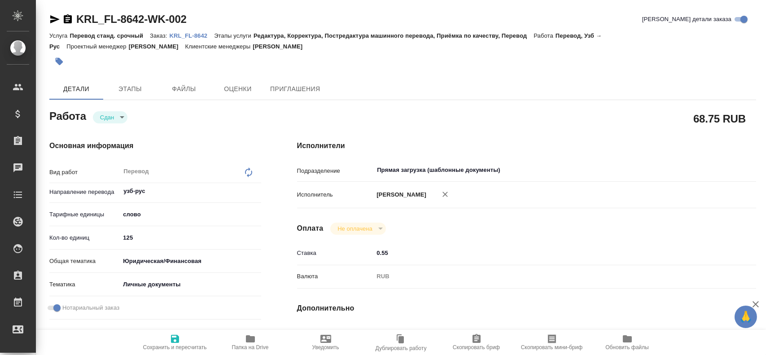
click at [171, 326] on div "Основная информация Вид работ Перевод x ​ Направление перевода узб-рус ​ Тарифн…" at bounding box center [155, 313] width 212 height 347
click at [171, 329] on div "Основная информация Вид работ Перевод x ​ Направление перевода узб-рус ​ Тарифн…" at bounding box center [155, 313] width 212 height 347
click at [171, 332] on button "Сохранить и пересчитать" at bounding box center [174, 342] width 75 height 25
type textarea "x"
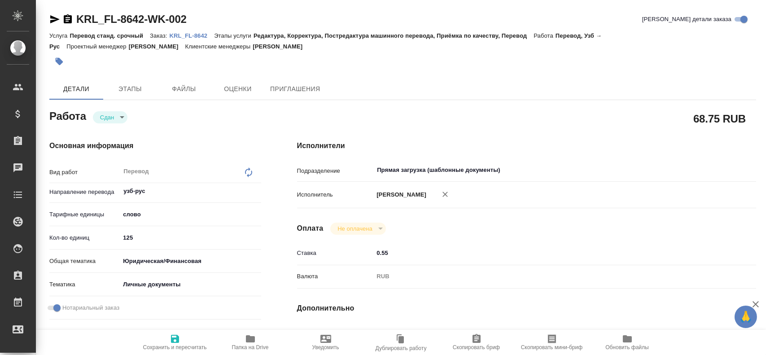
type textarea "x"
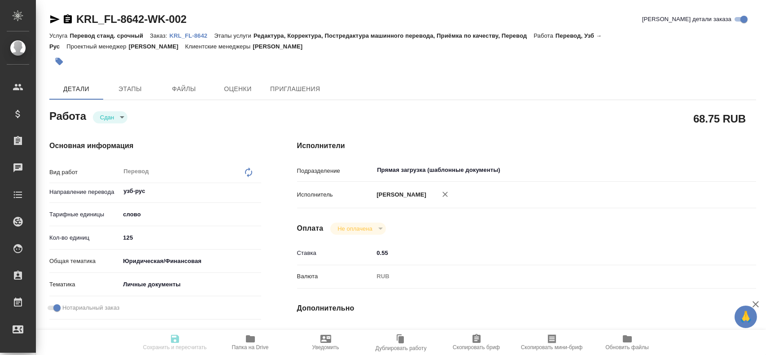
type textarea "x"
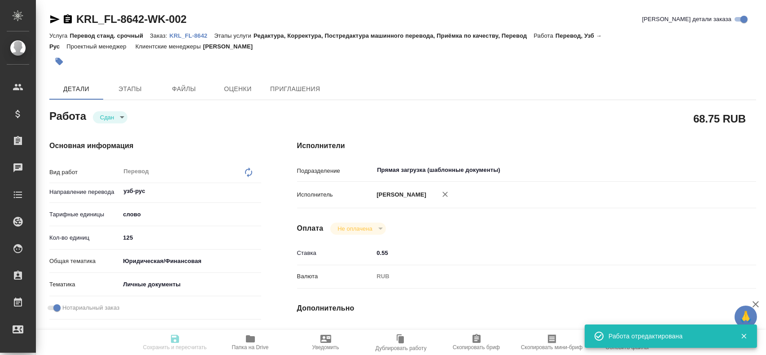
type textarea "x"
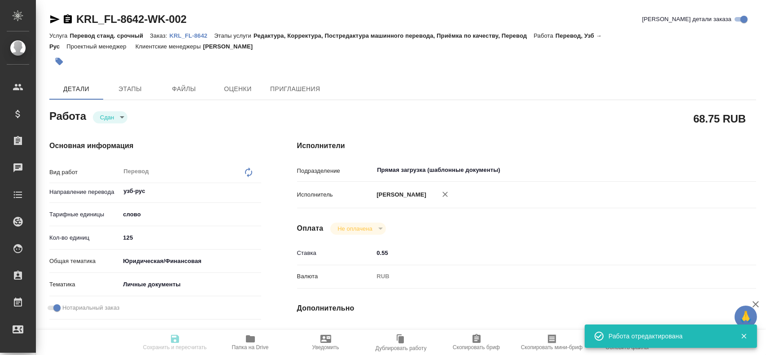
type input "closed"
type textarea "Перевод"
type textarea "x"
type input "узб-рус"
type input "5a8b1489cc6b4906c91bfd90"
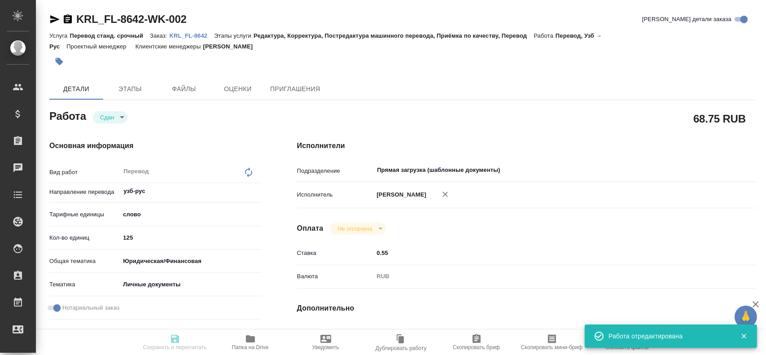
type input "125"
type input "yr-fn"
type input "5a8b8b956a9677013d343cfe"
checkbox input "true"
type input "26.08.2025 12:06"
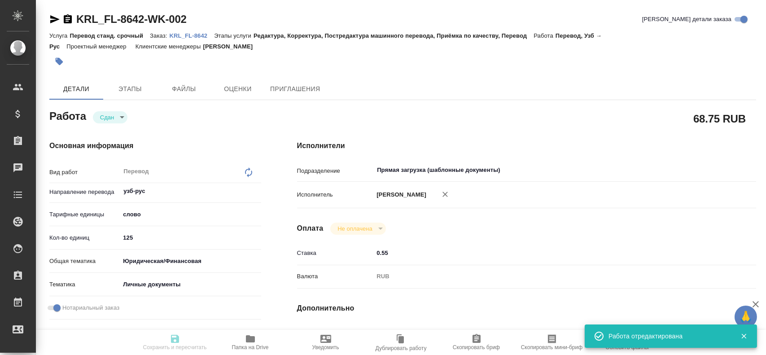
type input "26.08.2025 12:08"
type input "26.08.2025 14:00"
type input "26.08.2025 12:55"
type input "26.08.2025 14:00"
type input "Прямая загрузка (шаблонные документы)"
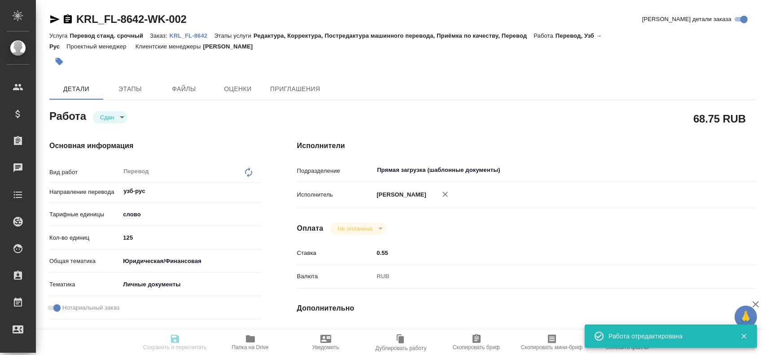
type input "notPayed"
type input "0.55"
type input "RUB"
type input "Гусев Александр"
type textarea "x"
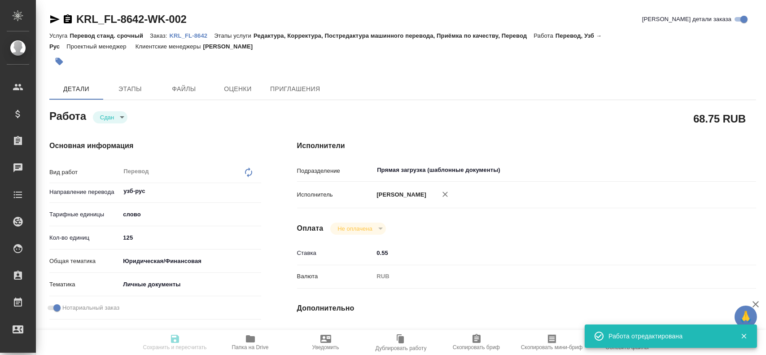
type textarea "/Clients/FL_KRL/Orders/KRL_FL-8642/Translated/KRL_FL-8642-WK-002"
type textarea "x"
type input "KRL_FL-8642"
type input "Перевод станд. срочный"
type input "Редактура, Корректура, Постредактура машинного перевода, Приёмка по качеству, П…"
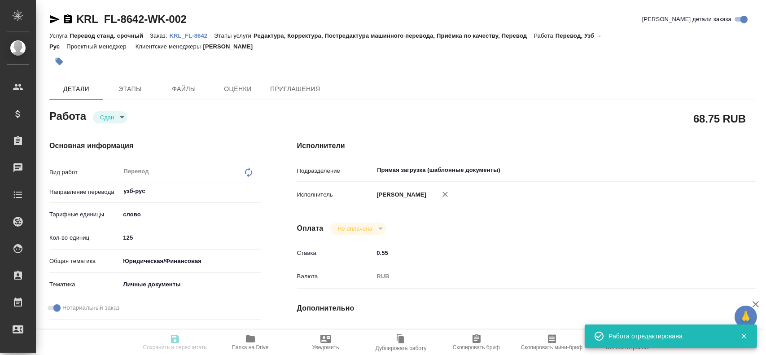
type input "Касымов Тимур"
type input "/Clients/FL_KRL/Orders/KRL_FL-8642"
type textarea "ЖУРАЕВ АБДУКОДИР ЮЛДОШОВИЧ"
type textarea "x"
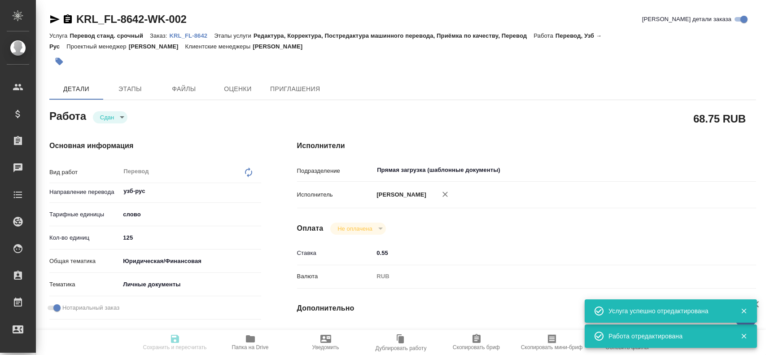
type textarea "x"
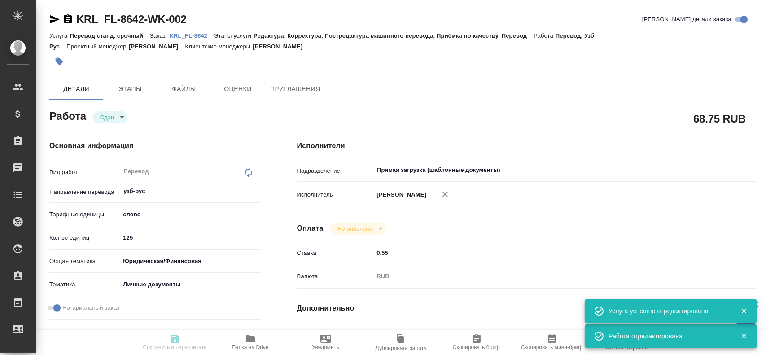
type textarea "x"
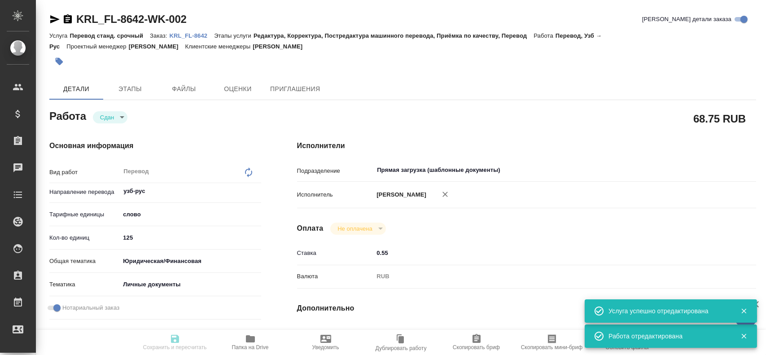
type textarea "x"
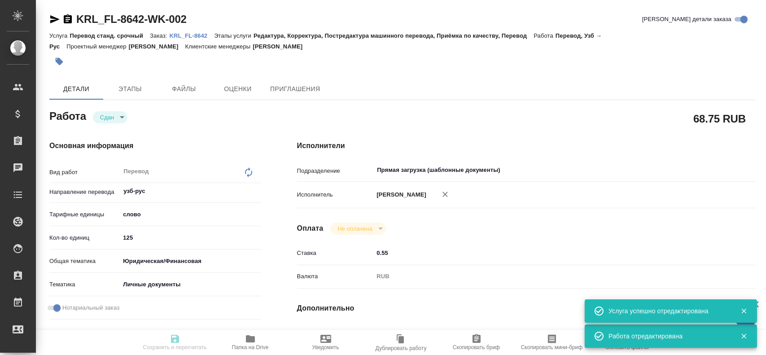
type textarea "x"
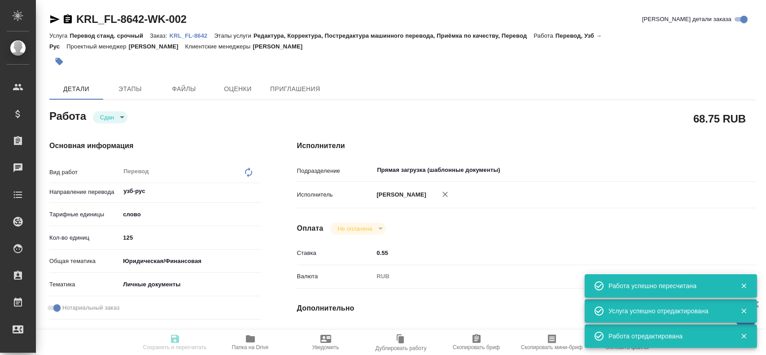
type input "closed"
type textarea "Перевод"
type textarea "x"
type input "узб-рус"
type input "5a8b1489cc6b4906c91bfd90"
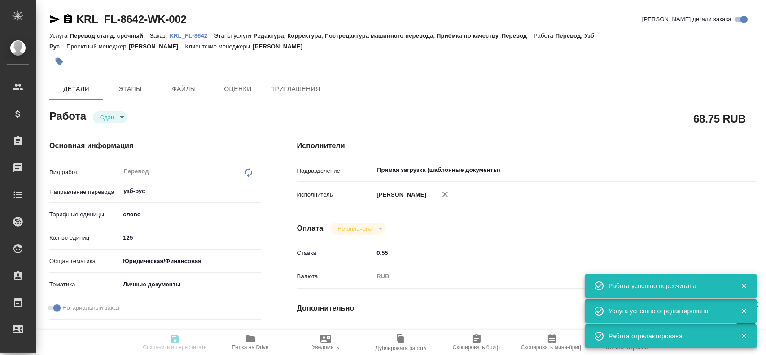
type input "125"
type input "yr-fn"
type input "5a8b8b956a9677013d343cfe"
checkbox input "true"
type input "26.08.2025 12:06"
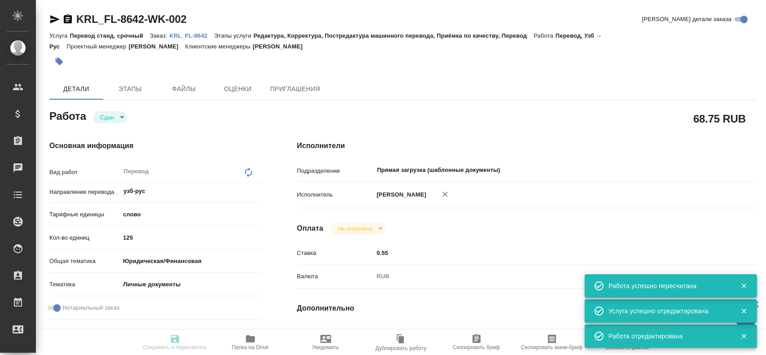
type input "26.08.2025 12:08"
type input "26.08.2025 14:00"
type input "26.08.2025 12:55"
type input "26.08.2025 14:00"
type input "Прямая загрузка (шаблонные документы)"
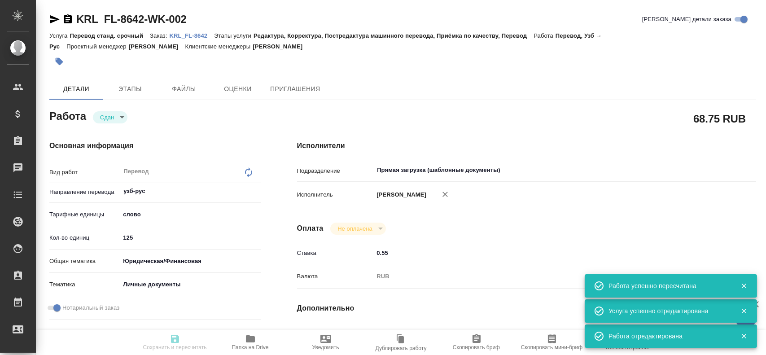
type input "notPayed"
type input "0.55"
type input "RUB"
type input "Гусев Александр"
type textarea "x"
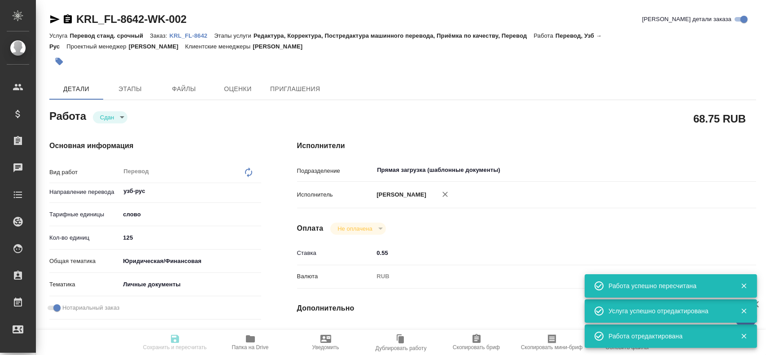
type textarea "/Clients/FL_KRL/Orders/KRL_FL-8642/Translated/KRL_FL-8642-WK-002"
type textarea "x"
type input "KRL_FL-8642"
type input "Перевод станд. срочный"
type input "Редактура, Корректура, Постредактура машинного перевода, Приёмка по качеству, П…"
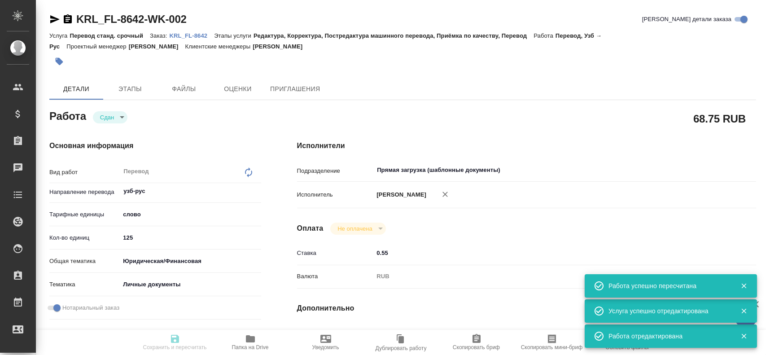
type input "Касымов Тимур"
type input "/Clients/FL_KRL/Orders/KRL_FL-8642"
type textarea "ЖУРАЕВ АБДУКОДИР ЮЛДОШОВИЧ"
type textarea "x"
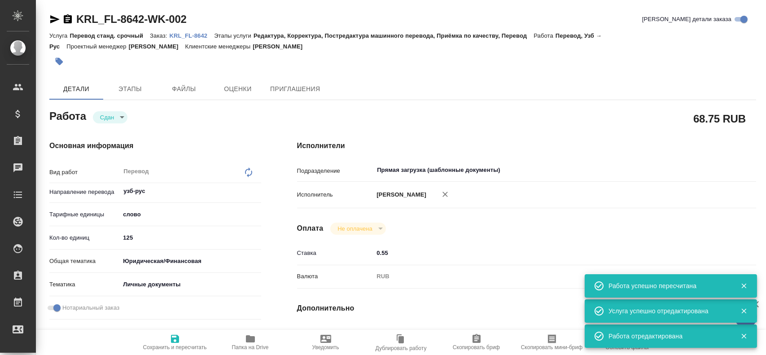
type textarea "x"
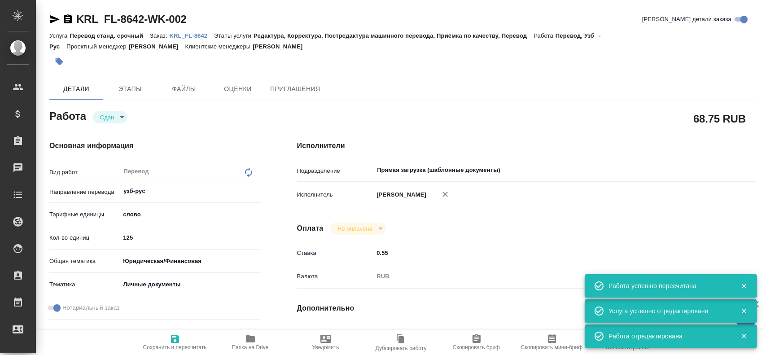
type textarea "x"
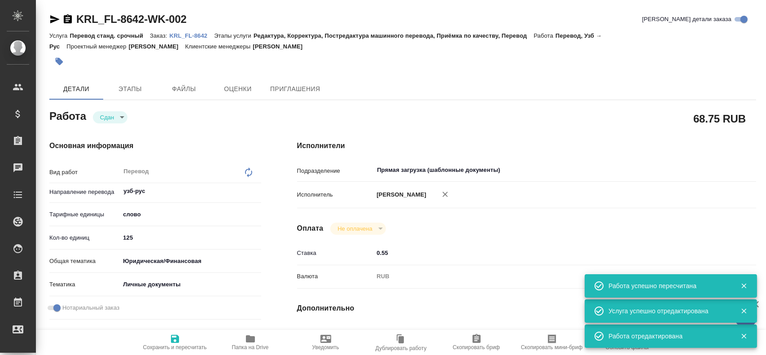
type textarea "x"
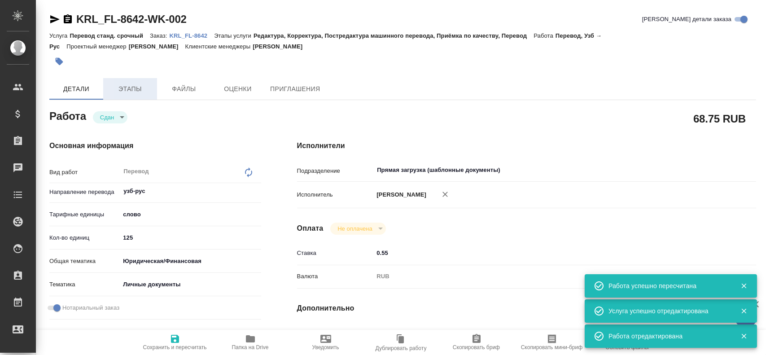
type textarea "x"
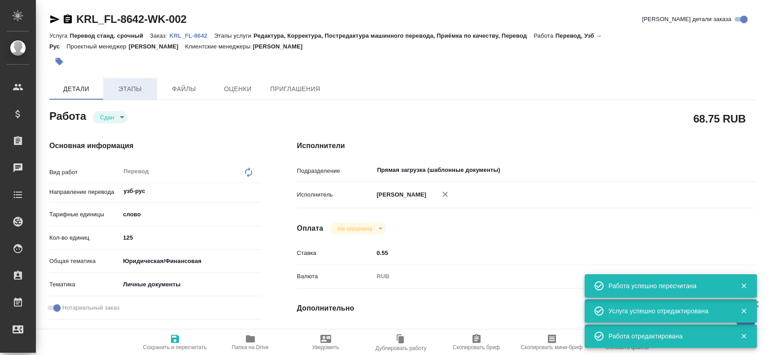
click at [127, 97] on button "Этапы" at bounding box center [130, 89] width 54 height 22
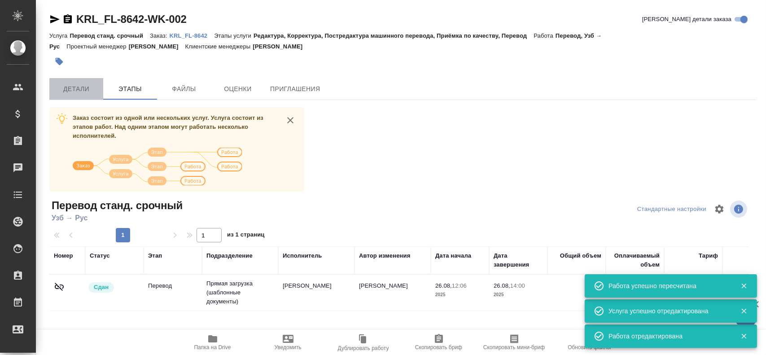
click at [83, 92] on span "Детали" at bounding box center [76, 88] width 43 height 11
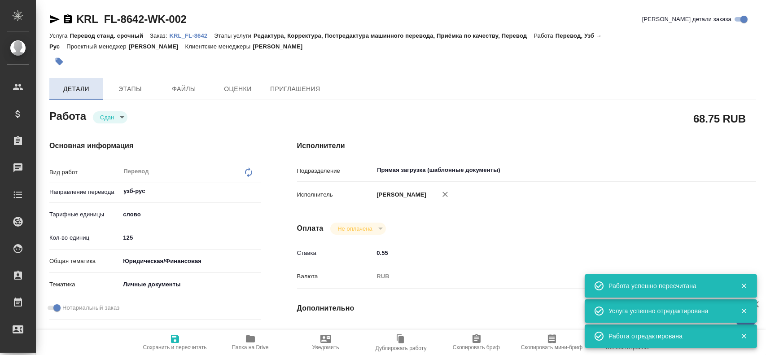
type textarea "x"
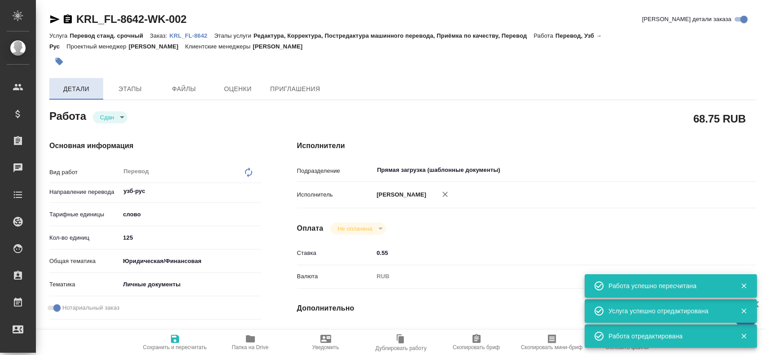
type textarea "x"
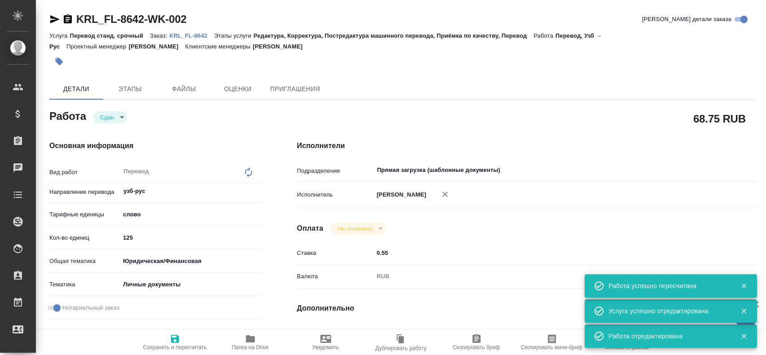
type textarea "x"
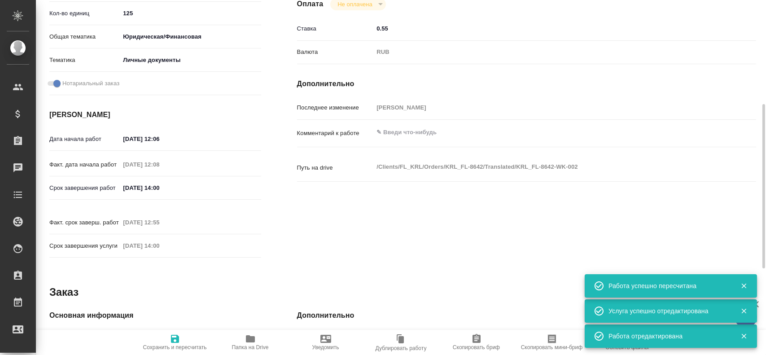
type textarea "x"
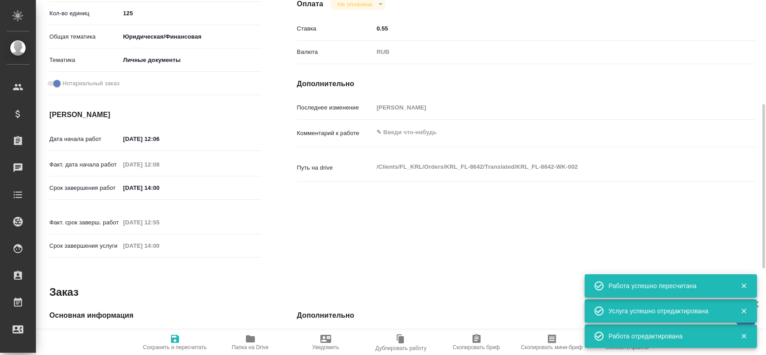
scroll to position [359, 0]
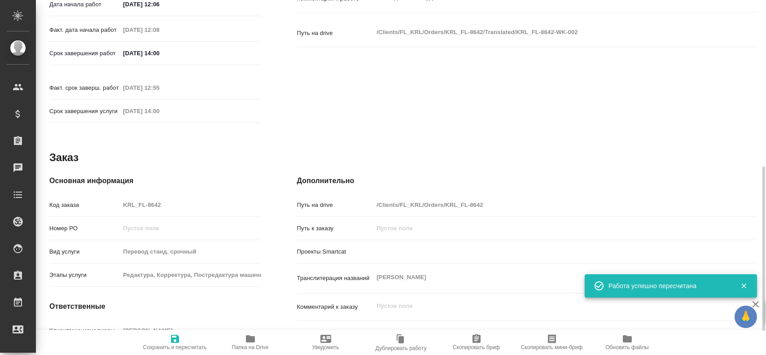
type textarea "x"
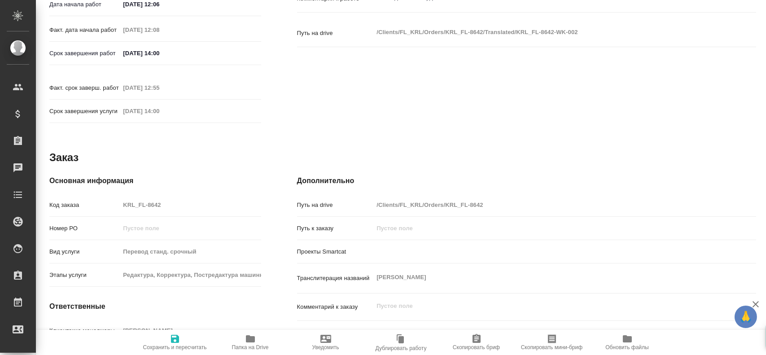
click at [94, 197] on div "Код заказа KRL_FL-8642" at bounding box center [155, 205] width 212 height 16
type textarea "x"
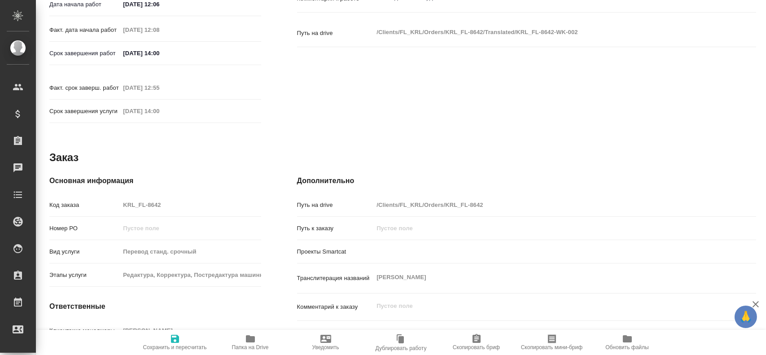
type textarea "x"
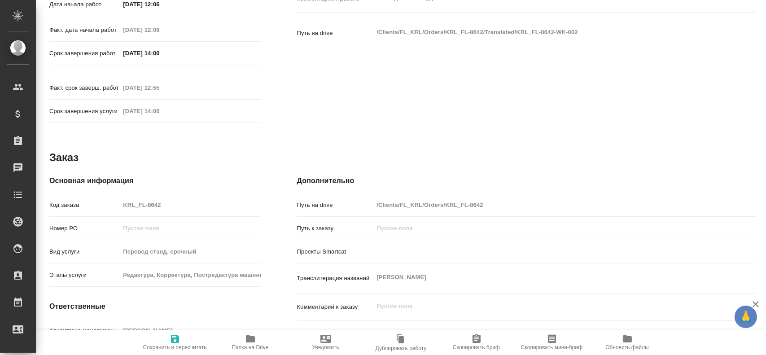
type textarea "x"
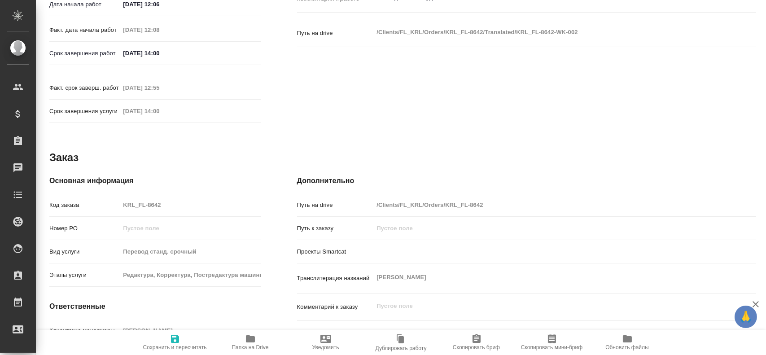
type textarea "x"
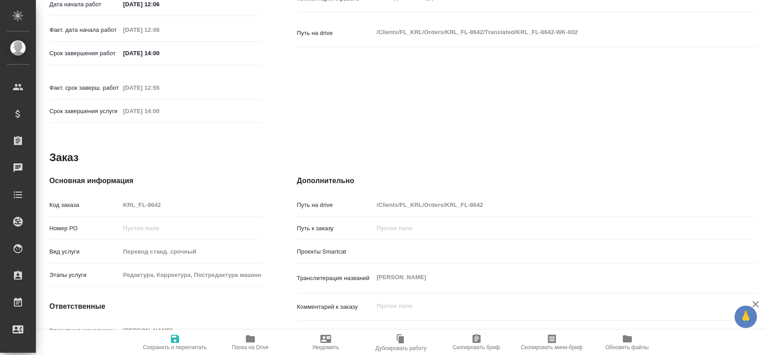
type textarea "x"
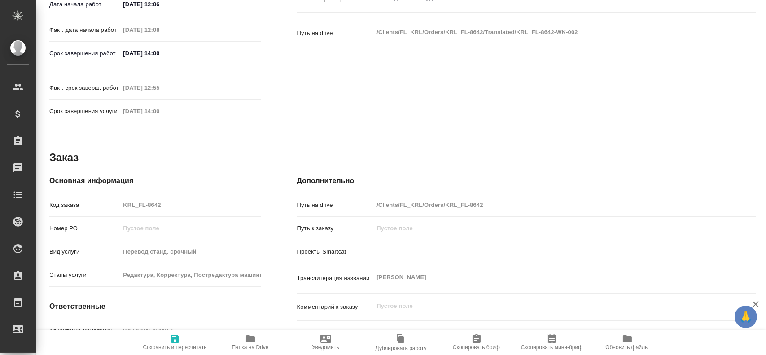
type textarea "x"
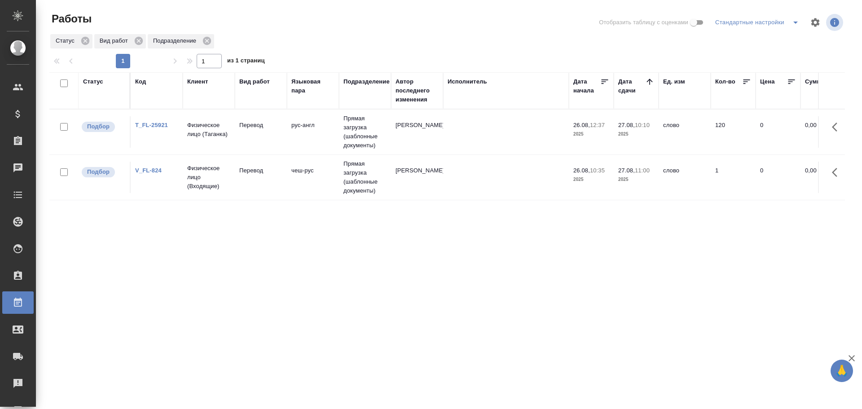
click at [268, 132] on td "Перевод" at bounding box center [261, 131] width 52 height 31
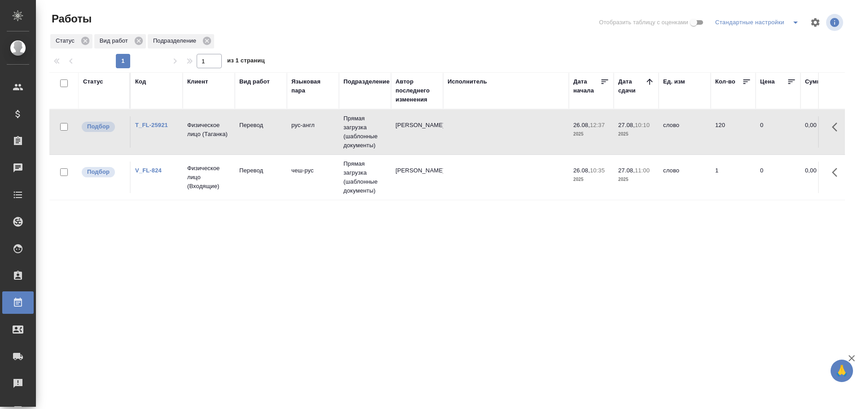
click at [268, 132] on td "Перевод" at bounding box center [261, 131] width 52 height 31
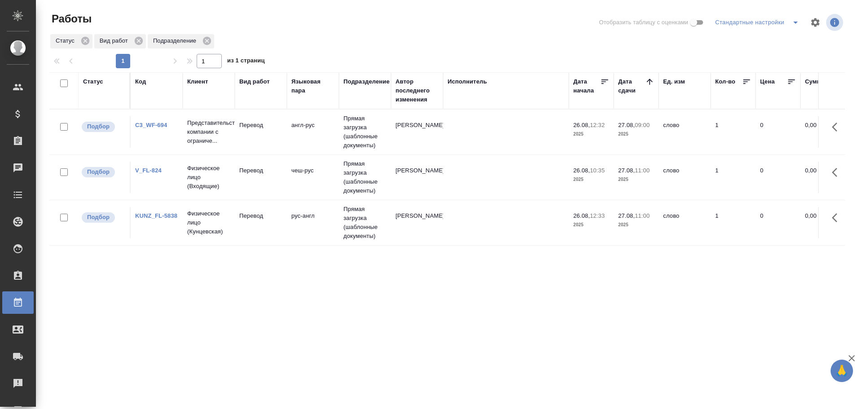
click at [178, 237] on td "KUNZ_FL-5838" at bounding box center [157, 222] width 52 height 31
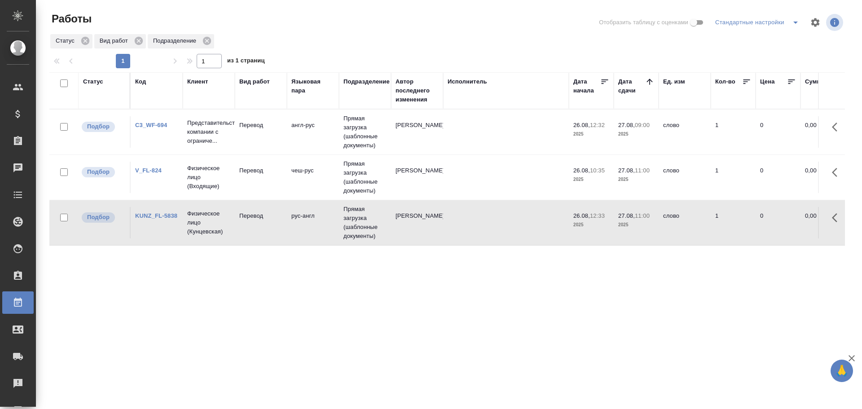
click at [178, 237] on td "KUNZ_FL-5838" at bounding box center [157, 222] width 52 height 31
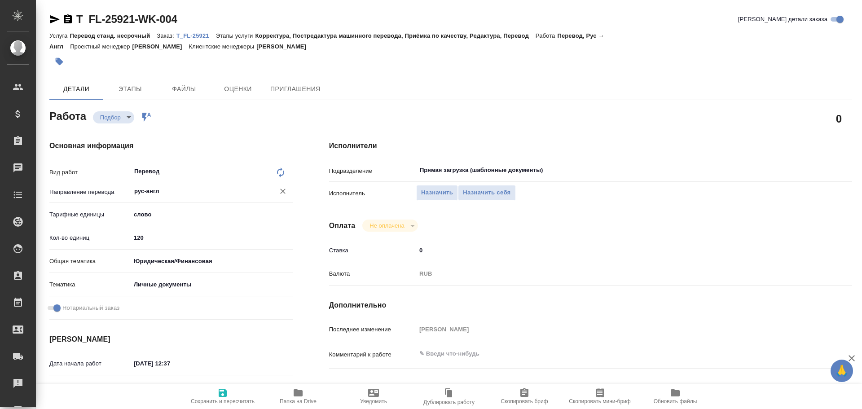
type textarea "x"
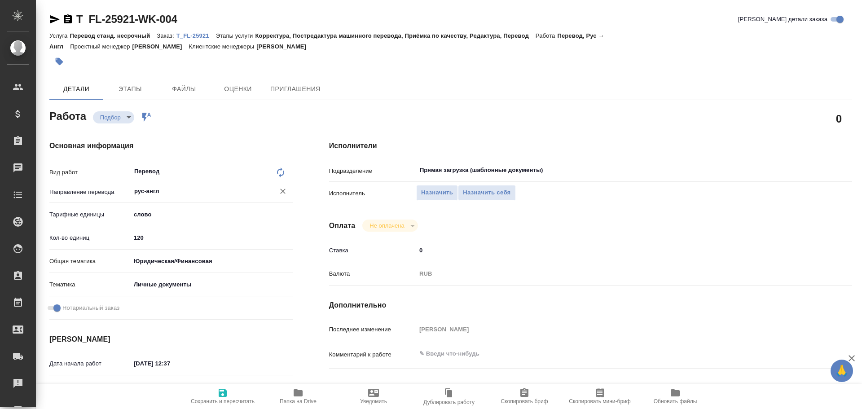
type textarea "x"
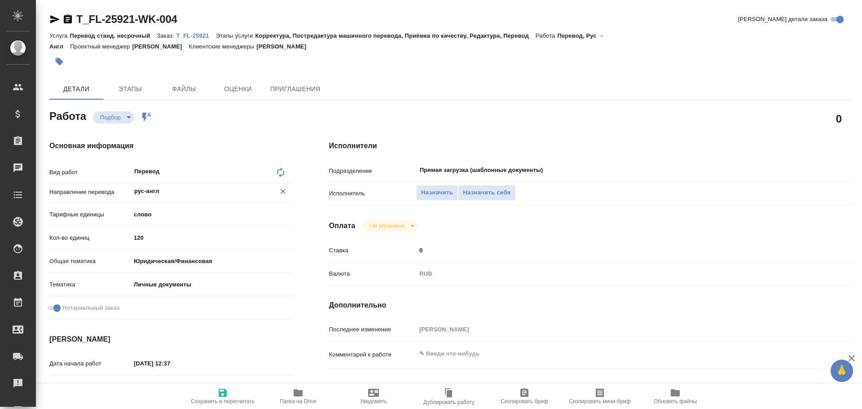
type textarea "x"
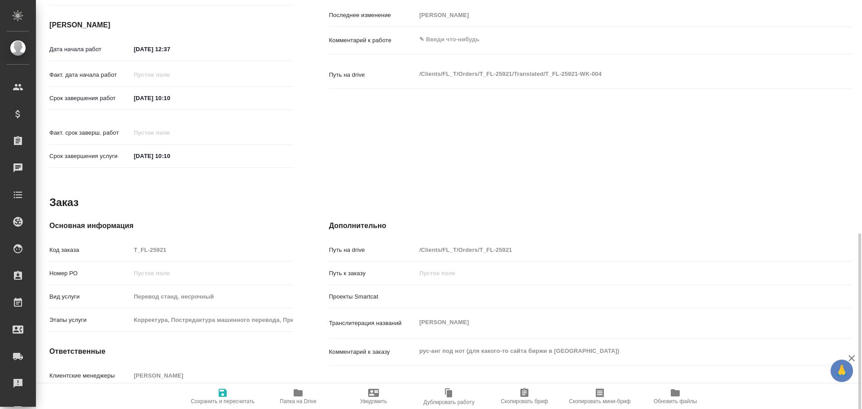
scroll to position [357, 0]
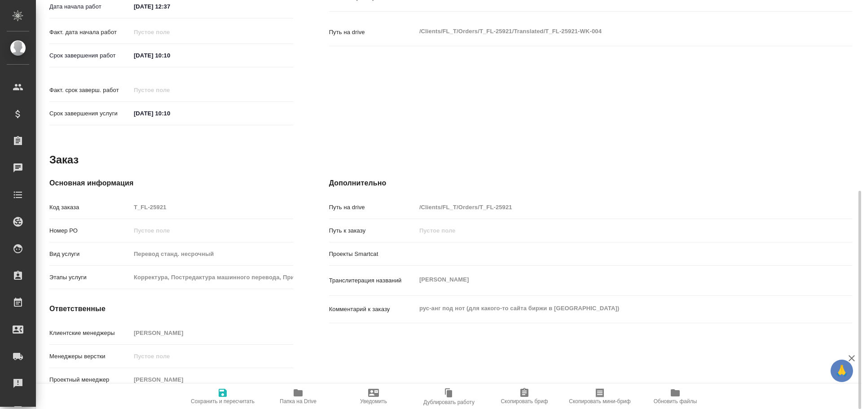
type textarea "x"
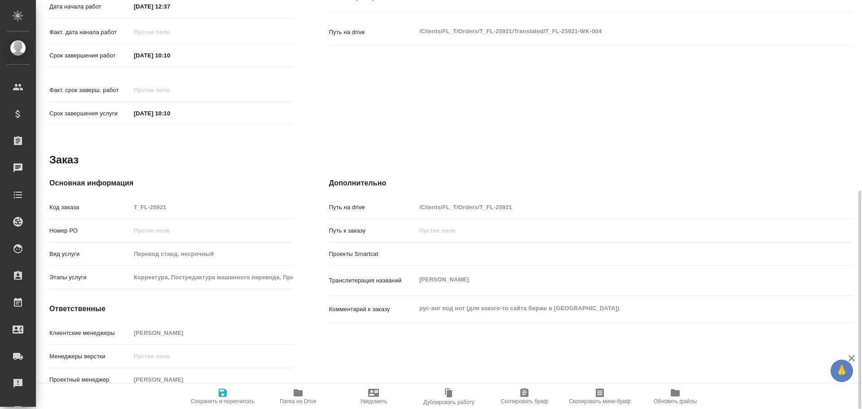
type textarea "x"
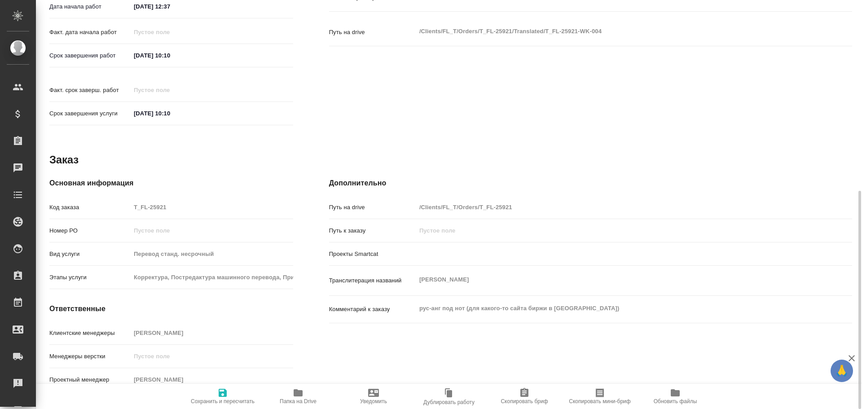
type textarea "x"
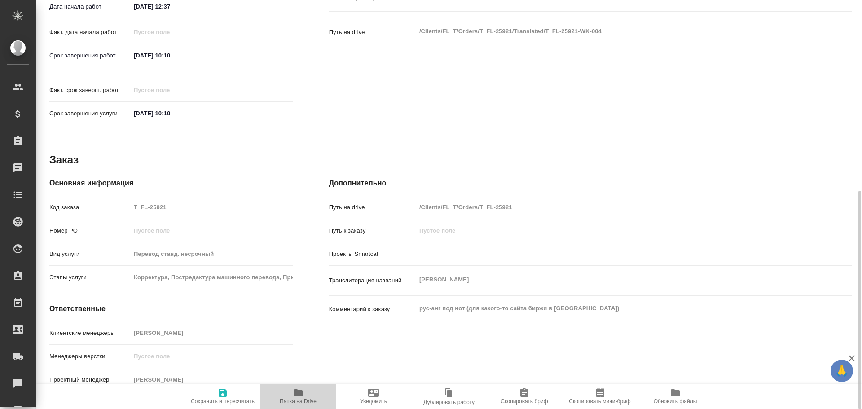
click at [288, 394] on span "Папка на Drive" at bounding box center [298, 395] width 65 height 17
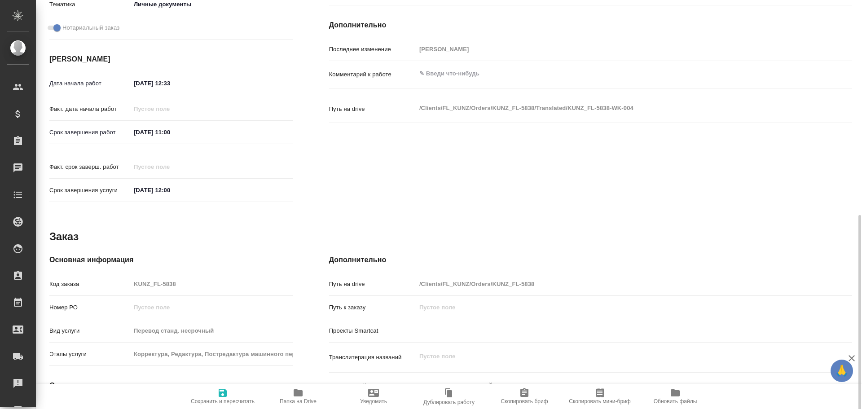
scroll to position [346, 0]
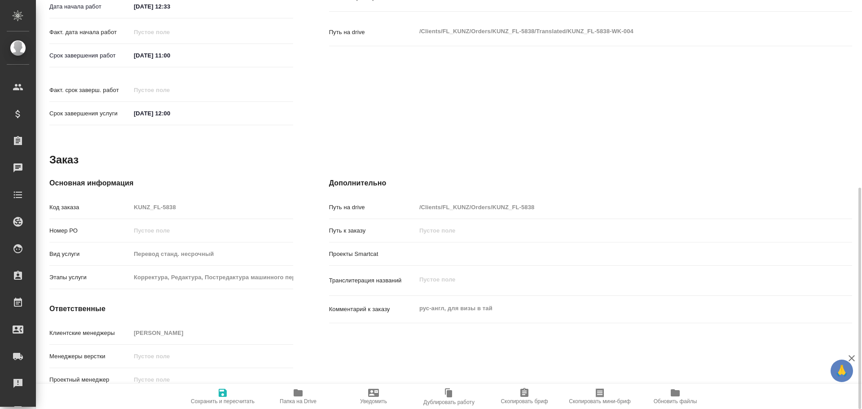
click at [295, 403] on span "Папка на Drive" at bounding box center [298, 401] width 37 height 6
